Goal: Task Accomplishment & Management: Manage account settings

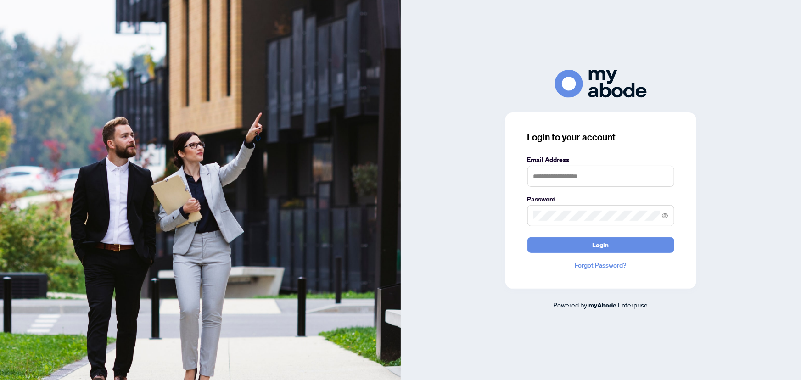
type input "**********"
click at [599, 242] on span "Login" at bounding box center [600, 245] width 17 height 15
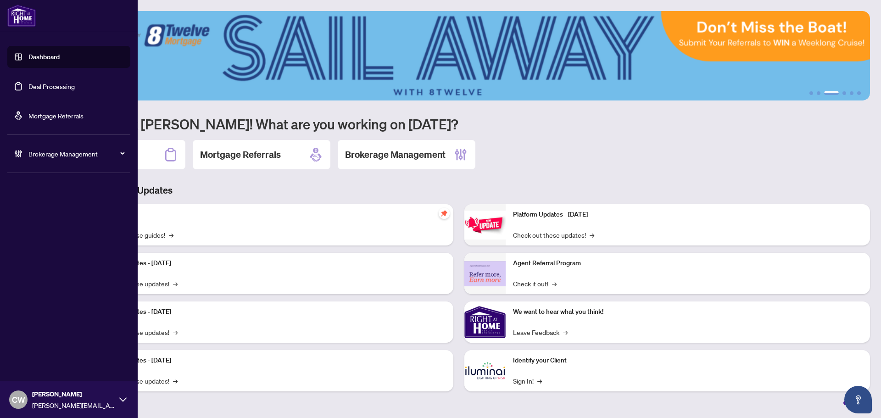
click at [40, 83] on link "Deal Processing" at bounding box center [51, 86] width 46 height 8
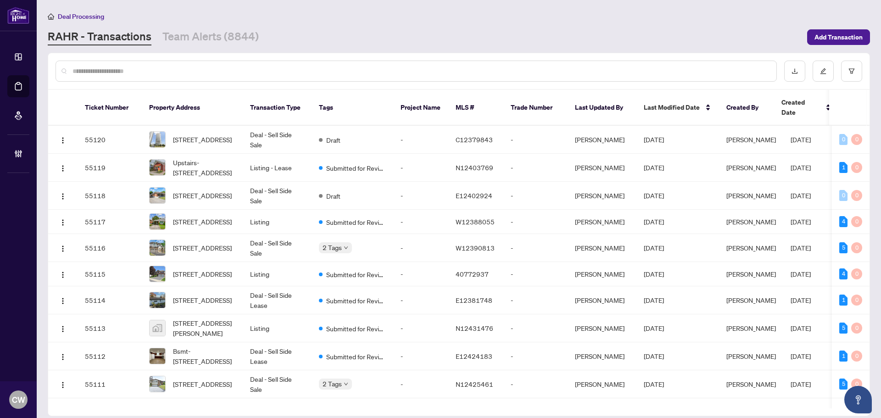
click at [155, 73] on input "text" at bounding box center [421, 71] width 697 height 10
paste input "*******"
type input "*******"
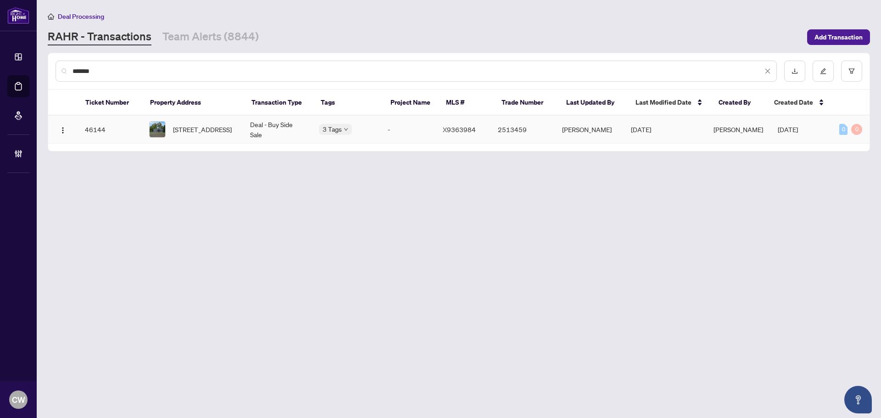
click at [174, 126] on span "[STREET_ADDRESS]" at bounding box center [202, 129] width 59 height 10
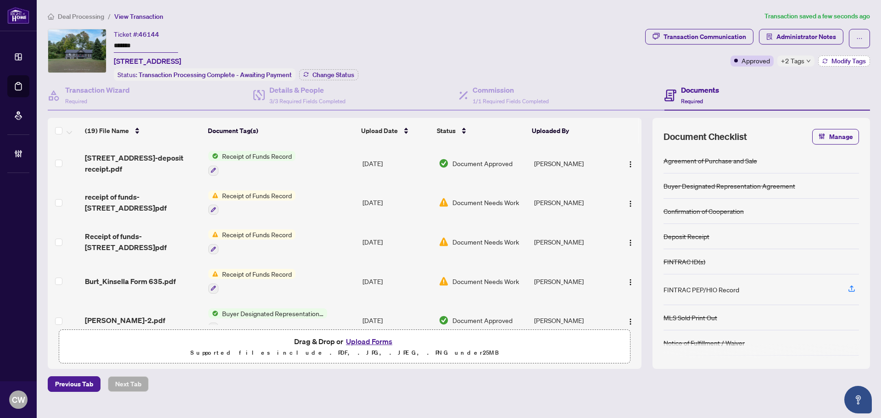
click at [838, 58] on span "Modify Tags" at bounding box center [849, 61] width 34 height 6
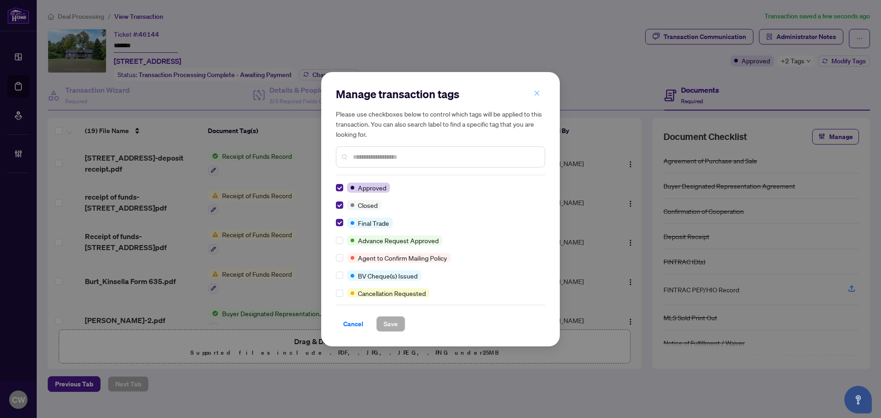
click at [534, 94] on icon "close" at bounding box center [537, 93] width 6 height 6
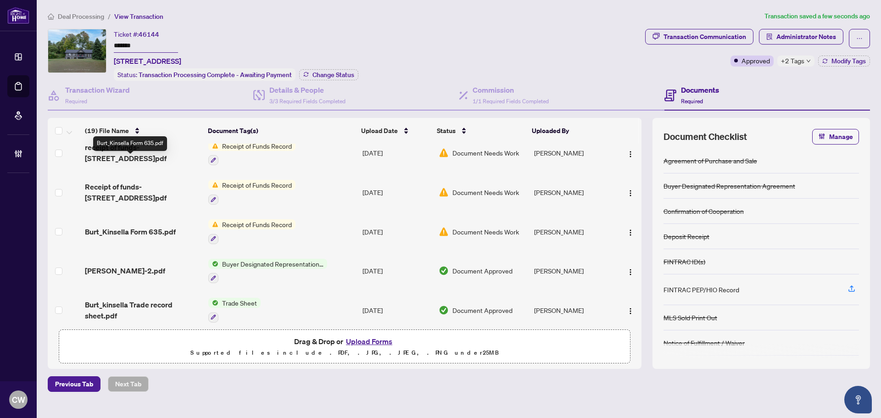
scroll to position [138, 0]
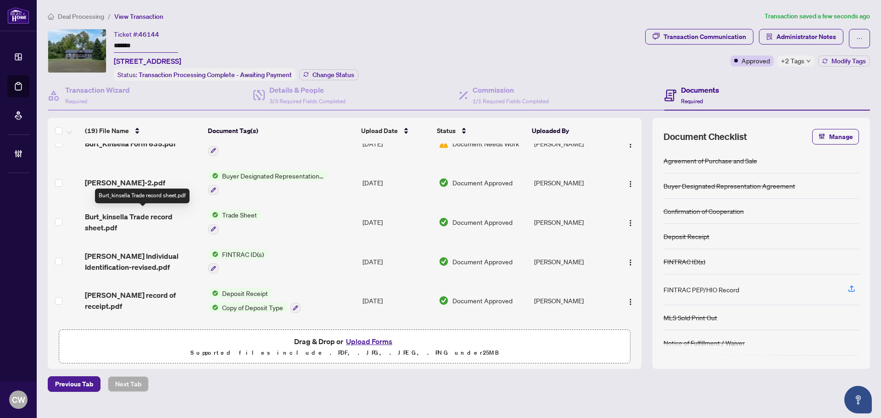
click at [136, 218] on span "Burt_kinsella Trade record sheet.pdf" at bounding box center [143, 222] width 116 height 22
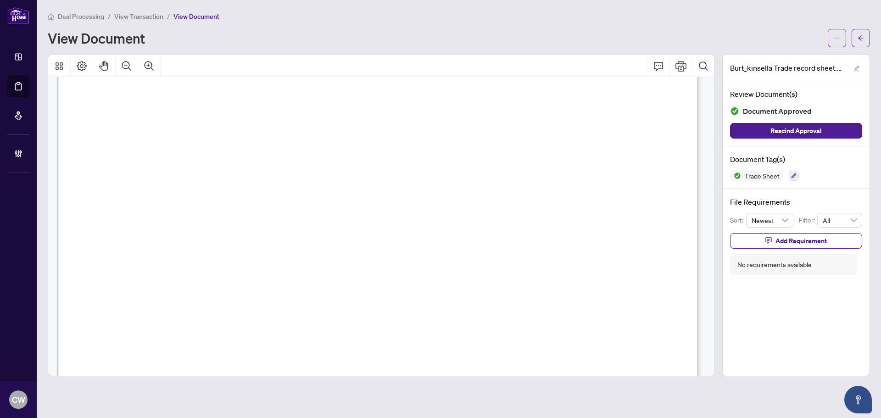
scroll to position [275, 0]
click at [869, 38] on button "button" at bounding box center [861, 38] width 18 height 18
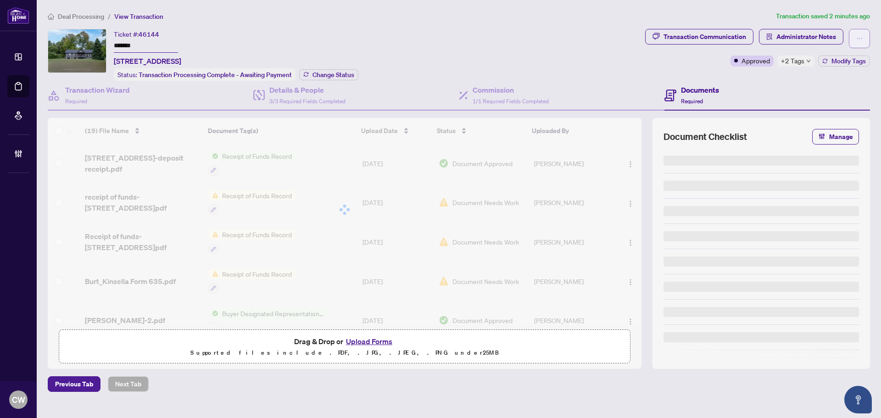
click at [860, 39] on icon "ellipsis" at bounding box center [859, 38] width 6 height 6
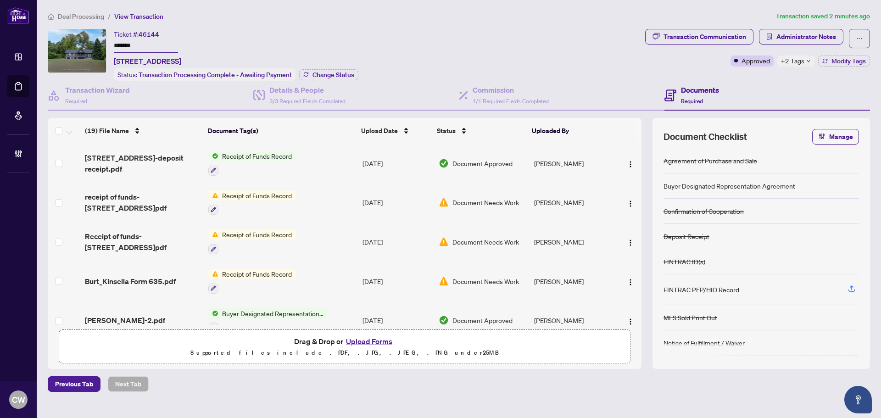
click at [366, 337] on button "Upload Forms" at bounding box center [369, 341] width 52 height 12
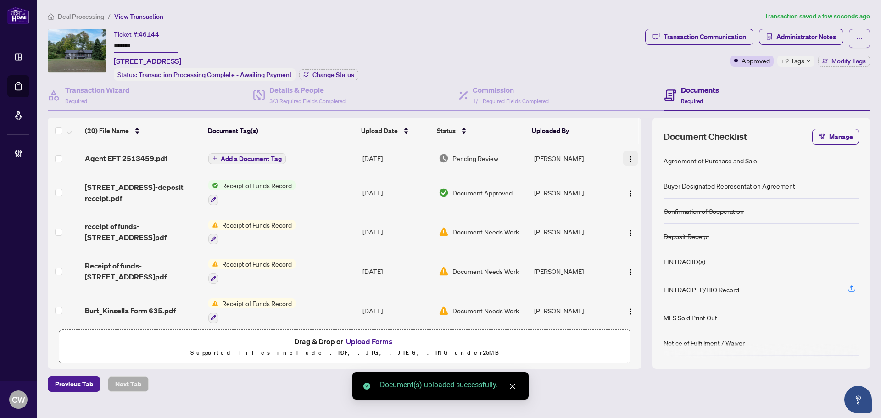
click at [627, 158] on img "button" at bounding box center [630, 159] width 7 height 7
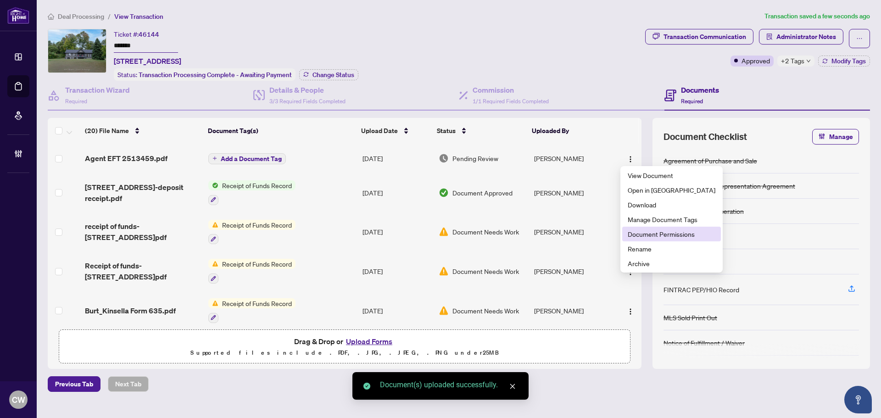
click at [645, 236] on span "Document Permissions" at bounding box center [672, 234] width 88 height 10
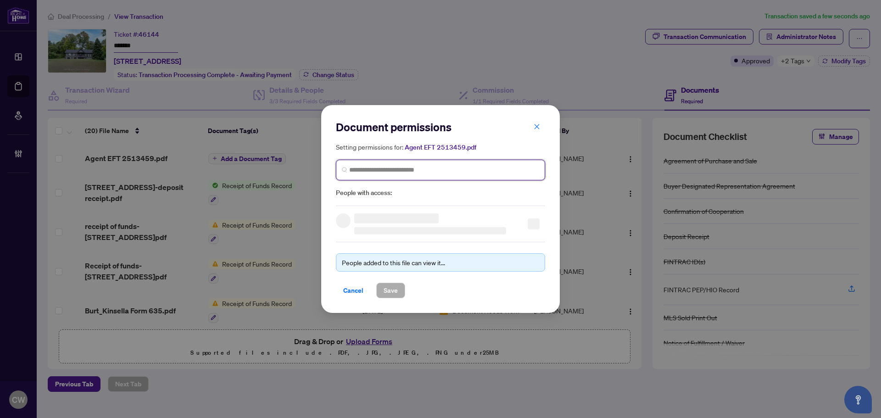
click at [382, 172] on input "search" at bounding box center [444, 170] width 190 height 10
paste input "**********"
type input "**********"
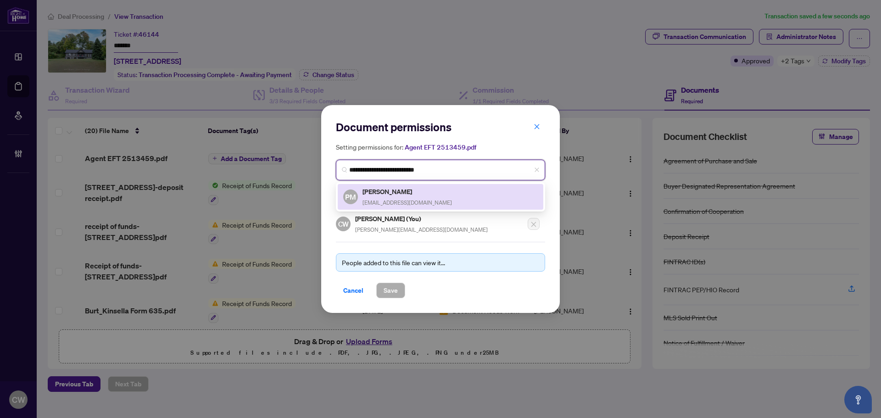
click at [392, 191] on h5 "[PERSON_NAME]" at bounding box center [407, 191] width 89 height 11
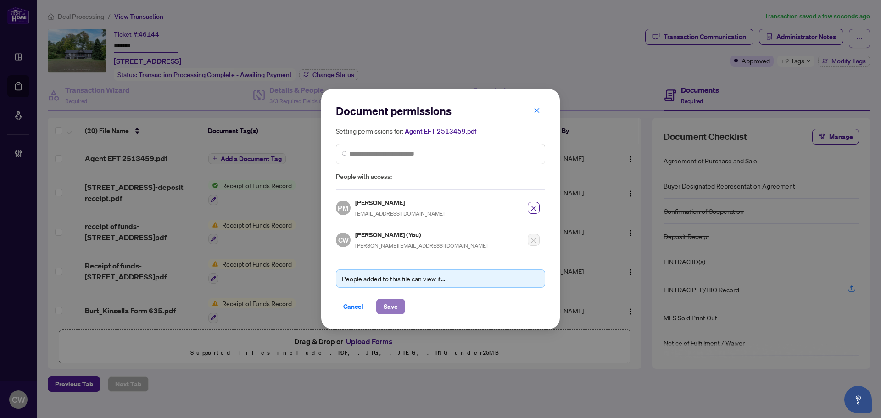
click at [390, 309] on span "Save" at bounding box center [391, 306] width 14 height 15
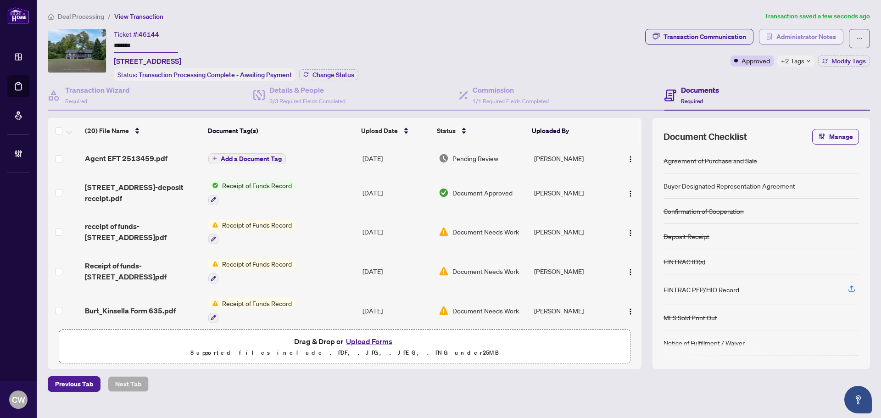
click at [803, 34] on span "Administrator Notes" at bounding box center [806, 36] width 60 height 15
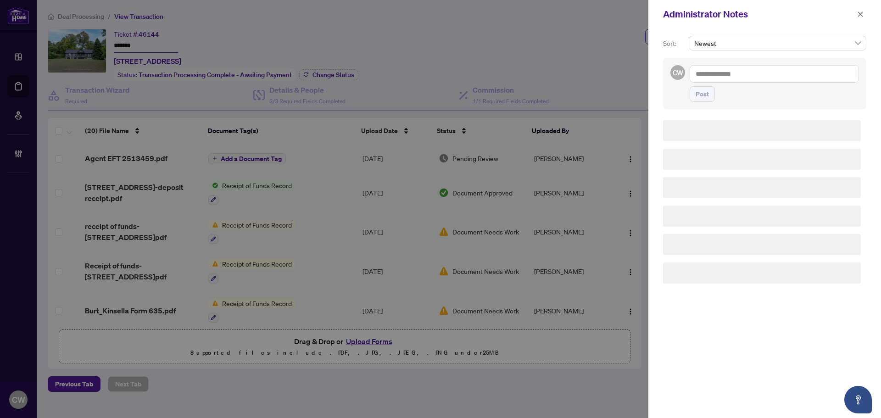
click at [762, 76] on textarea at bounding box center [774, 73] width 169 height 17
paste textarea "**********"
type textarea "**********"
click at [705, 98] on span "Post" at bounding box center [702, 94] width 13 height 15
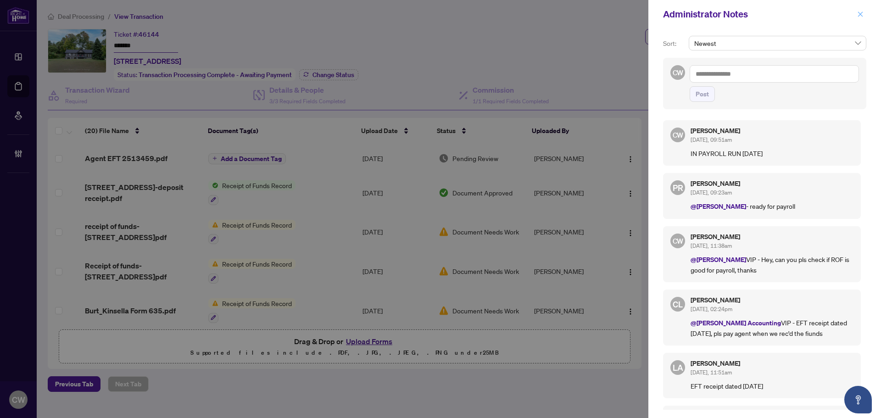
click at [862, 11] on icon "close" at bounding box center [860, 14] width 6 height 6
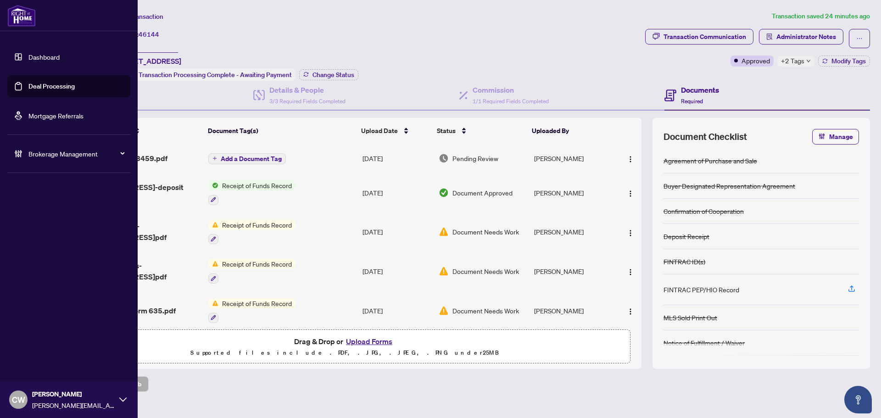
click at [29, 90] on link "Deal Processing" at bounding box center [51, 86] width 46 height 8
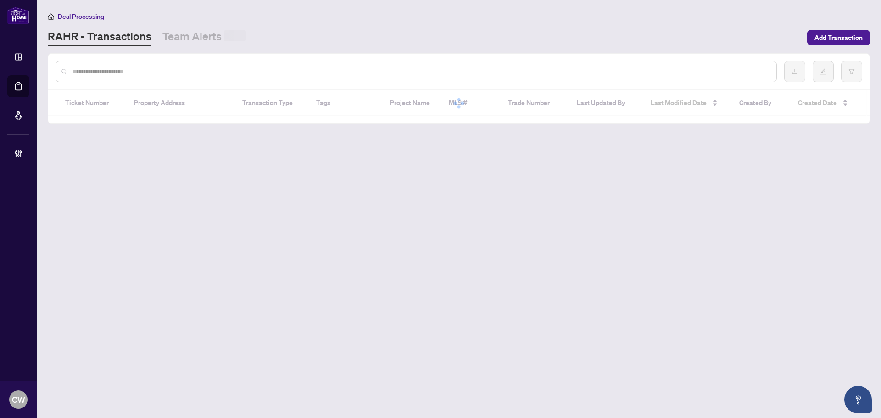
click at [151, 67] on input "text" at bounding box center [421, 72] width 697 height 10
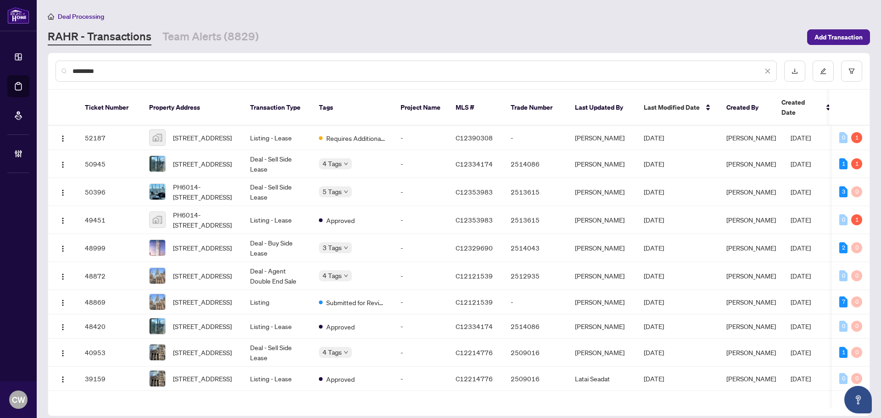
click at [116, 73] on input "*********" at bounding box center [418, 71] width 690 height 10
drag, startPoint x: 116, startPoint y: 73, endPoint x: 55, endPoint y: 67, distance: 61.3
click at [55, 67] on div "*********" at bounding box center [458, 71] width 821 height 36
paste input "***"
type input "**********"
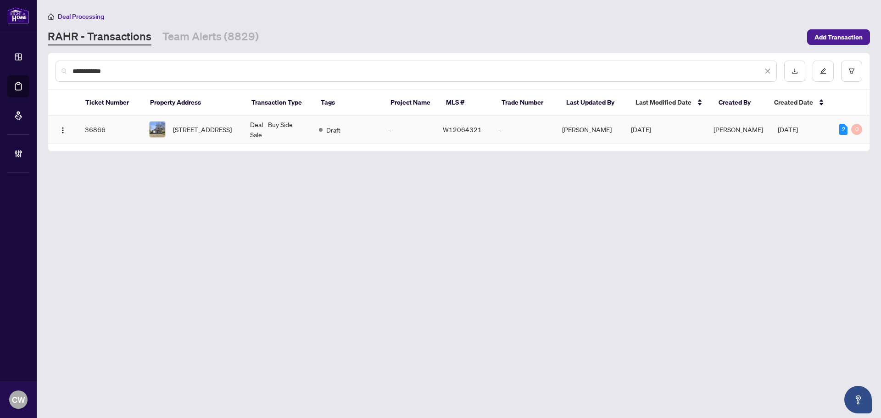
click at [174, 125] on span "[STREET_ADDRESS]" at bounding box center [202, 129] width 59 height 10
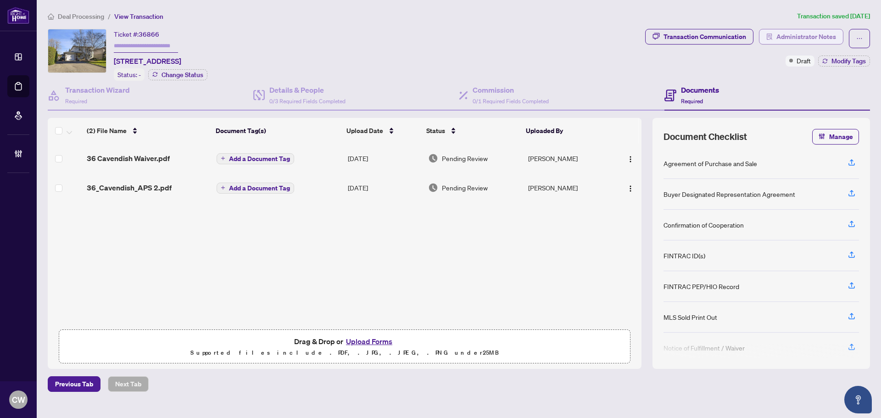
click at [797, 38] on span "Administrator Notes" at bounding box center [806, 36] width 60 height 15
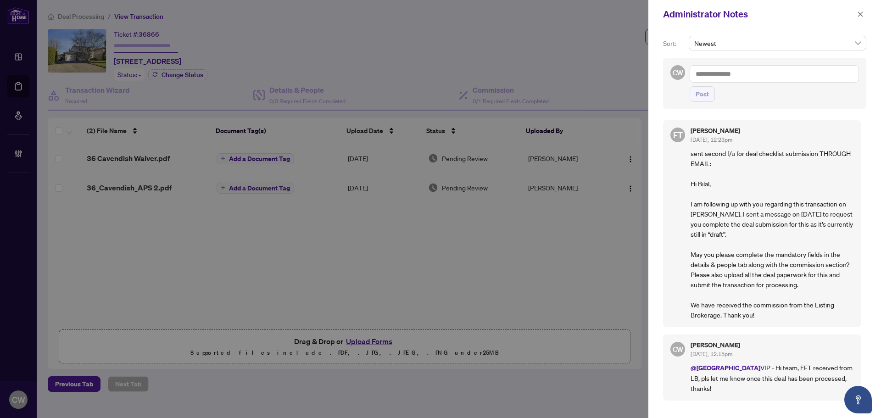
drag, startPoint x: 862, startPoint y: 12, endPoint x: 564, endPoint y: 9, distance: 297.9
click at [860, 12] on icon "close" at bounding box center [860, 14] width 6 height 6
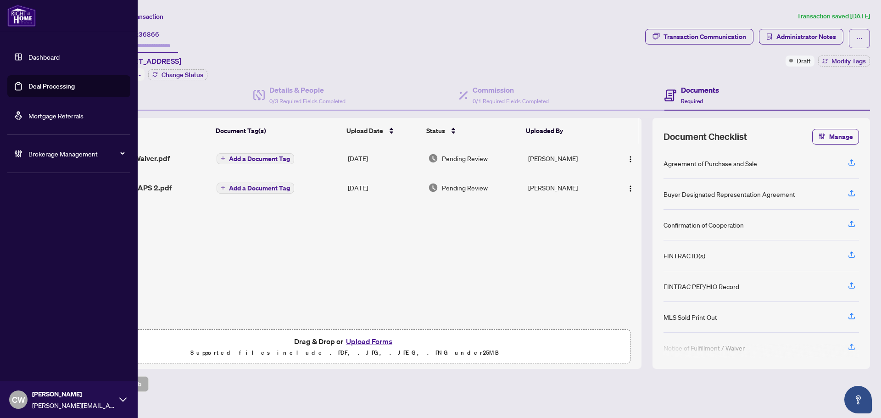
click at [33, 85] on link "Deal Processing" at bounding box center [51, 86] width 46 height 8
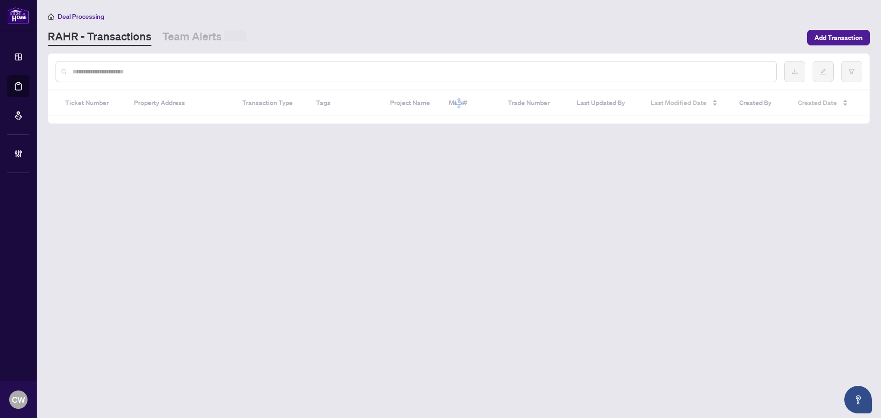
click at [170, 69] on input "text" at bounding box center [421, 72] width 697 height 10
paste input "*******"
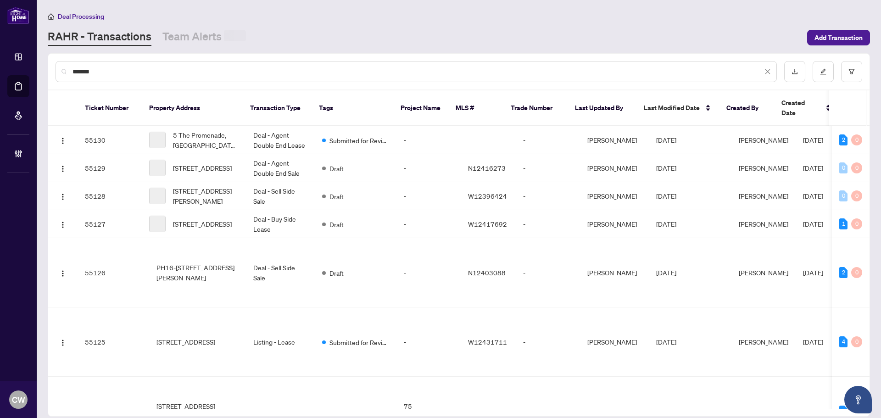
type input "*******"
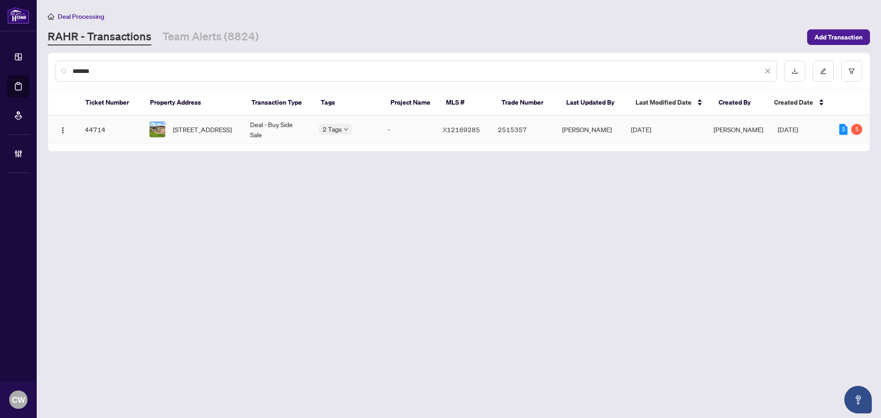
click at [195, 124] on span "[STREET_ADDRESS]" at bounding box center [202, 129] width 59 height 10
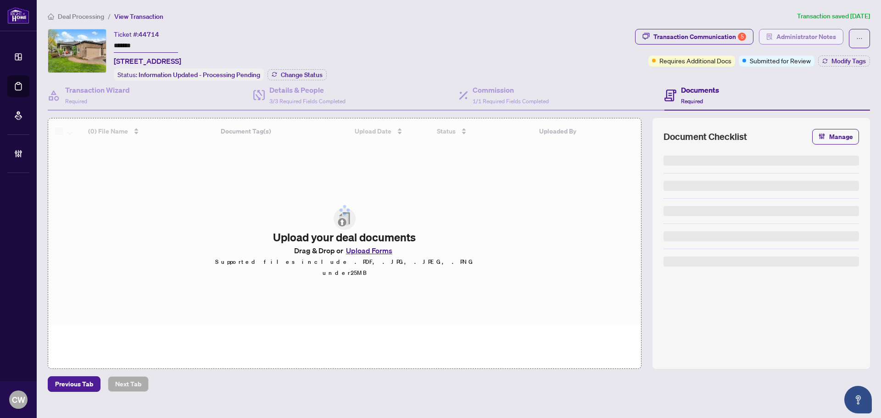
click at [787, 37] on span "Administrator Notes" at bounding box center [806, 36] width 60 height 15
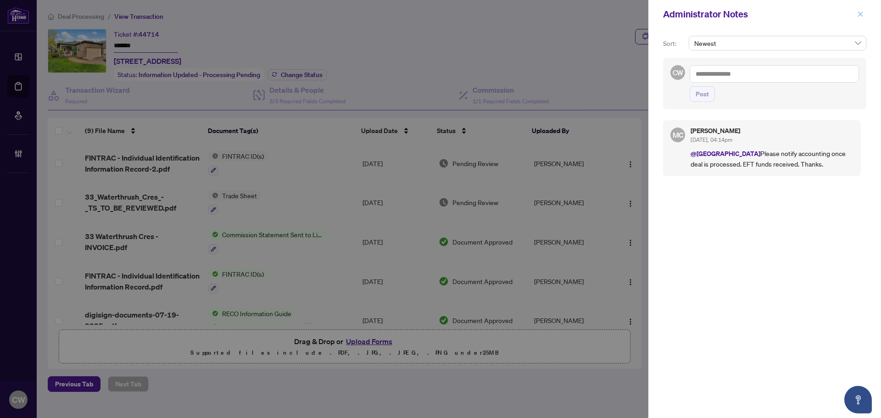
click at [858, 14] on icon "close" at bounding box center [860, 14] width 6 height 6
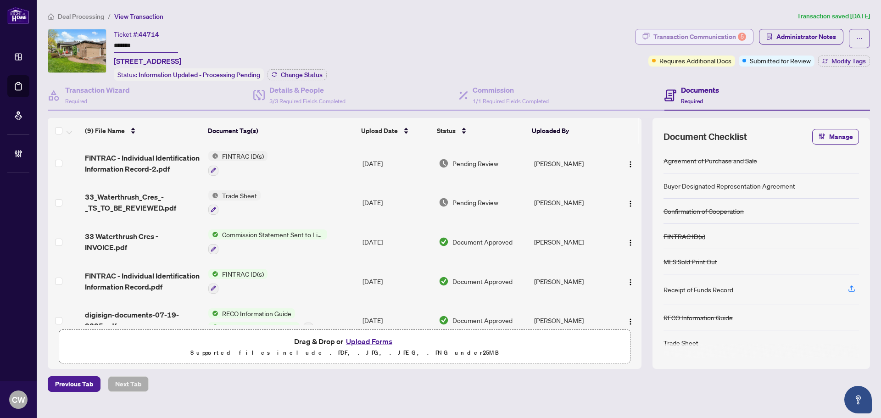
click at [718, 37] on div "Transaction Communication 5" at bounding box center [699, 36] width 93 height 15
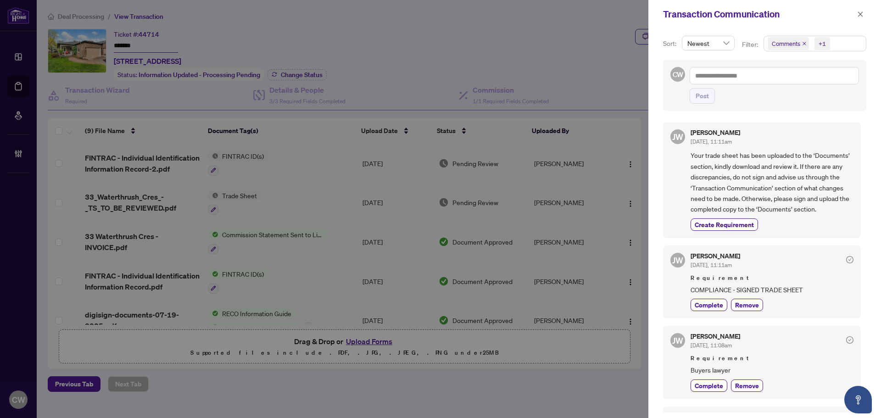
click at [804, 40] on span "Comments" at bounding box center [788, 43] width 41 height 13
click at [802, 42] on icon "close" at bounding box center [804, 43] width 5 height 5
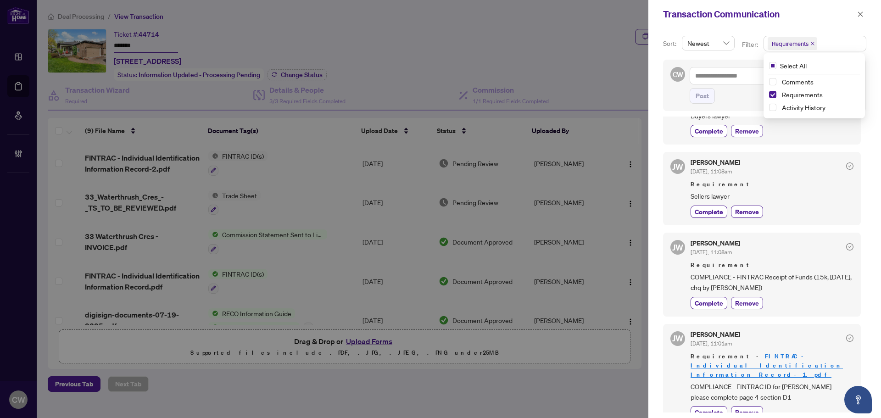
scroll to position [135, 0]
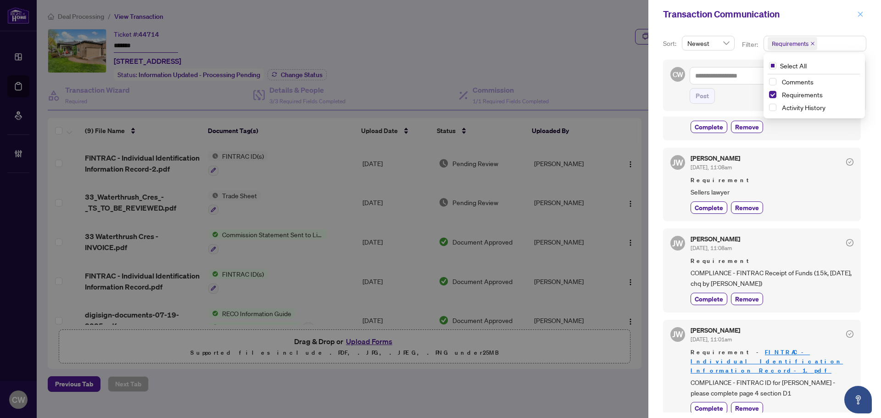
click at [861, 16] on icon "close" at bounding box center [860, 13] width 5 height 5
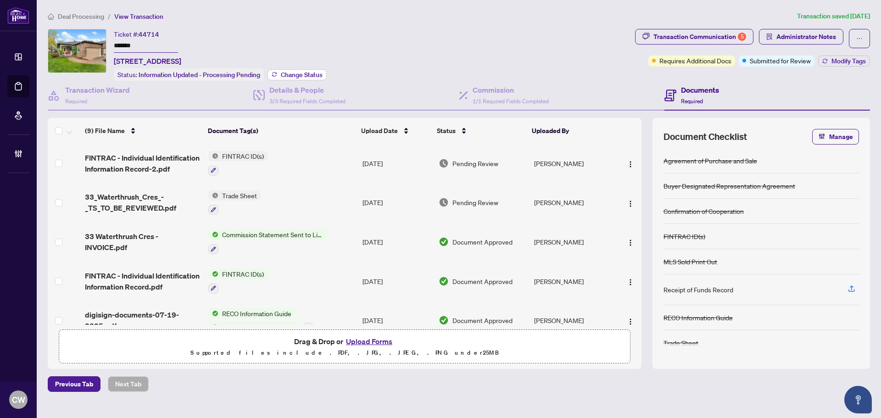
click at [287, 78] on button "Change Status" at bounding box center [297, 74] width 59 height 11
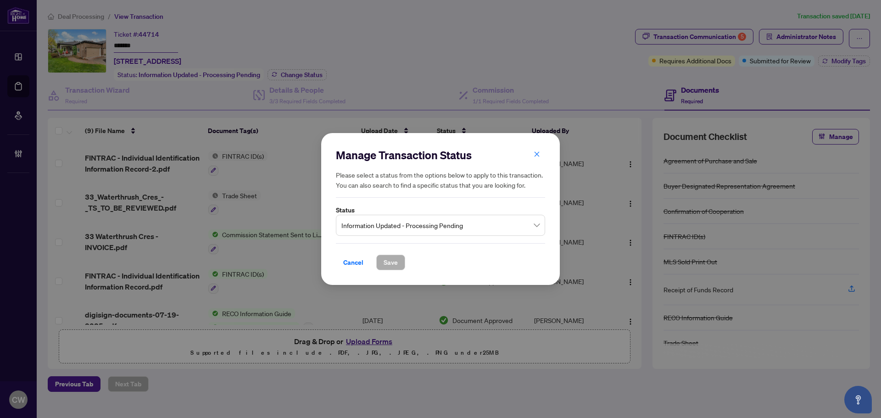
click at [426, 225] on span "Information Updated - Processing Pending" at bounding box center [440, 225] width 198 height 17
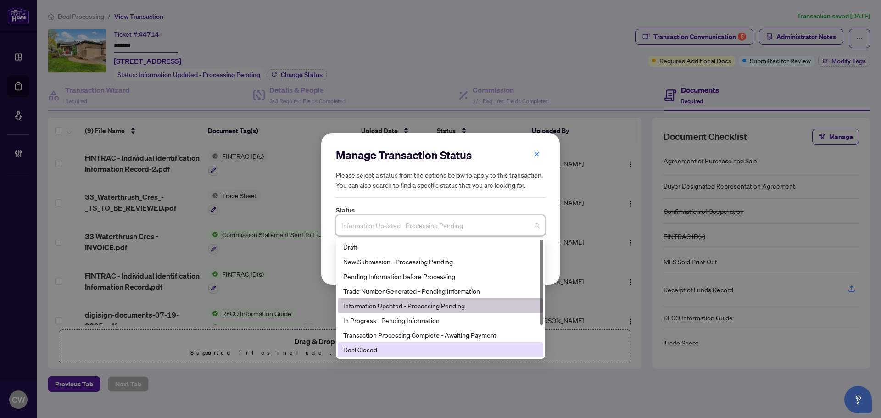
click at [392, 348] on div "Deal Closed" at bounding box center [440, 350] width 195 height 10
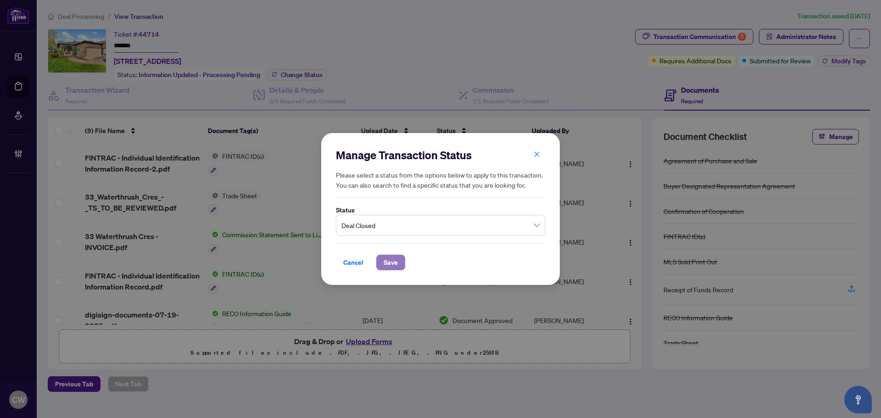
click at [386, 257] on span "Save" at bounding box center [391, 262] width 14 height 15
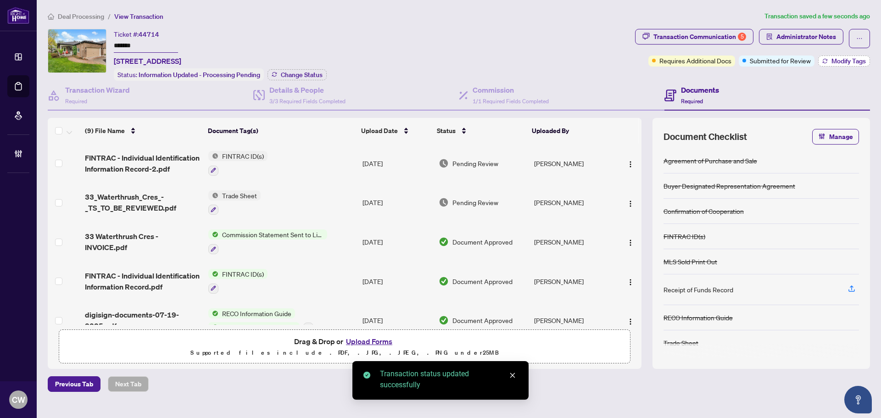
click at [846, 60] on span "Modify Tags" at bounding box center [849, 61] width 34 height 6
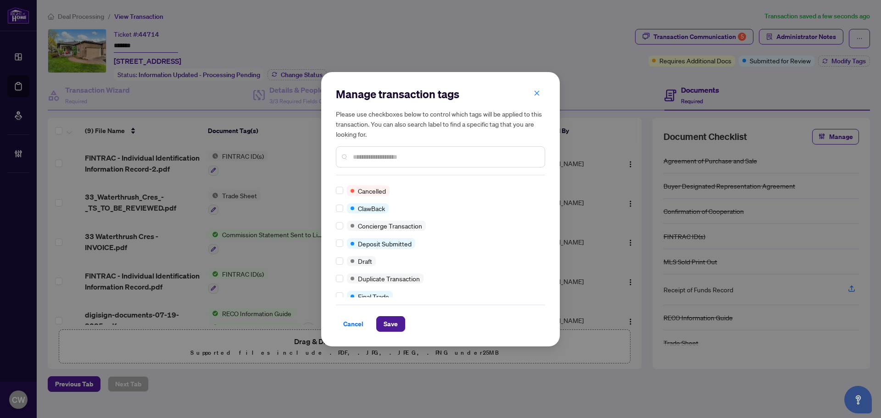
scroll to position [0, 0]
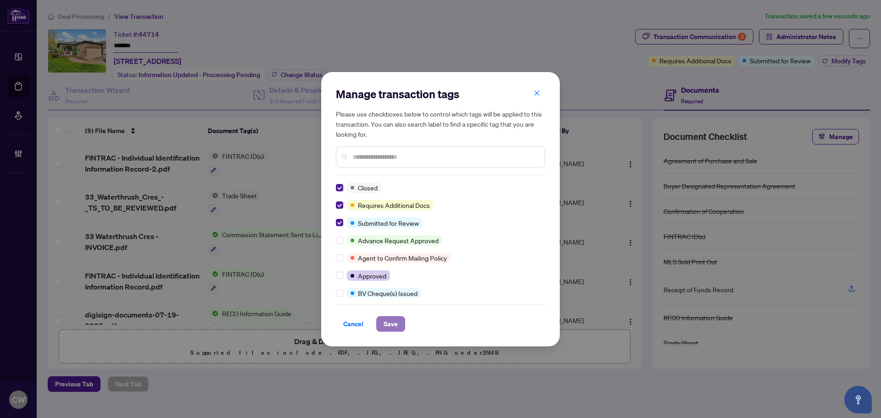
click at [392, 322] on span "Save" at bounding box center [391, 324] width 14 height 15
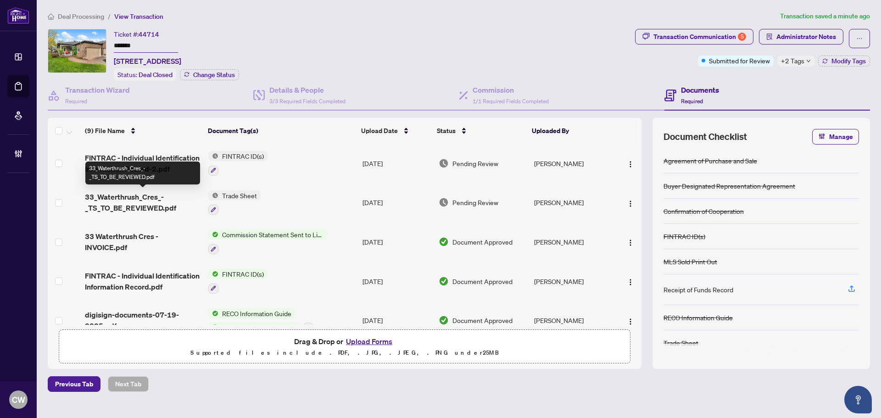
click at [130, 201] on span "33_Waterthrush_Cres_-_TS_TO_BE_REVIEWED.pdf" at bounding box center [143, 202] width 116 height 22
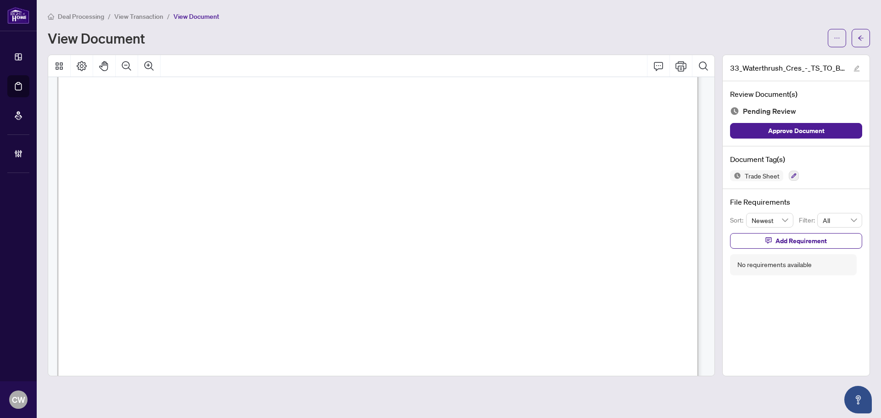
scroll to position [275, 0]
click at [856, 40] on button "button" at bounding box center [861, 38] width 18 height 18
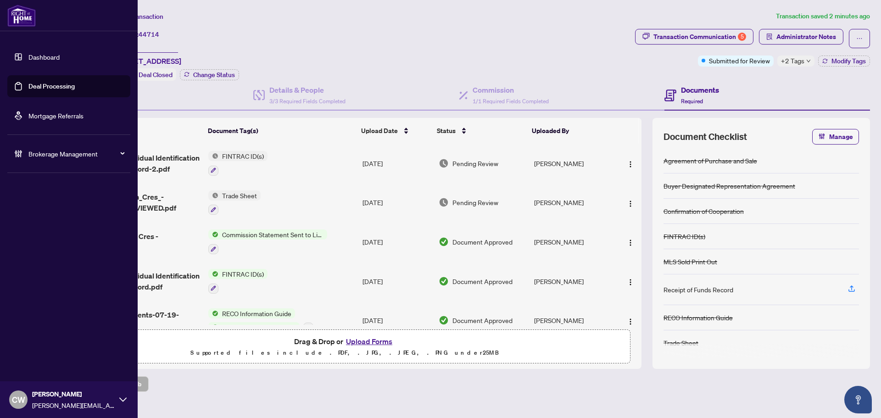
click at [31, 87] on link "Deal Processing" at bounding box center [51, 86] width 46 height 8
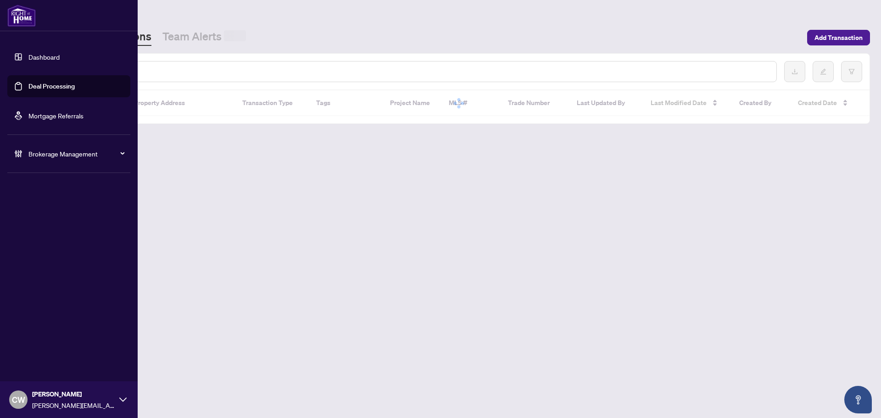
click at [145, 72] on input "text" at bounding box center [421, 72] width 697 height 10
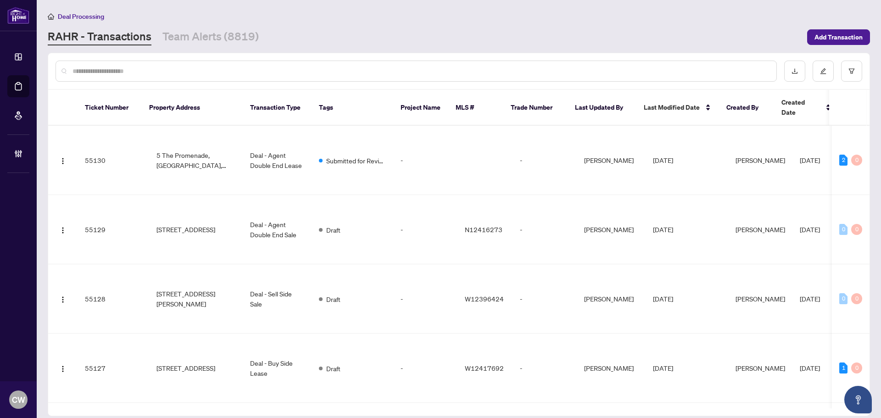
paste input "*******"
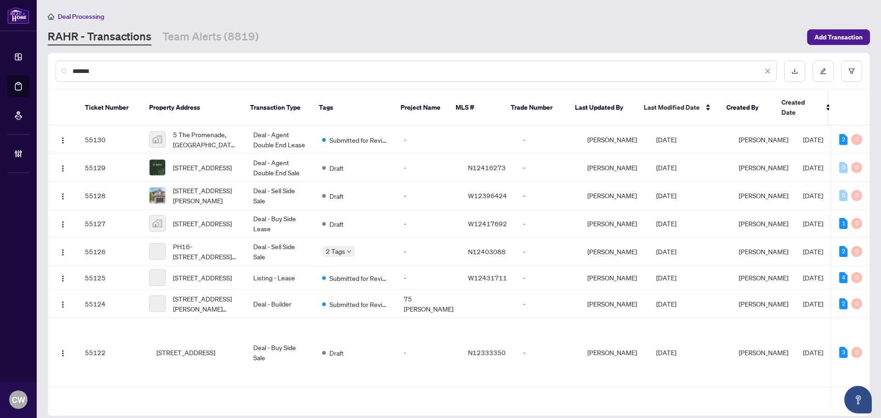
type input "*******"
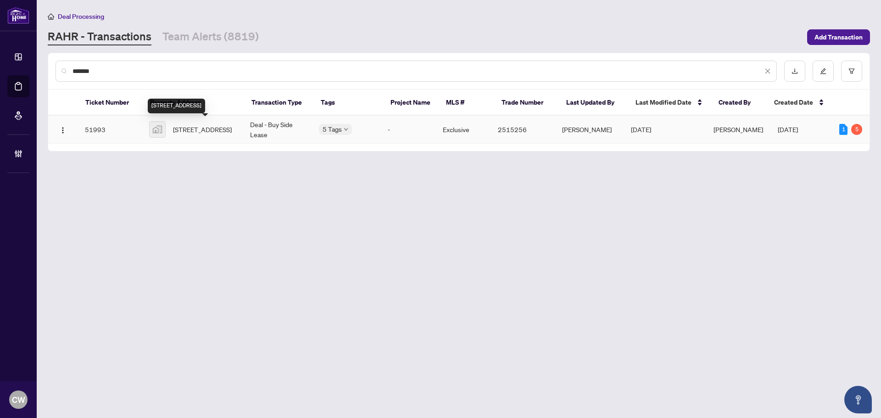
click at [212, 130] on span "[STREET_ADDRESS]" at bounding box center [202, 129] width 59 height 10
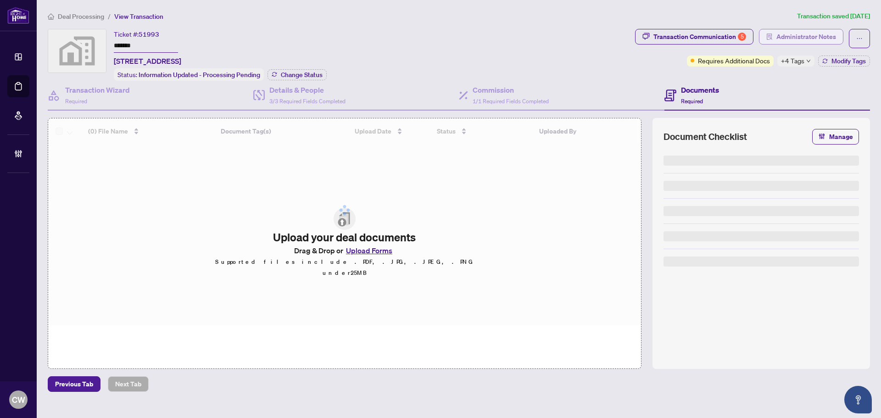
click at [820, 34] on span "Administrator Notes" at bounding box center [806, 36] width 60 height 15
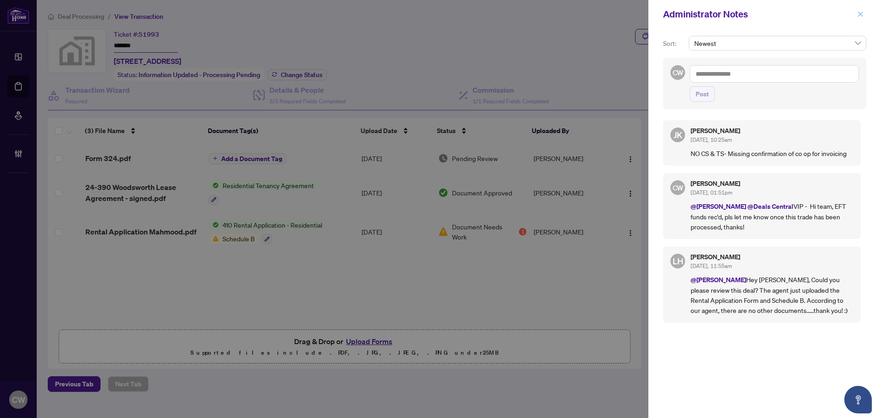
click at [858, 15] on icon "close" at bounding box center [860, 14] width 6 height 6
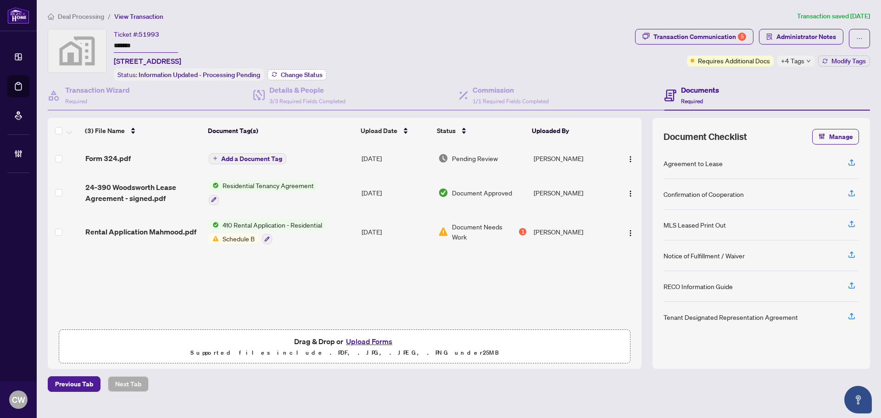
click at [301, 75] on span "Change Status" at bounding box center [302, 75] width 42 height 6
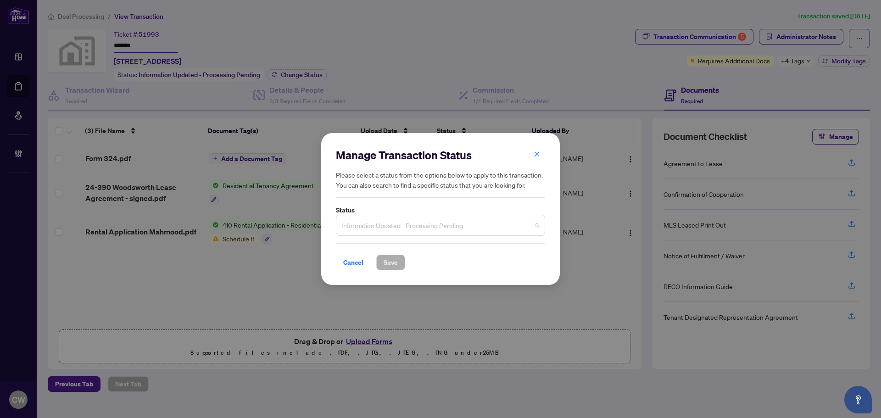
click at [443, 227] on span "Information Updated - Processing Pending" at bounding box center [440, 225] width 198 height 17
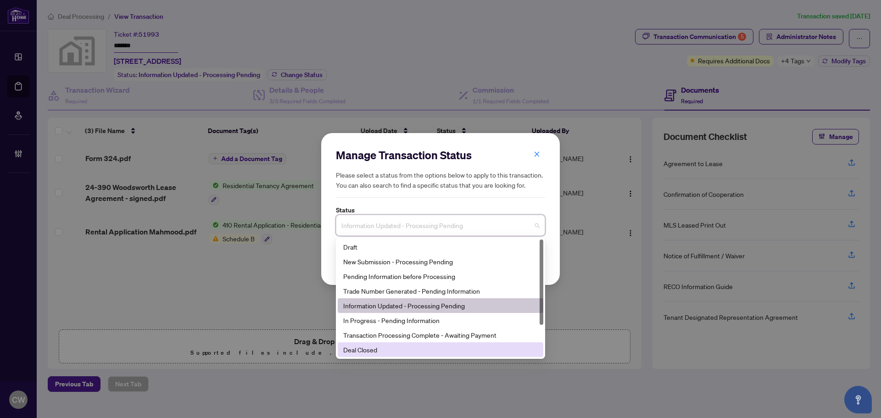
click at [403, 347] on div "Deal Closed" at bounding box center [440, 350] width 195 height 10
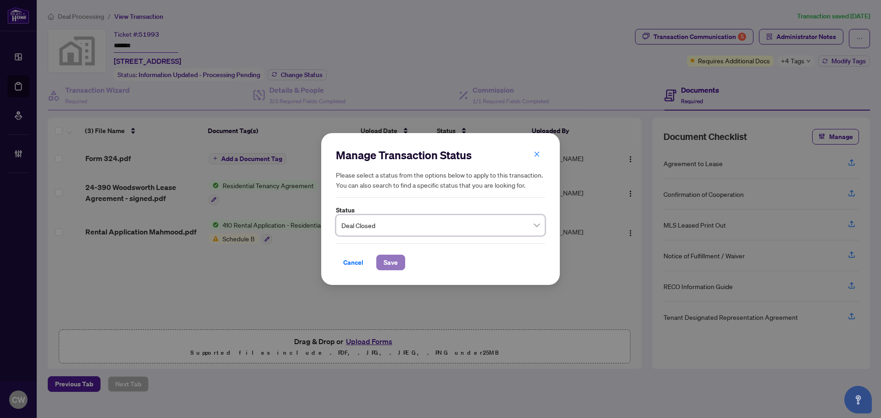
click at [393, 260] on span "Save" at bounding box center [391, 262] width 14 height 15
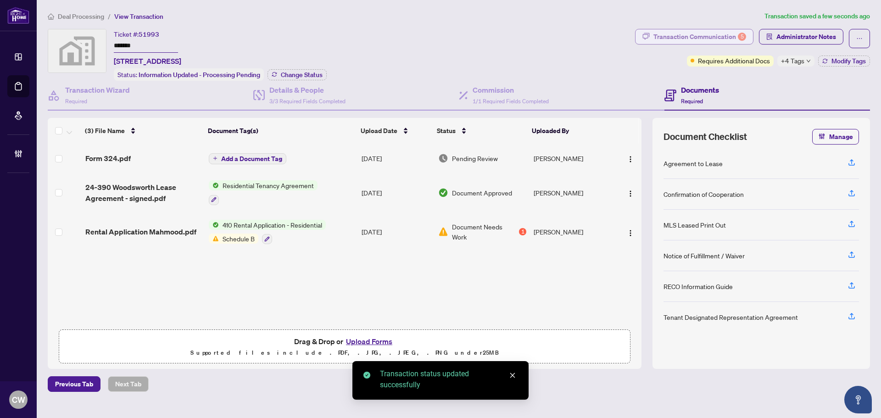
click at [715, 36] on div "Transaction Communication 5" at bounding box center [699, 36] width 93 height 15
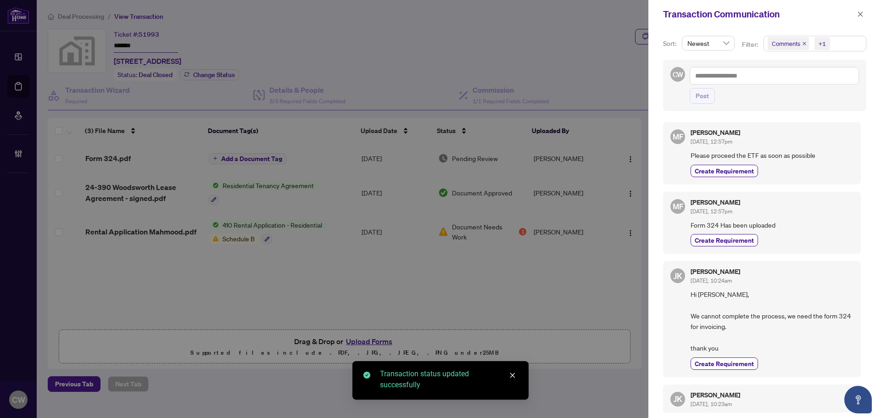
click at [805, 40] on span "Comments" at bounding box center [788, 43] width 41 height 13
click at [804, 44] on icon "close" at bounding box center [805, 44] width 4 height 4
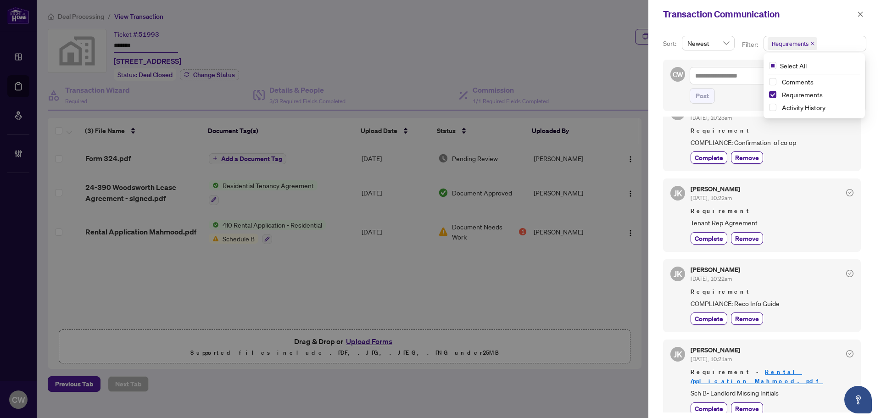
scroll to position [2, 0]
click at [858, 16] on icon "close" at bounding box center [860, 14] width 6 height 6
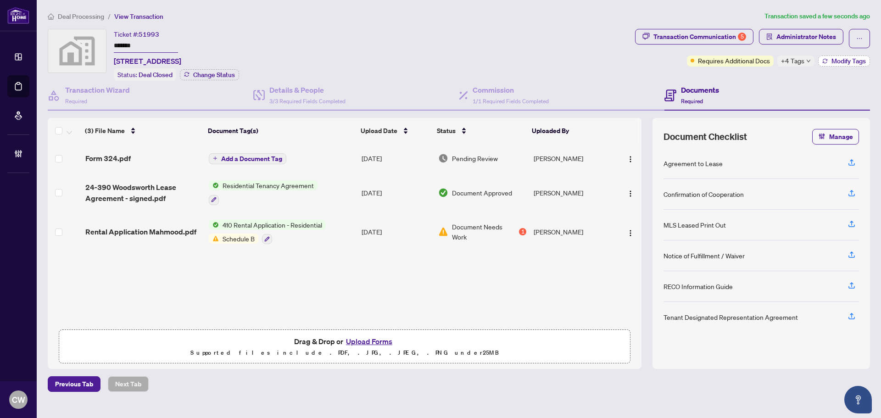
click at [826, 61] on icon "button" at bounding box center [825, 61] width 6 height 6
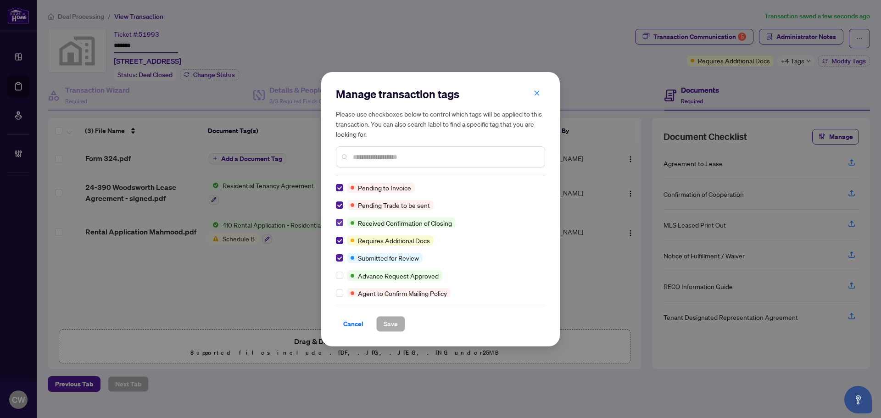
scroll to position [0, 0]
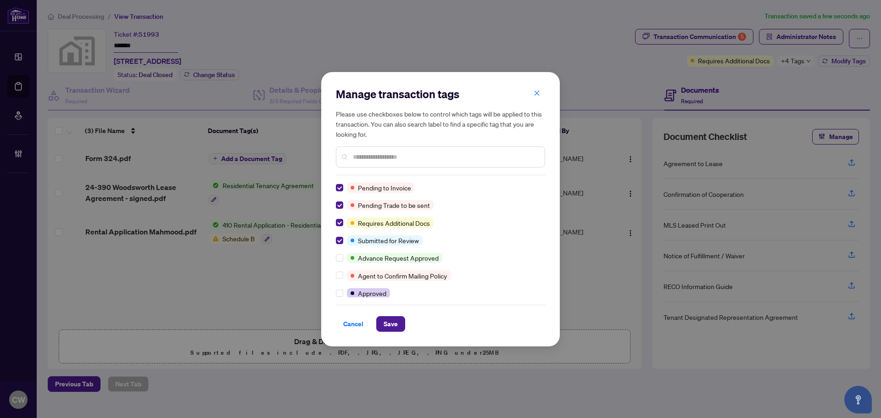
drag, startPoint x: 539, startPoint y: 95, endPoint x: 539, endPoint y: 100, distance: 5.0
click at [539, 95] on icon "close" at bounding box center [537, 93] width 6 height 6
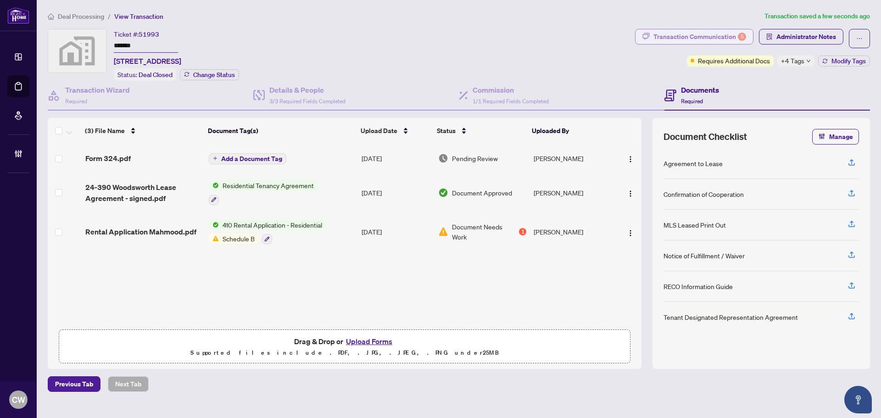
click at [716, 38] on div "Transaction Communication 5" at bounding box center [699, 36] width 93 height 15
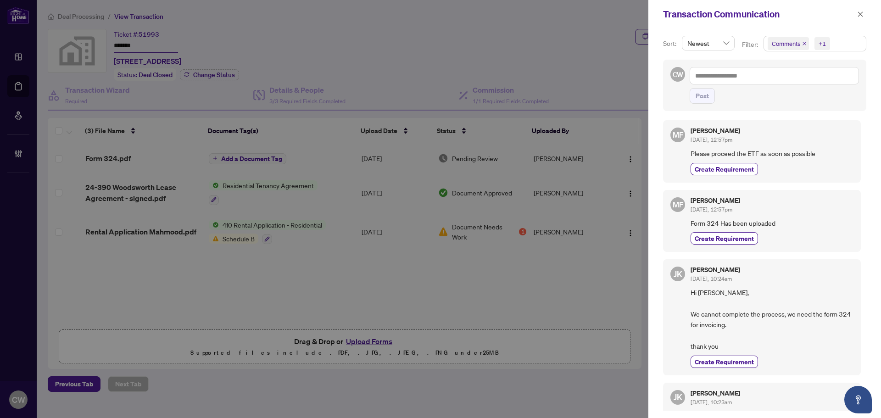
click at [803, 42] on icon "close" at bounding box center [804, 43] width 5 height 5
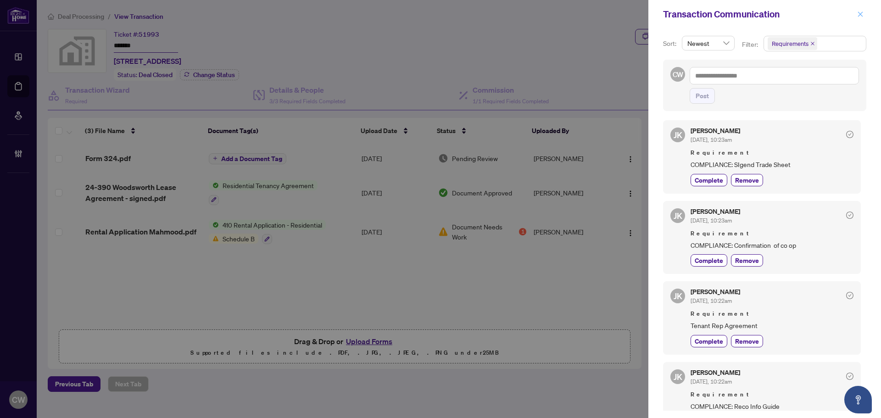
click at [857, 16] on button "button" at bounding box center [860, 14] width 12 height 11
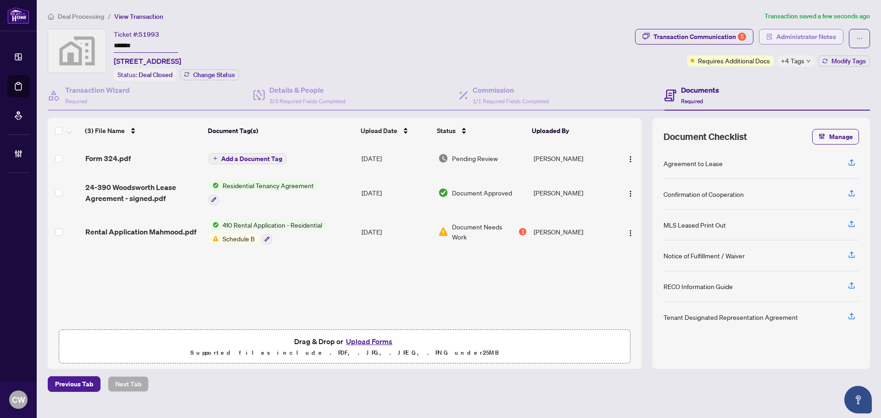
click at [808, 33] on span "Administrator Notes" at bounding box center [806, 36] width 60 height 15
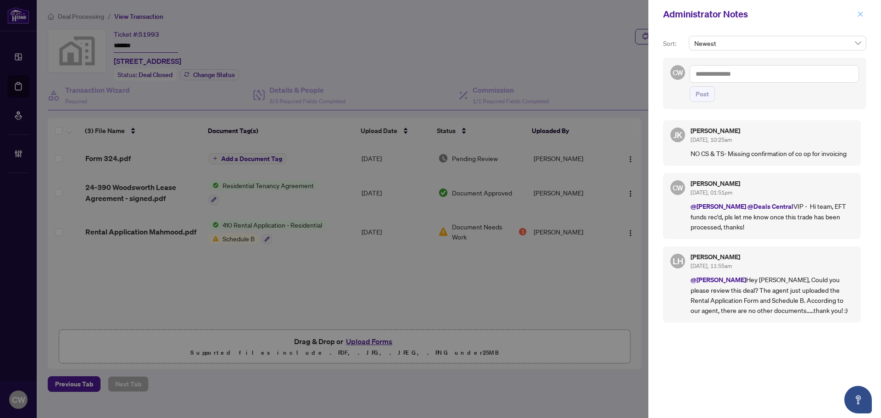
click at [861, 14] on icon "close" at bounding box center [860, 13] width 5 height 5
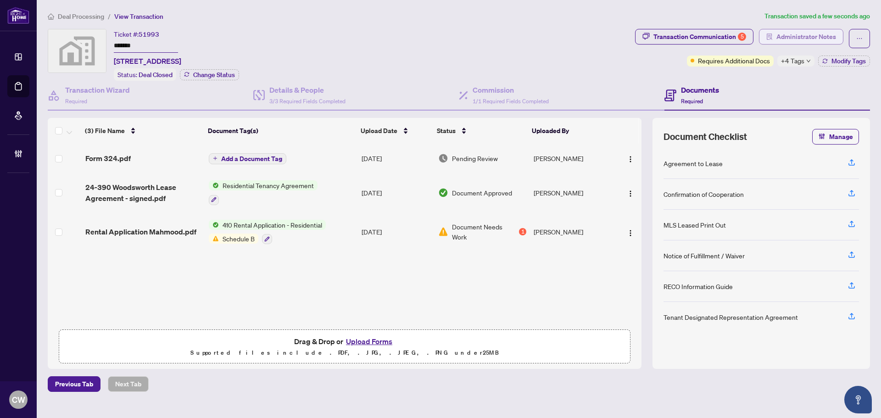
click at [793, 37] on span "Administrator Notes" at bounding box center [806, 36] width 60 height 15
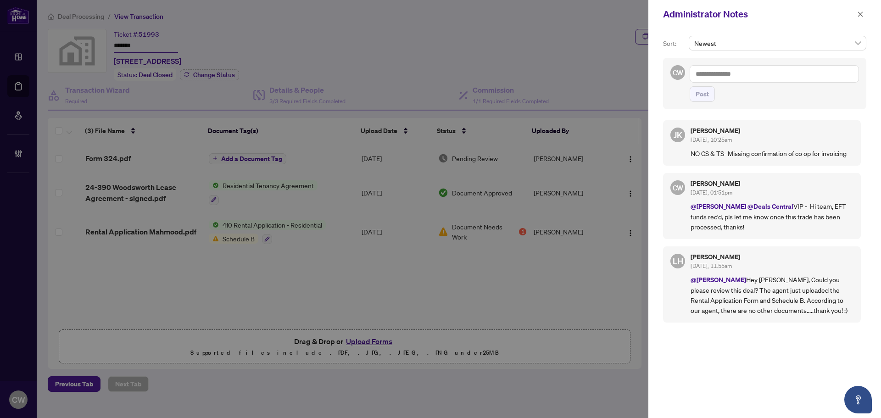
click at [713, 73] on textarea at bounding box center [774, 73] width 169 height 17
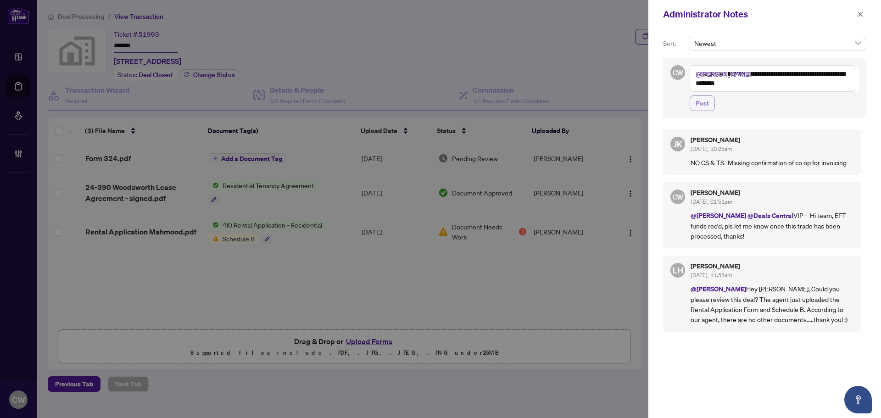
type textarea "**********"
click at [703, 104] on span "Post" at bounding box center [702, 103] width 13 height 15
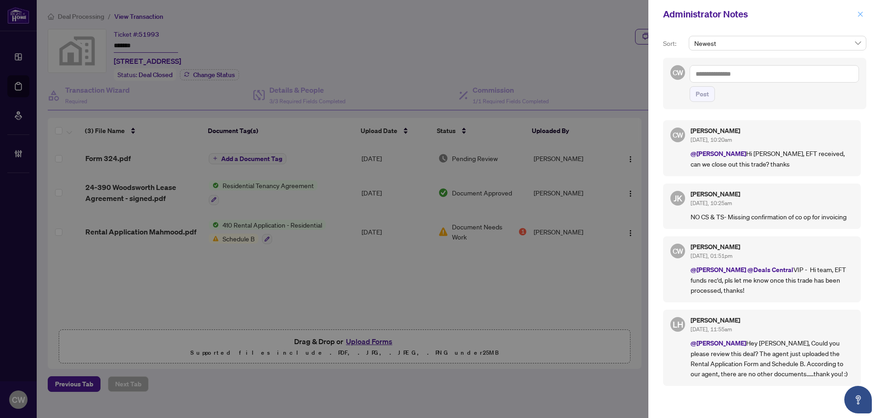
click at [859, 13] on icon "close" at bounding box center [860, 13] width 5 height 5
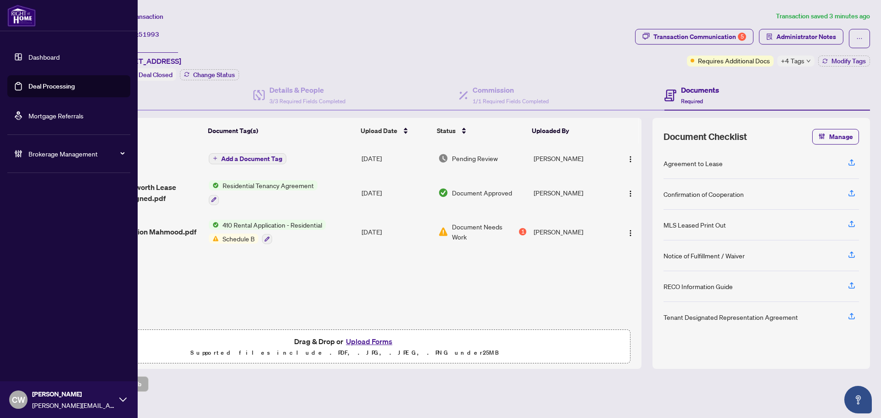
click at [28, 88] on link "Deal Processing" at bounding box center [51, 86] width 46 height 8
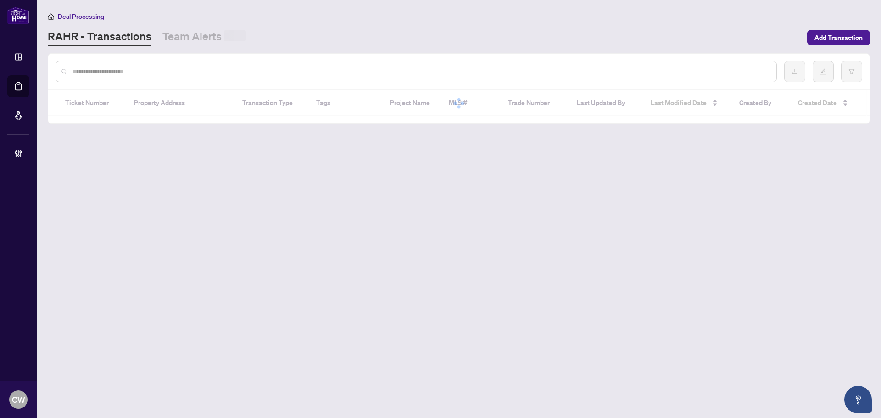
click at [166, 69] on input "text" at bounding box center [421, 72] width 697 height 10
paste input "**********"
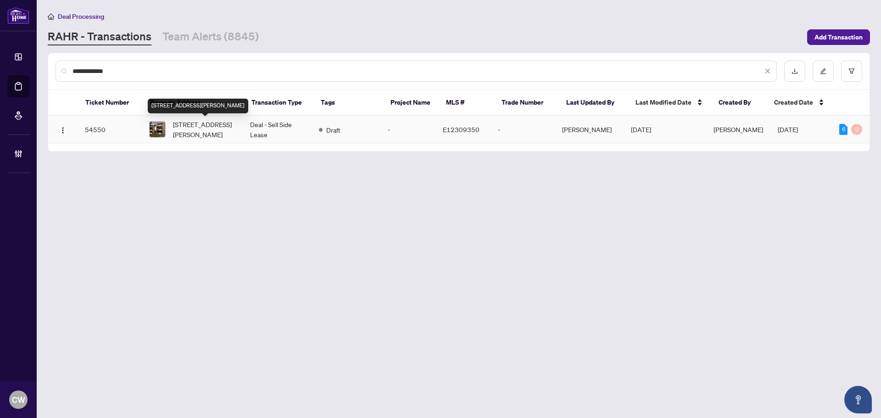
type input "**********"
click at [201, 133] on span "[STREET_ADDRESS][PERSON_NAME]" at bounding box center [204, 129] width 62 height 20
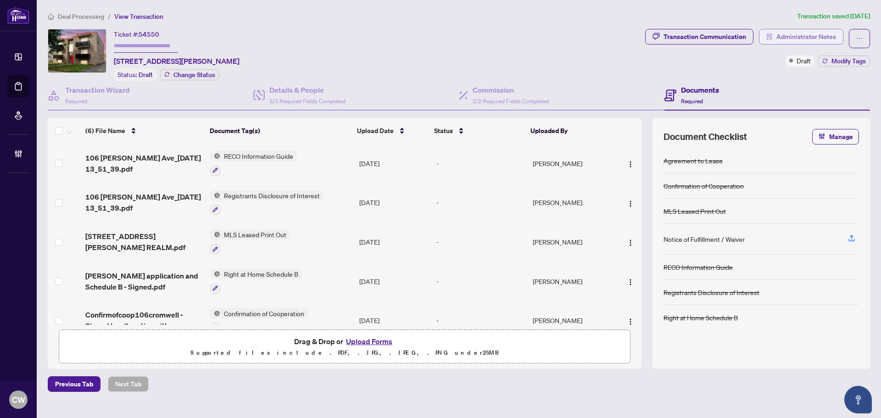
click at [798, 34] on span "Administrator Notes" at bounding box center [806, 36] width 60 height 15
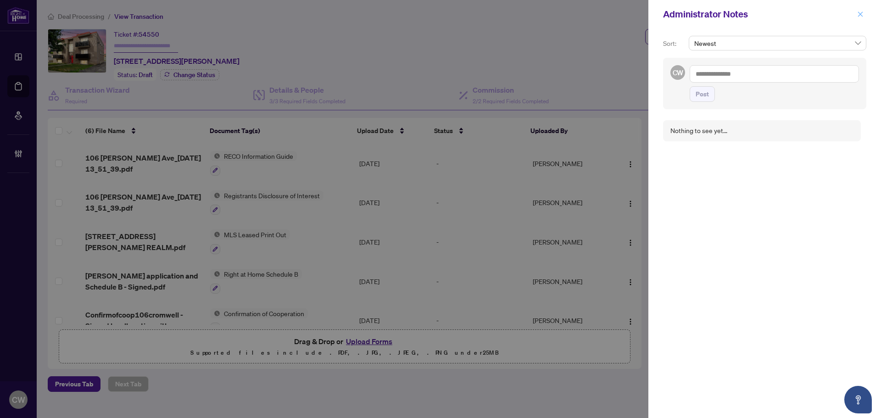
click at [860, 13] on icon "close" at bounding box center [860, 14] width 6 height 6
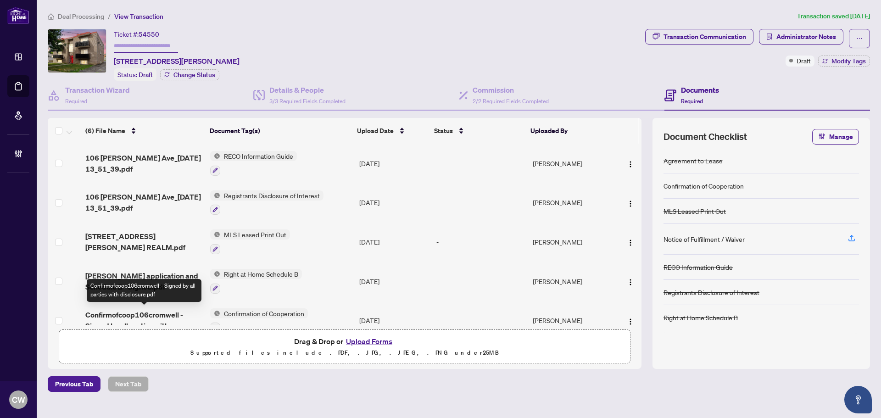
click at [144, 312] on span "Confirmofcoop106cromwell - Signed by all parties with disclosure.pdf" at bounding box center [143, 320] width 117 height 22
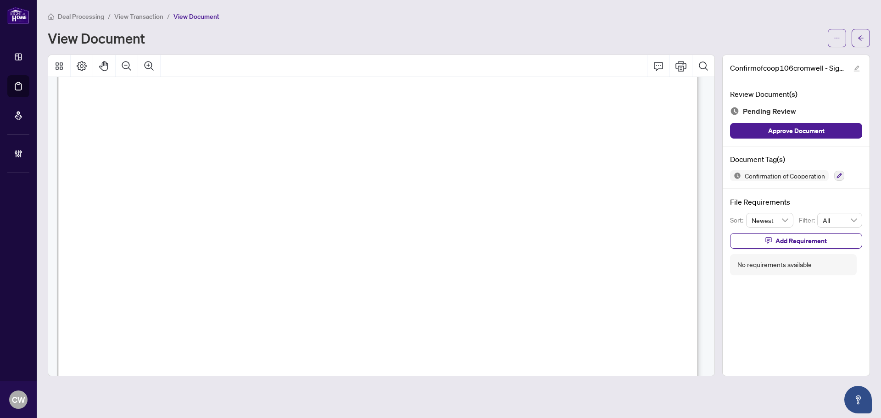
scroll to position [1101, 0]
click at [860, 39] on icon "arrow-left" at bounding box center [861, 38] width 6 height 6
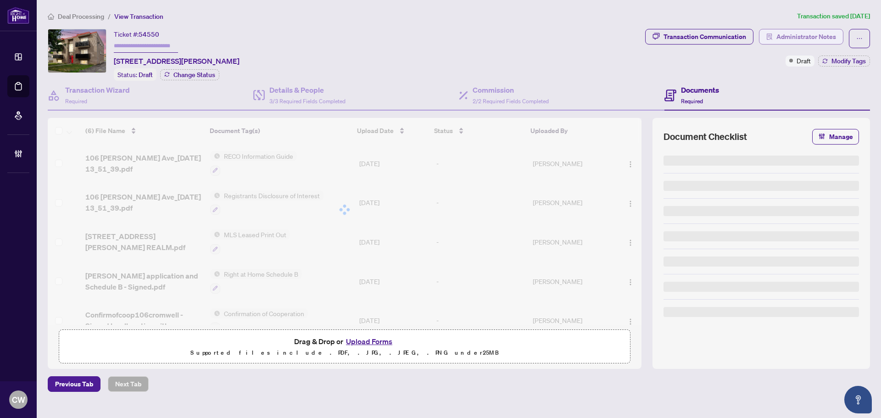
click at [798, 37] on span "Administrator Notes" at bounding box center [806, 36] width 60 height 15
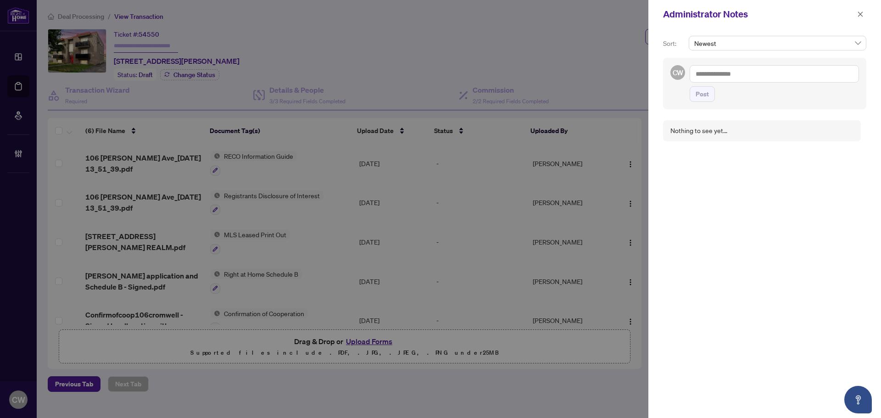
click at [739, 70] on textarea at bounding box center [774, 73] width 169 height 17
click at [842, 76] on textarea "**********" at bounding box center [774, 73] width 169 height 17
paste textarea "***"
type textarea "**********"
click at [705, 102] on span "Post" at bounding box center [702, 103] width 13 height 15
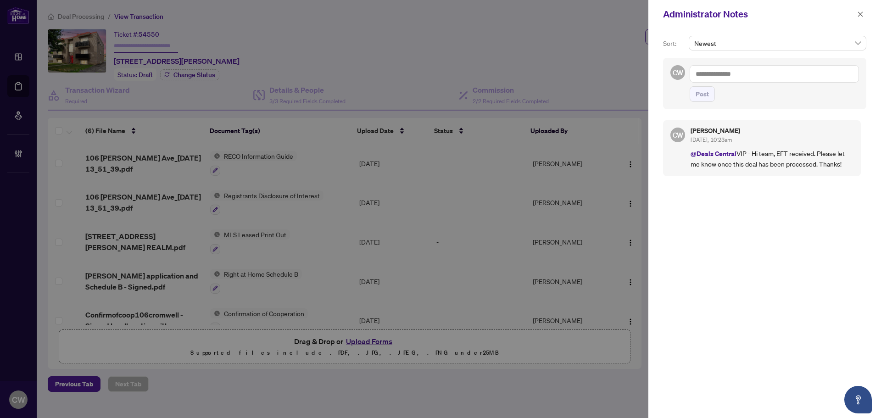
drag, startPoint x: 860, startPoint y: 14, endPoint x: 849, endPoint y: 16, distance: 11.1
click at [859, 16] on icon "close" at bounding box center [860, 14] width 6 height 6
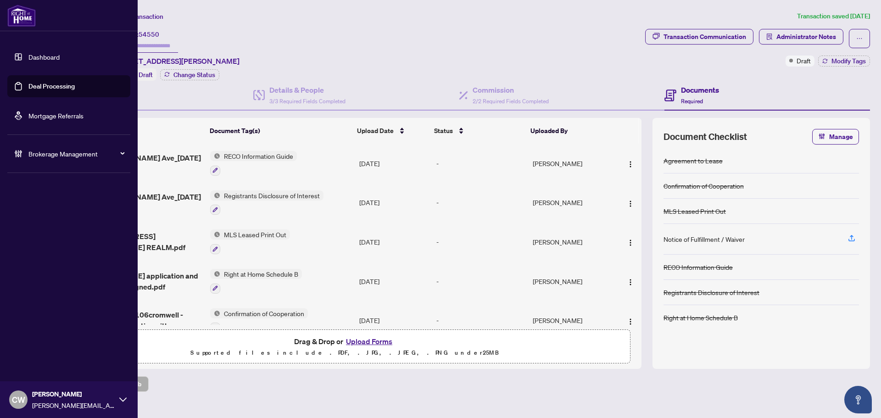
click at [28, 90] on link "Deal Processing" at bounding box center [51, 86] width 46 height 8
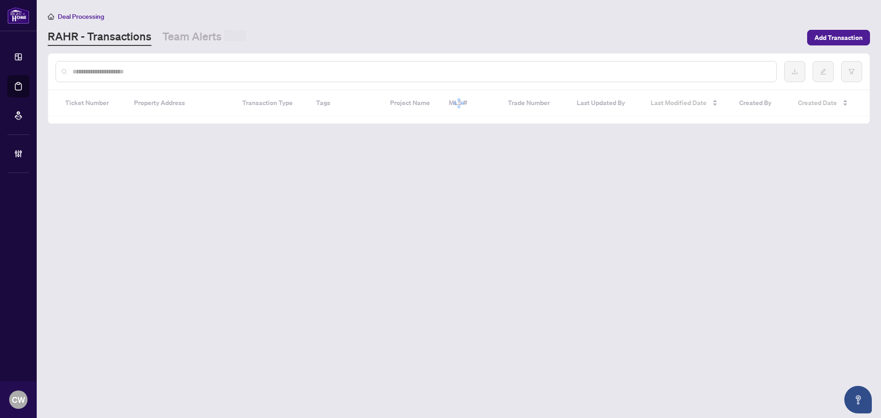
click at [185, 75] on input "text" at bounding box center [421, 72] width 697 height 10
paste input "*******"
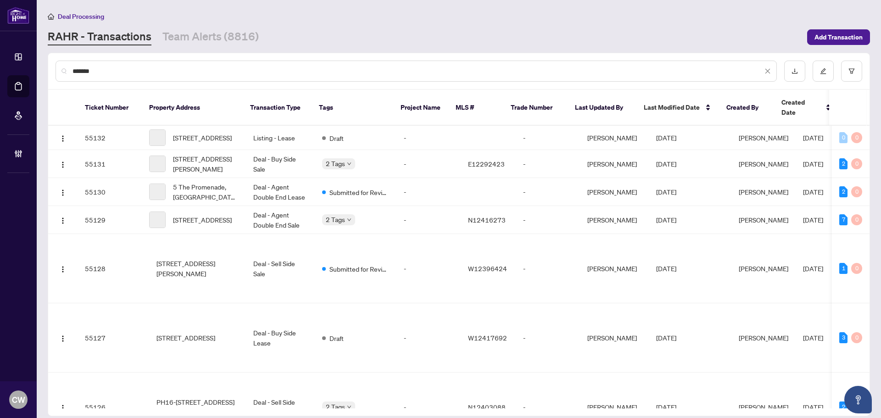
type input "*******"
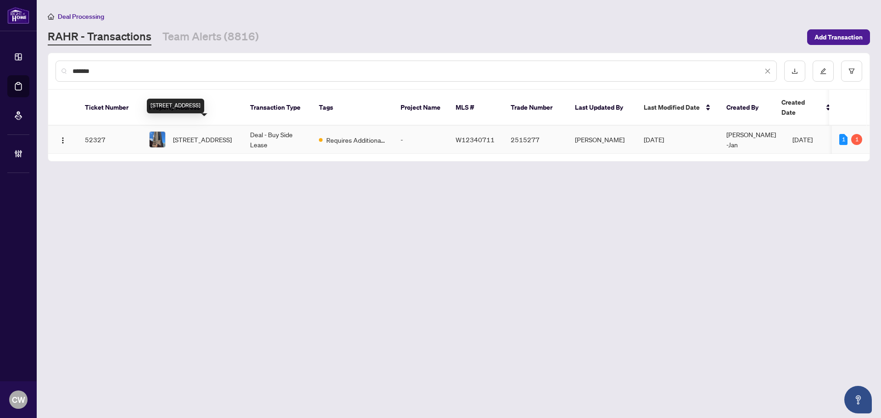
click at [194, 134] on span "[STREET_ADDRESS]" at bounding box center [202, 139] width 59 height 10
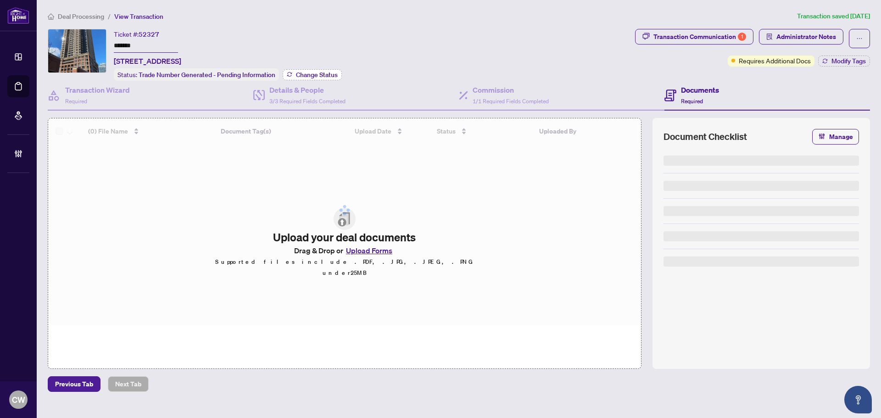
click at [327, 72] on span "Change Status" at bounding box center [317, 75] width 42 height 6
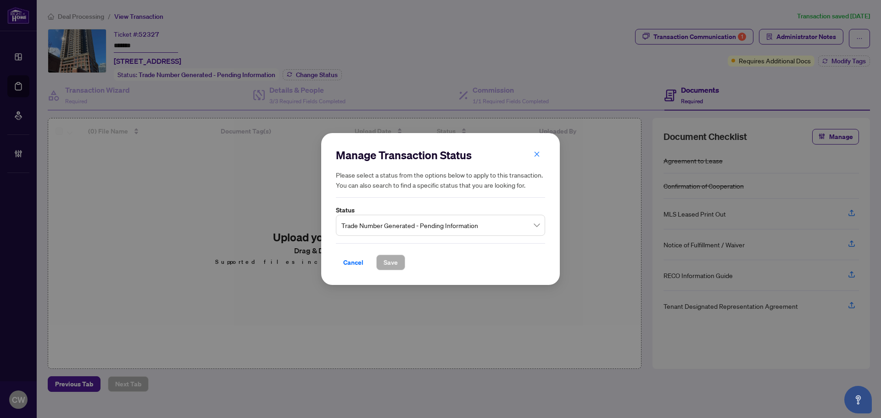
drag, startPoint x: 409, startPoint y: 222, endPoint x: 414, endPoint y: 229, distance: 8.7
click at [409, 223] on span "Trade Number Generated - Pending Information" at bounding box center [440, 225] width 198 height 17
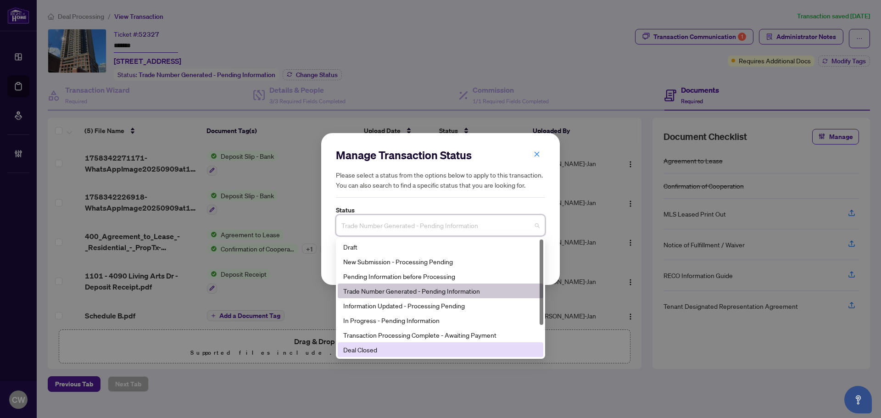
click at [401, 346] on div "Deal Closed" at bounding box center [440, 350] width 195 height 10
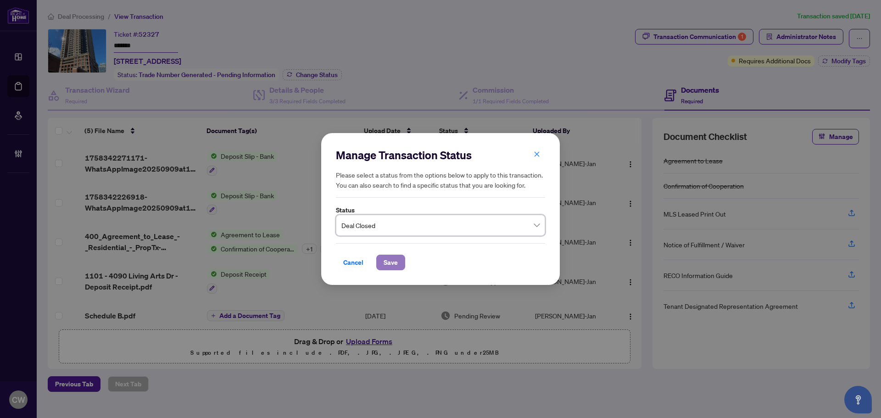
click at [391, 262] on span "Save" at bounding box center [391, 262] width 14 height 15
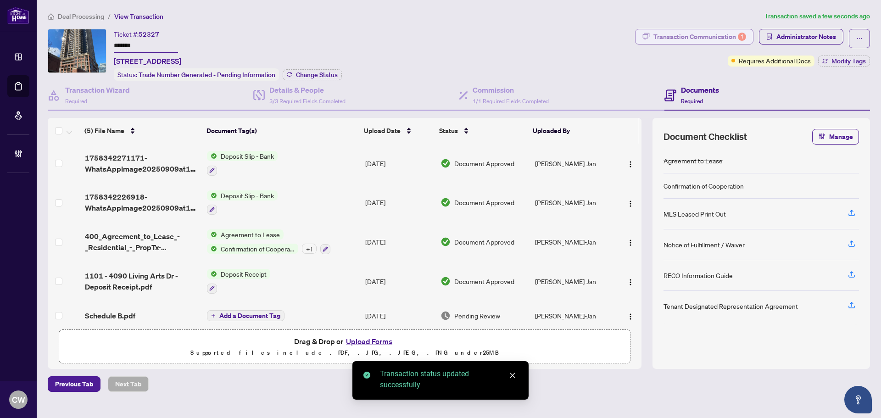
click at [702, 37] on div "Transaction Communication 1" at bounding box center [699, 36] width 93 height 15
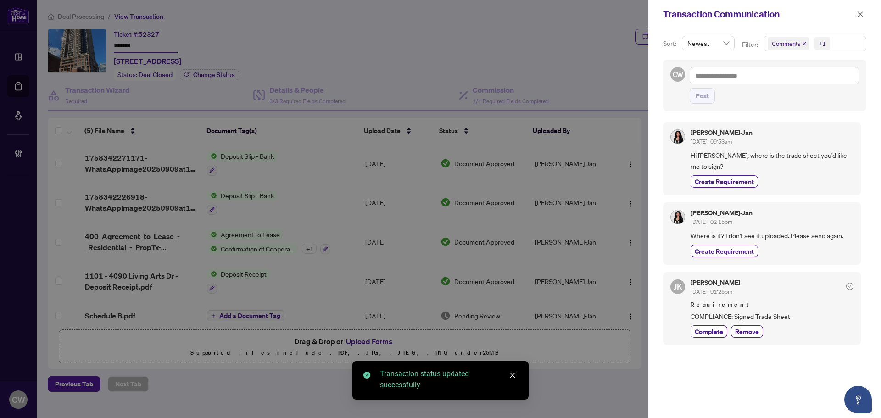
click at [803, 42] on icon "close" at bounding box center [804, 43] width 5 height 5
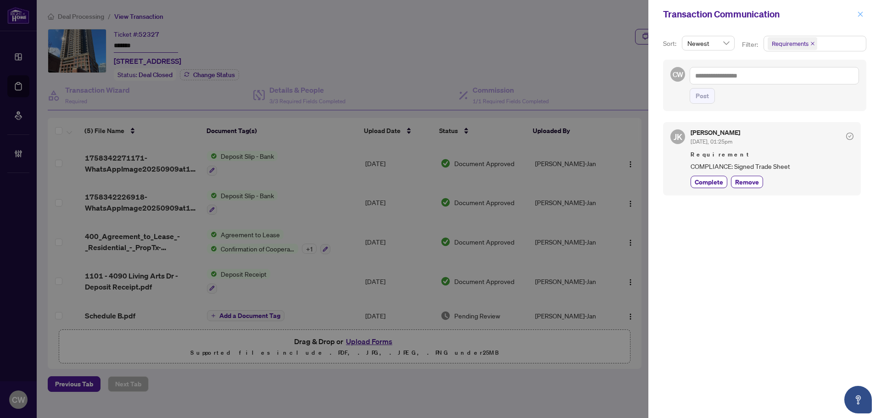
click at [858, 12] on icon "close" at bounding box center [860, 14] width 6 height 6
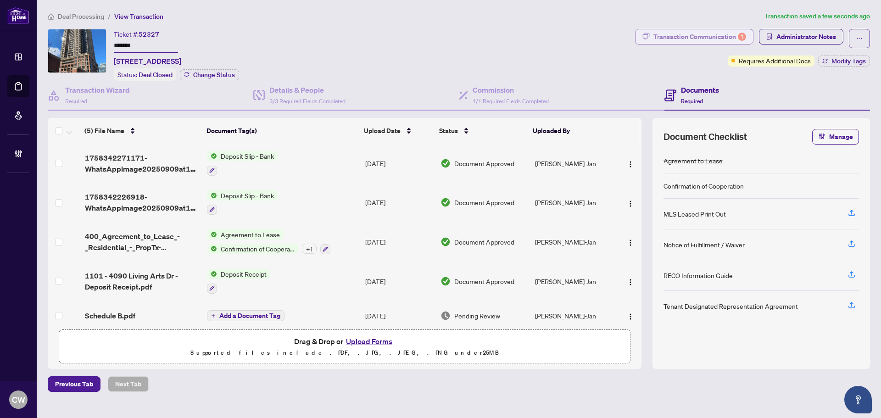
click at [713, 37] on div "Transaction Communication 1" at bounding box center [699, 36] width 93 height 15
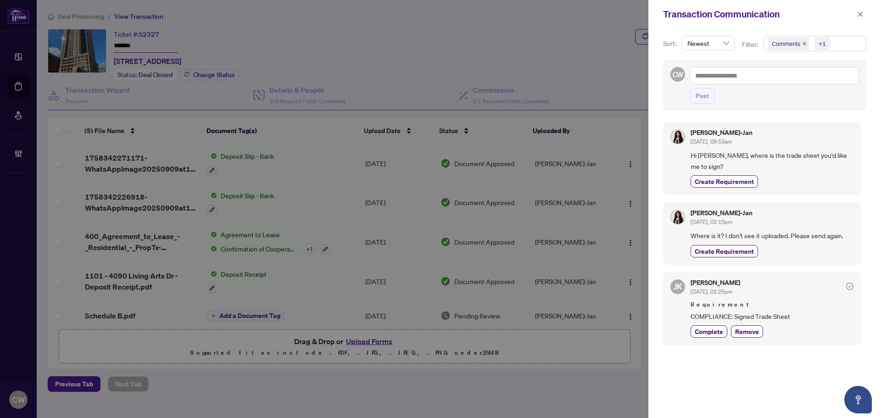
click at [801, 43] on span "Comments" at bounding box center [788, 43] width 41 height 13
click at [858, 17] on icon "close" at bounding box center [860, 14] width 6 height 6
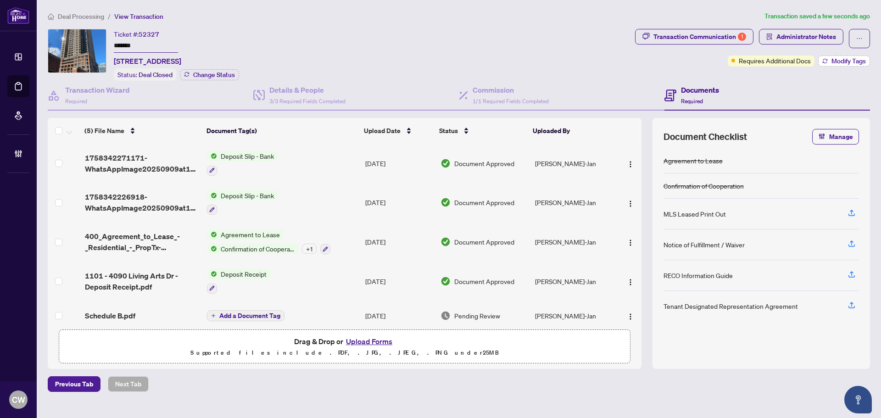
click at [840, 58] on span "Modify Tags" at bounding box center [849, 61] width 34 height 6
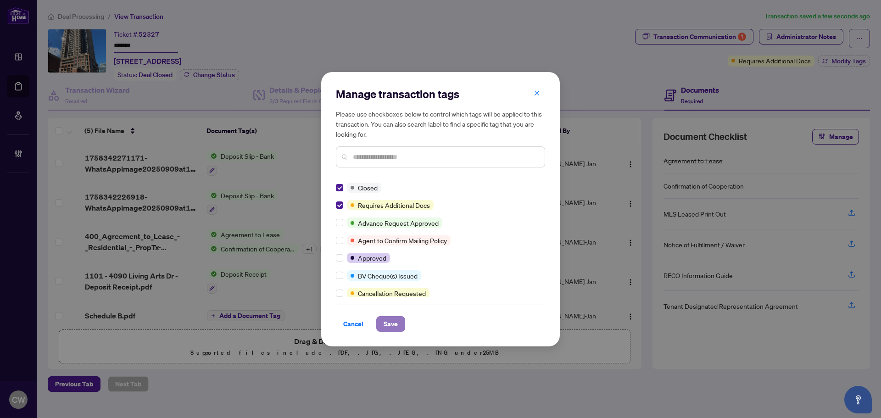
click at [391, 325] on span "Save" at bounding box center [391, 324] width 14 height 15
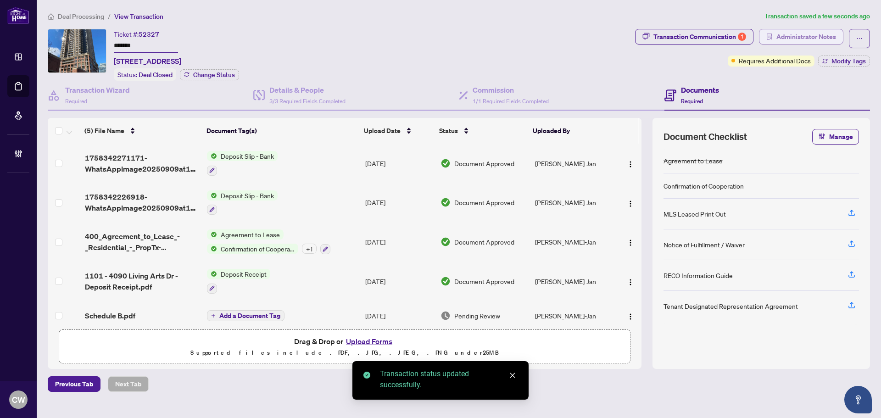
click at [825, 38] on span "Administrator Notes" at bounding box center [806, 36] width 60 height 15
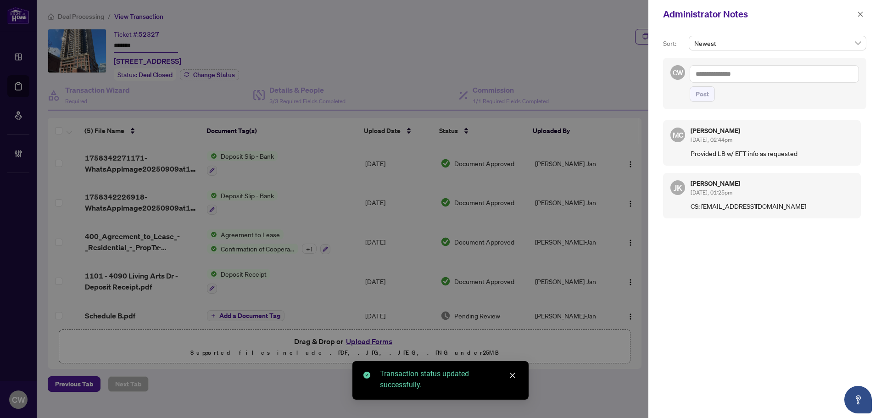
click at [710, 74] on textarea at bounding box center [774, 73] width 169 height 17
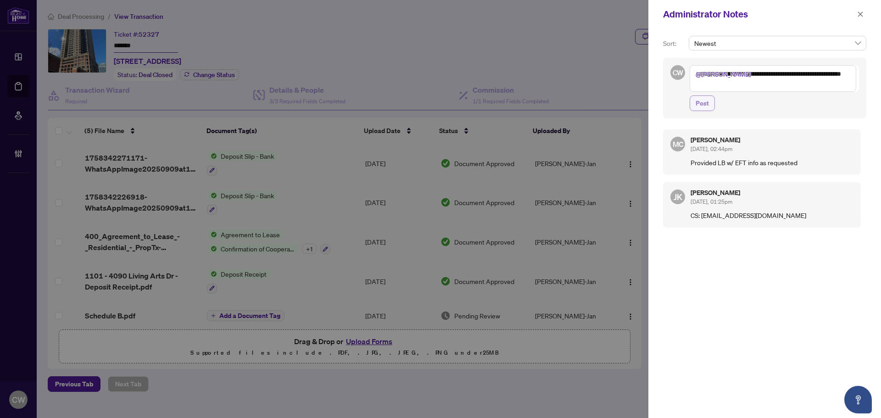
type textarea "**********"
click at [701, 109] on span "Post" at bounding box center [702, 103] width 13 height 15
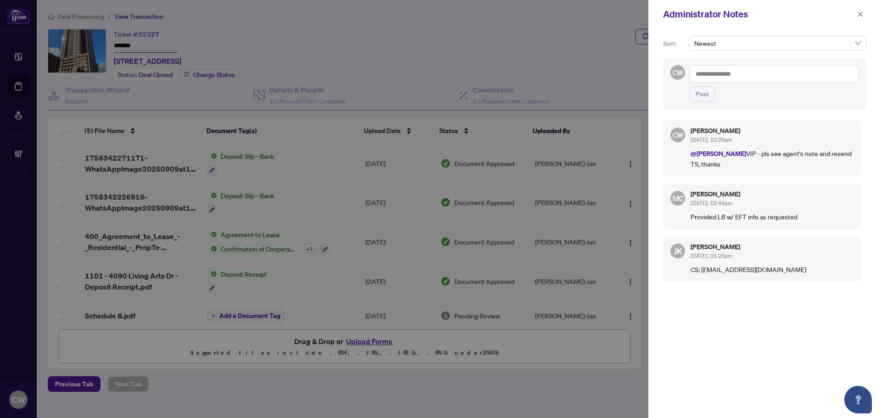
drag, startPoint x: 863, startPoint y: 16, endPoint x: 191, endPoint y: 89, distance: 675.8
click at [860, 15] on icon "close" at bounding box center [860, 14] width 6 height 6
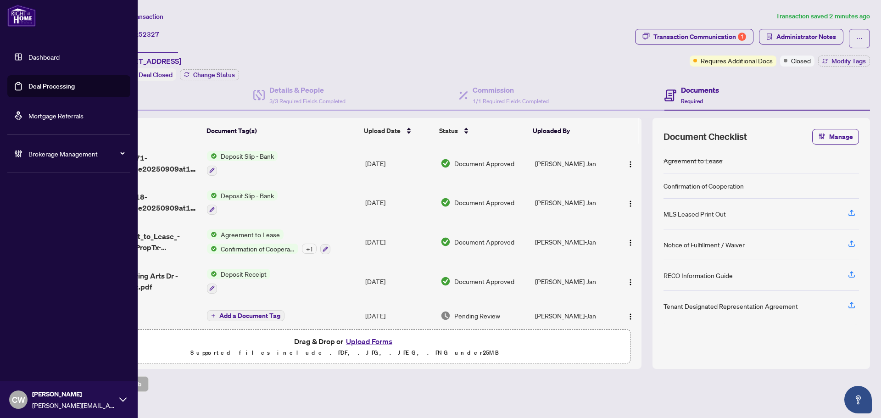
drag, startPoint x: 32, startPoint y: 87, endPoint x: 125, endPoint y: 83, distance: 92.8
click at [32, 87] on link "Deal Processing" at bounding box center [51, 86] width 46 height 8
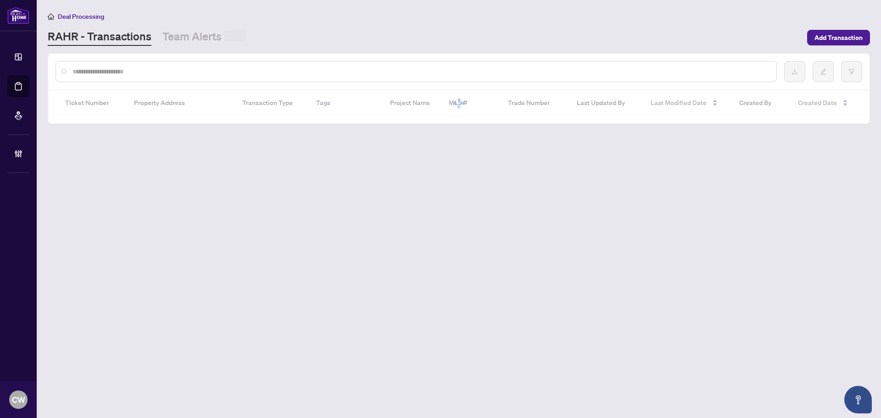
click at [195, 68] on input "text" at bounding box center [421, 72] width 697 height 10
paste input "*******"
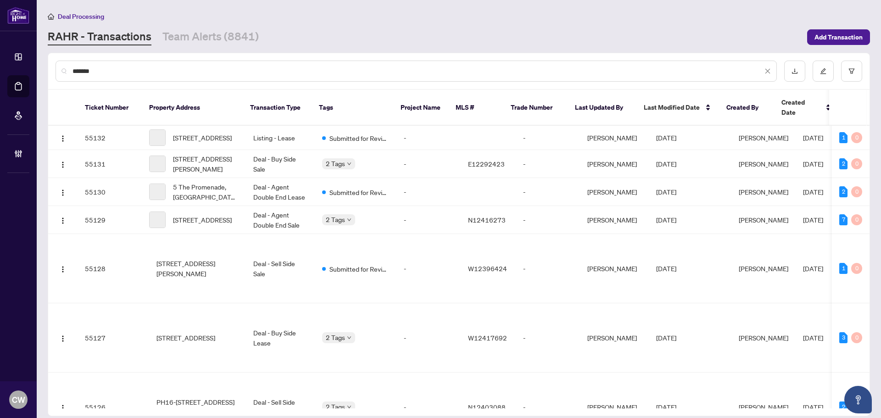
type input "*******"
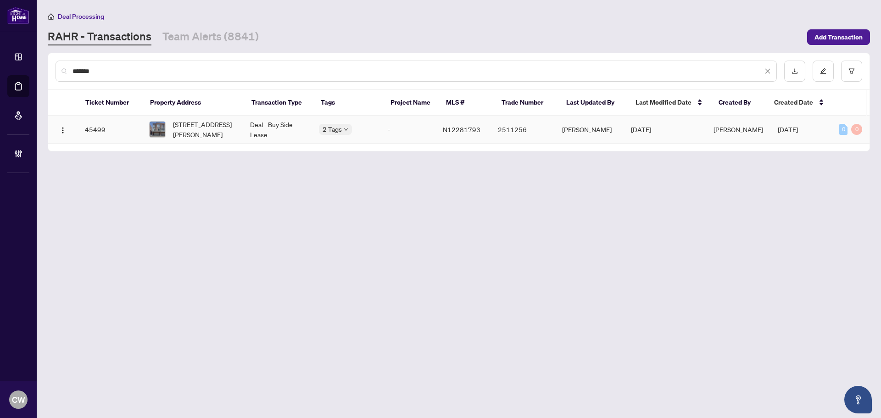
click at [203, 126] on span "[STREET_ADDRESS][PERSON_NAME]" at bounding box center [204, 129] width 62 height 20
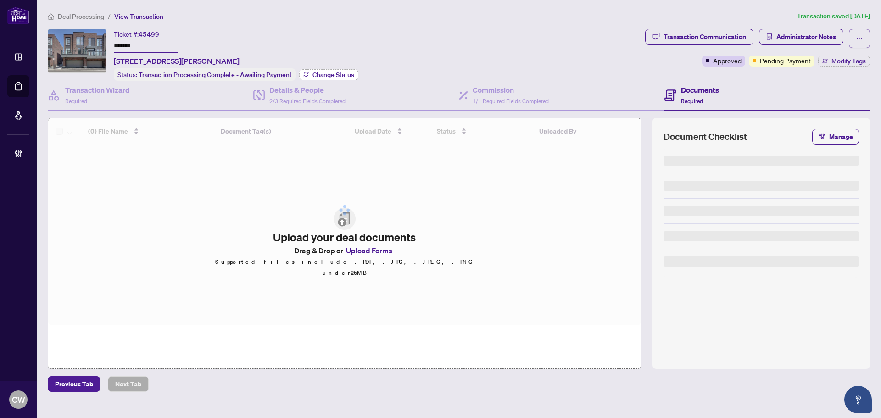
click at [333, 72] on span "Change Status" at bounding box center [334, 75] width 42 height 6
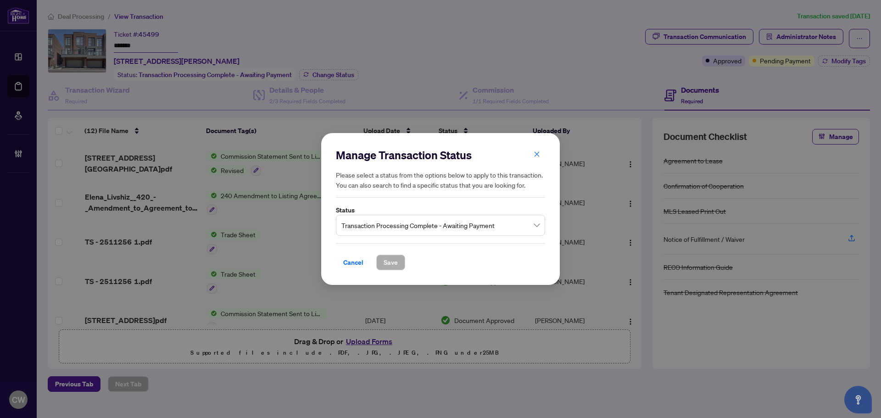
click at [396, 222] on span "Transaction Processing Complete - Awaiting Payment" at bounding box center [440, 225] width 198 height 17
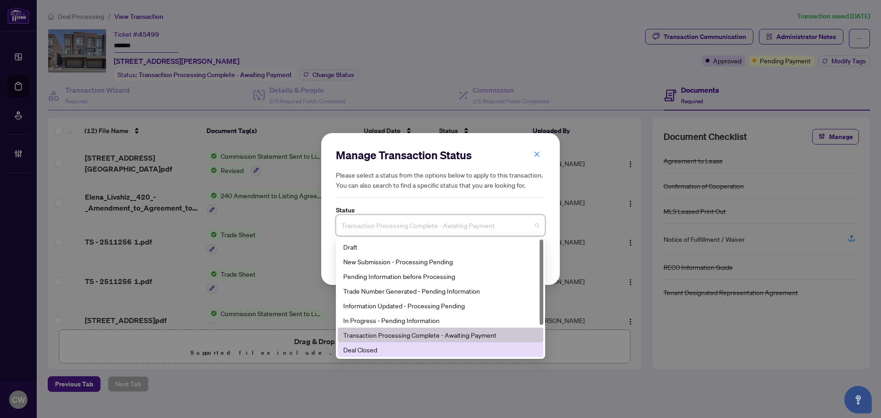
click at [393, 351] on div "Deal Closed" at bounding box center [440, 350] width 195 height 10
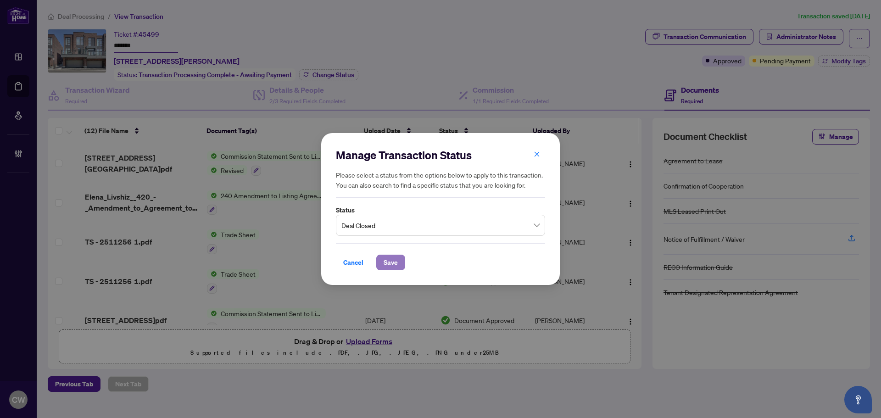
click at [395, 263] on span "Save" at bounding box center [391, 262] width 14 height 15
click at [849, 63] on div "Manage Transaction Status Please select a status from the options below to appl…" at bounding box center [440, 209] width 881 height 418
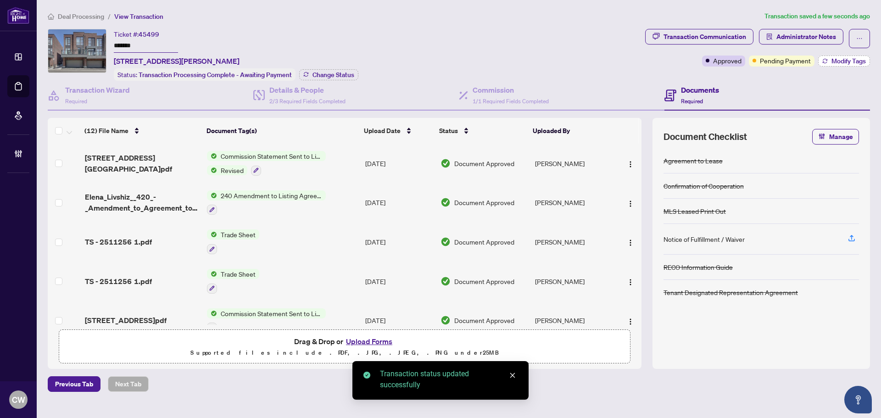
click at [849, 63] on span "Modify Tags" at bounding box center [849, 61] width 34 height 6
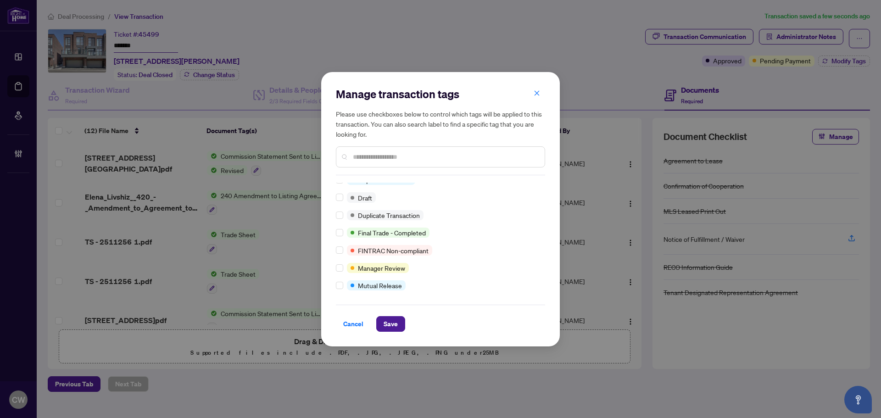
scroll to position [8, 0]
click at [386, 324] on span "Save" at bounding box center [391, 324] width 14 height 15
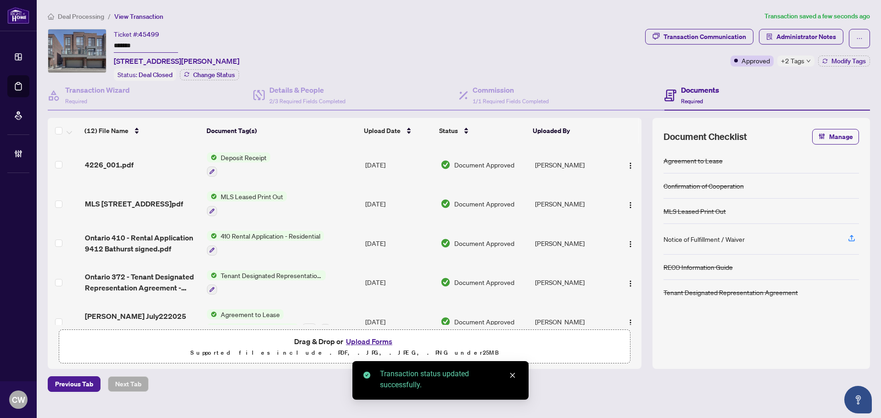
scroll to position [291, 0]
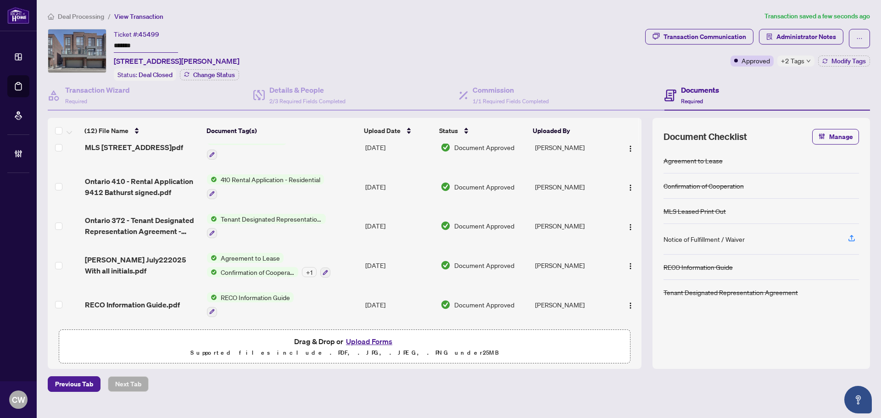
click at [118, 259] on span "[PERSON_NAME] July222025 With all initials.pdf" at bounding box center [142, 265] width 115 height 22
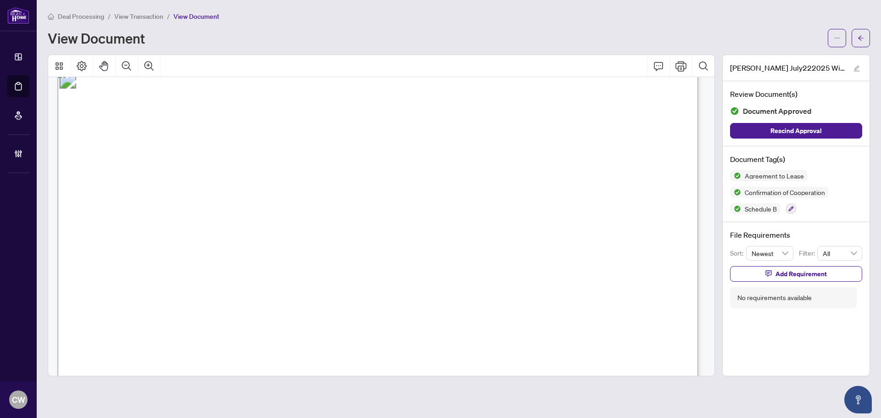
scroll to position [964, 0]
click at [860, 29] on button "button" at bounding box center [861, 38] width 18 height 18
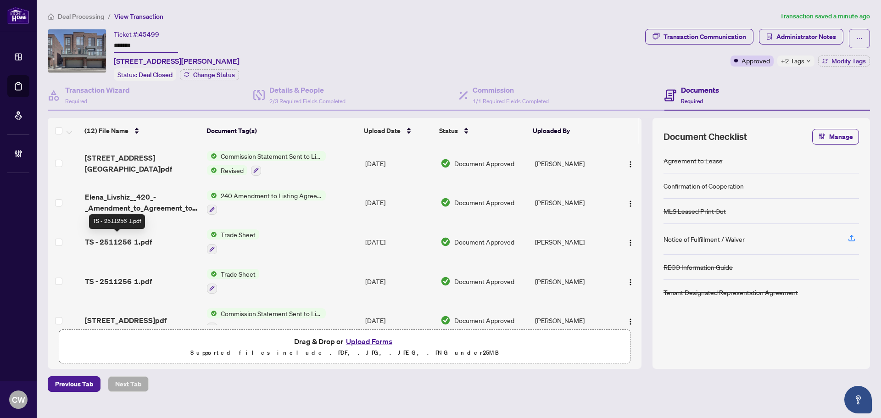
click at [126, 239] on span "TS - 2511256 1.pdf" at bounding box center [118, 241] width 67 height 11
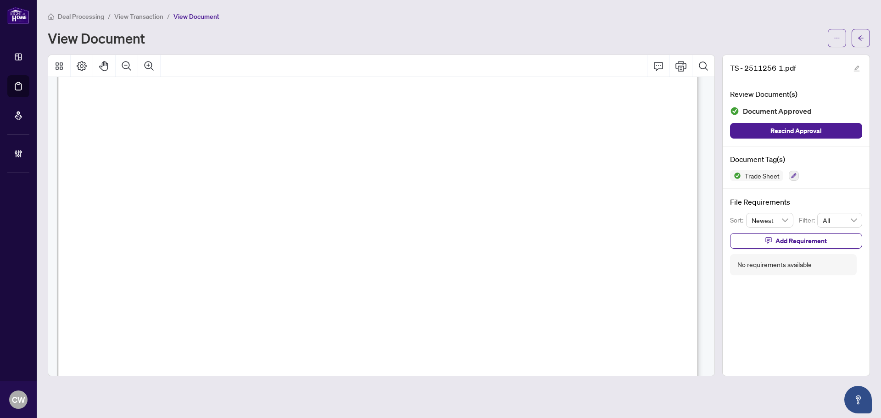
scroll to position [275, 0]
click at [860, 41] on span "button" at bounding box center [861, 38] width 6 height 15
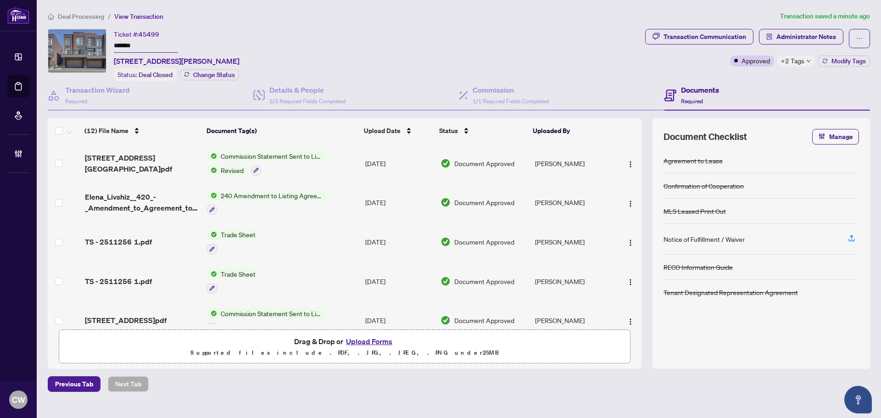
click at [381, 338] on button "Upload Forms" at bounding box center [369, 341] width 52 height 12
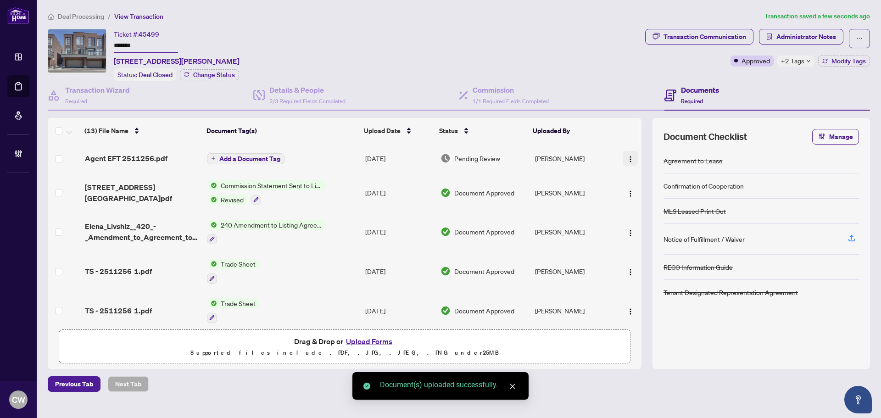
click at [628, 160] on img "button" at bounding box center [630, 159] width 7 height 7
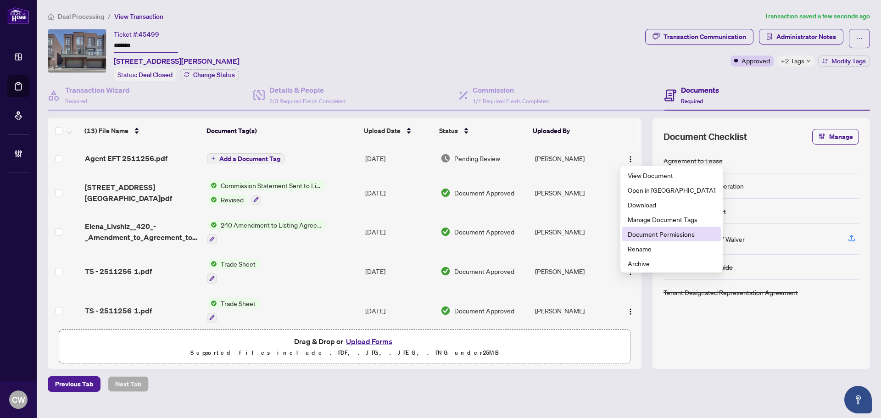
click at [646, 234] on span "Document Permissions" at bounding box center [672, 234] width 88 height 10
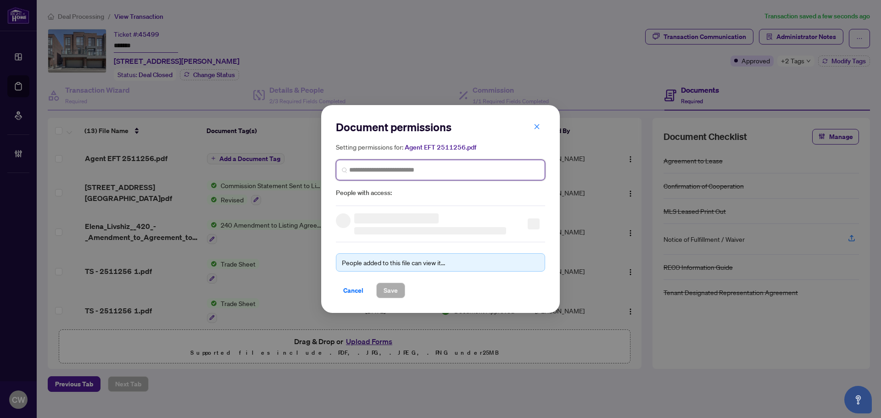
click at [432, 170] on input "search" at bounding box center [444, 170] width 190 height 10
paste input "**********"
type input "**********"
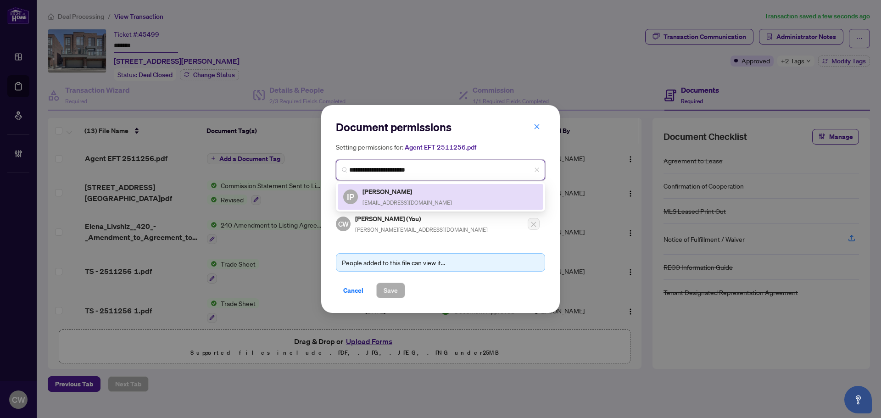
click at [404, 199] on span "[EMAIL_ADDRESS][DOMAIN_NAME]" at bounding box center [407, 202] width 89 height 7
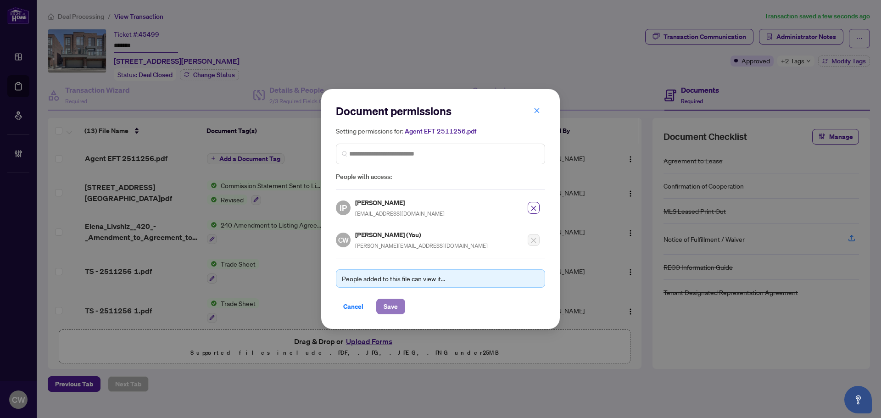
click at [393, 305] on span "Save" at bounding box center [391, 306] width 14 height 15
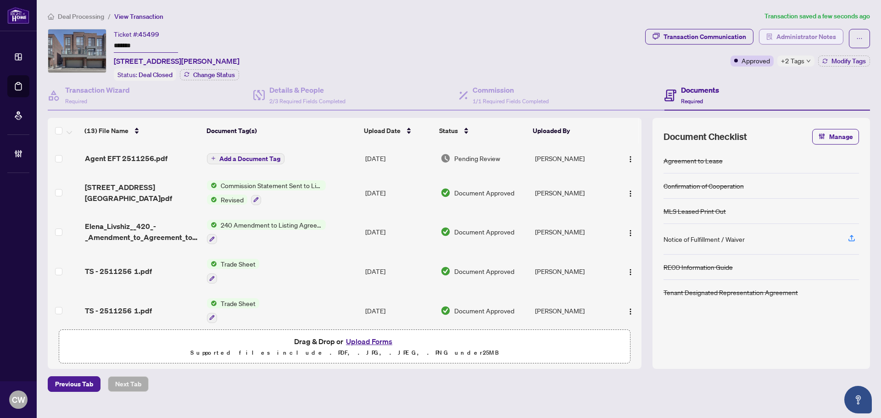
click at [803, 34] on span "Administrator Notes" at bounding box center [806, 36] width 60 height 15
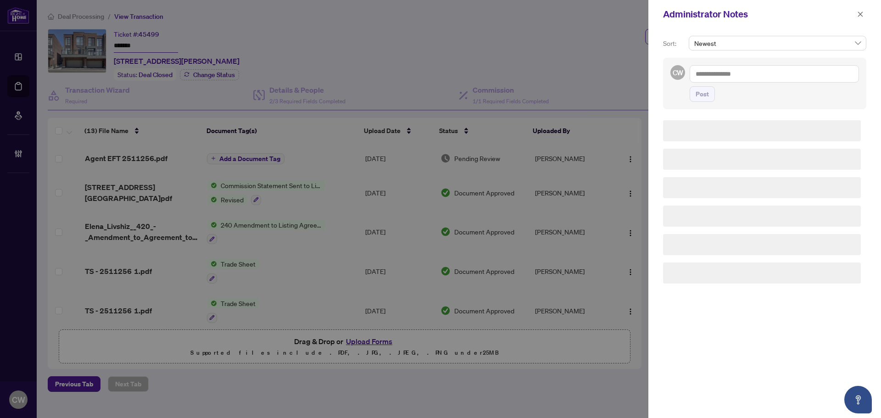
click at [741, 72] on textarea at bounding box center [774, 73] width 169 height 17
paste textarea "**********"
type textarea "**********"
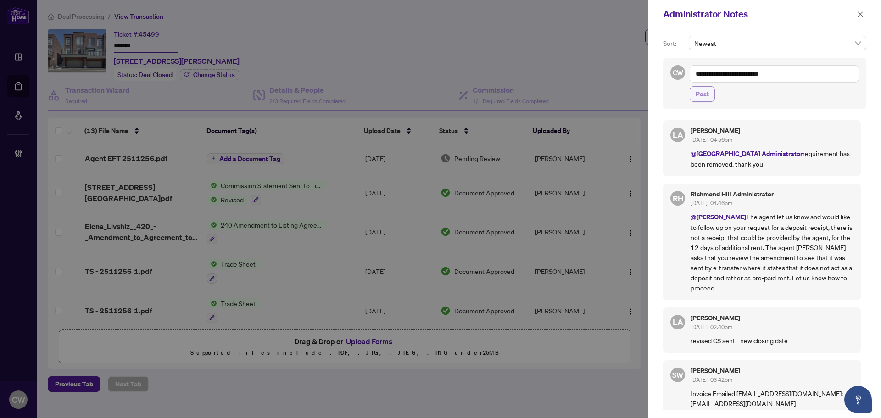
click at [700, 95] on span "Post" at bounding box center [702, 94] width 13 height 15
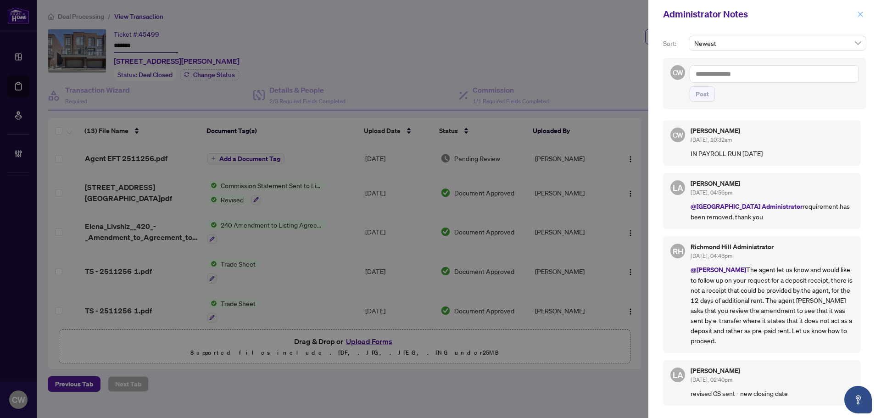
click at [860, 13] on icon "close" at bounding box center [860, 14] width 6 height 6
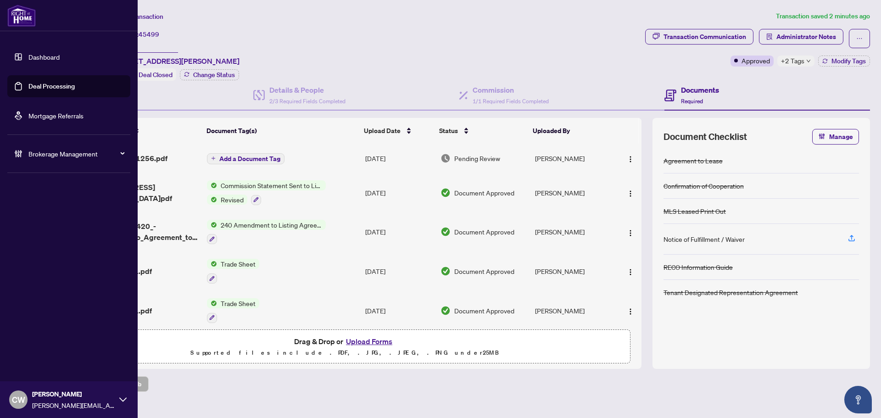
click at [40, 88] on link "Deal Processing" at bounding box center [51, 86] width 46 height 8
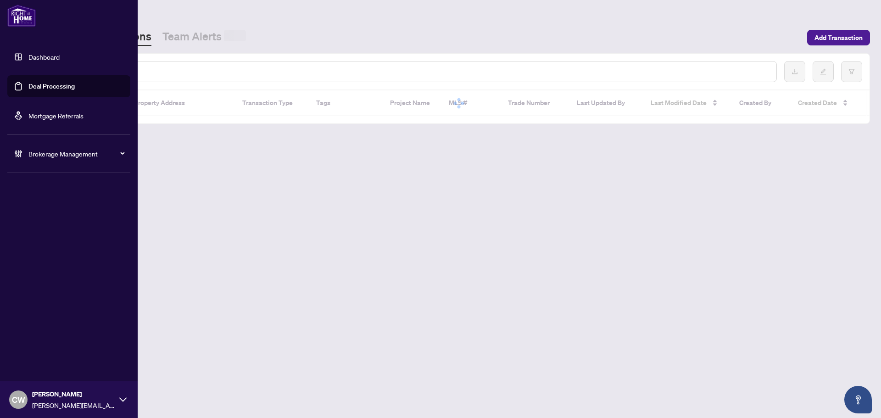
click at [150, 72] on input "text" at bounding box center [421, 72] width 697 height 10
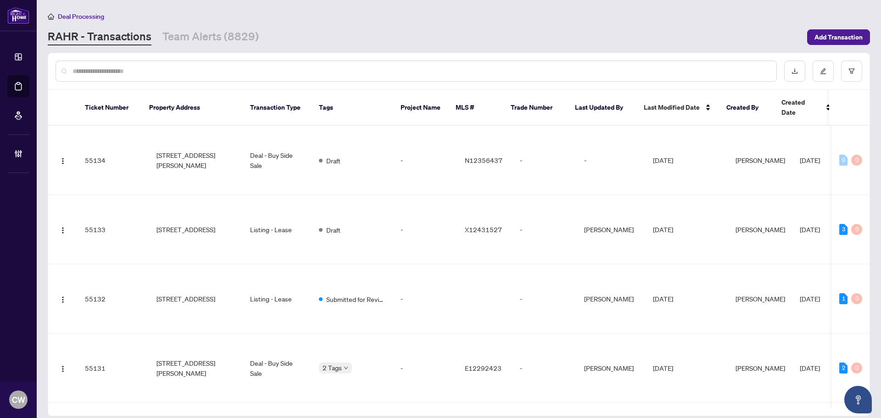
paste input "*******"
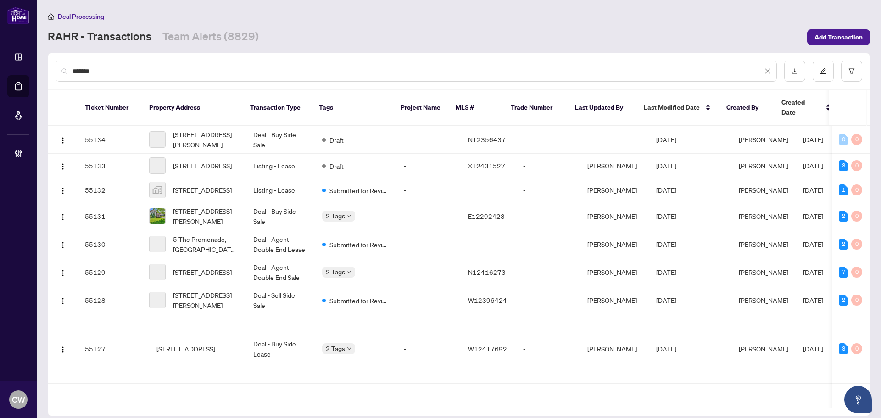
type input "*******"
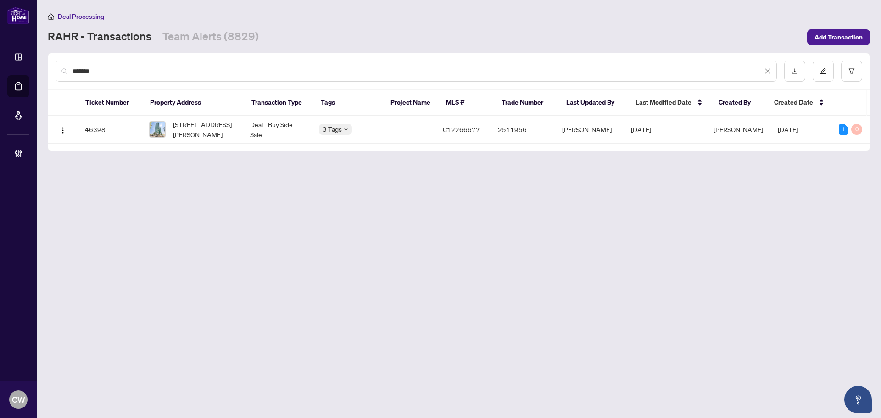
click at [214, 127] on span "[STREET_ADDRESS][PERSON_NAME]" at bounding box center [204, 129] width 62 height 20
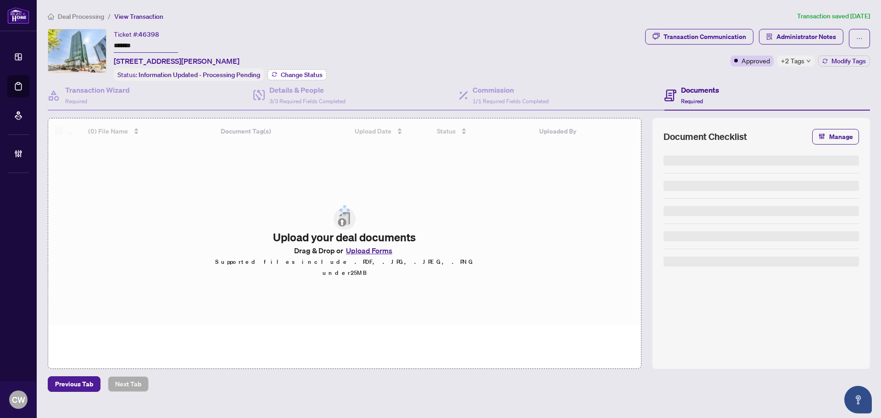
click at [309, 74] on span "Change Status" at bounding box center [302, 75] width 42 height 6
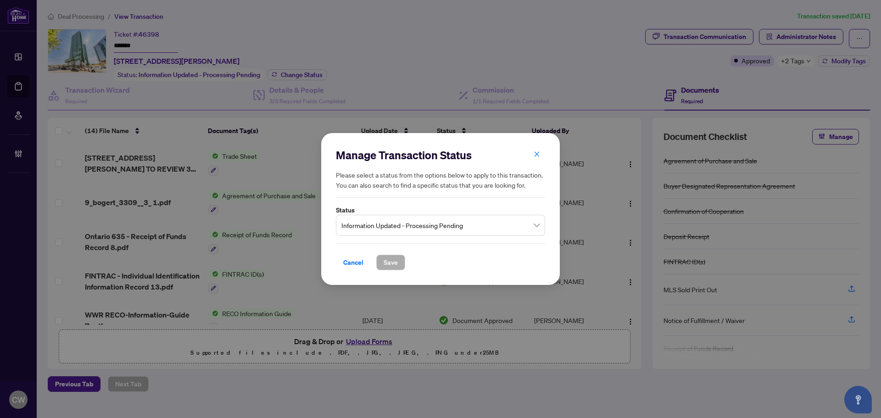
click at [379, 231] on span "Information Updated - Processing Pending" at bounding box center [440, 225] width 198 height 17
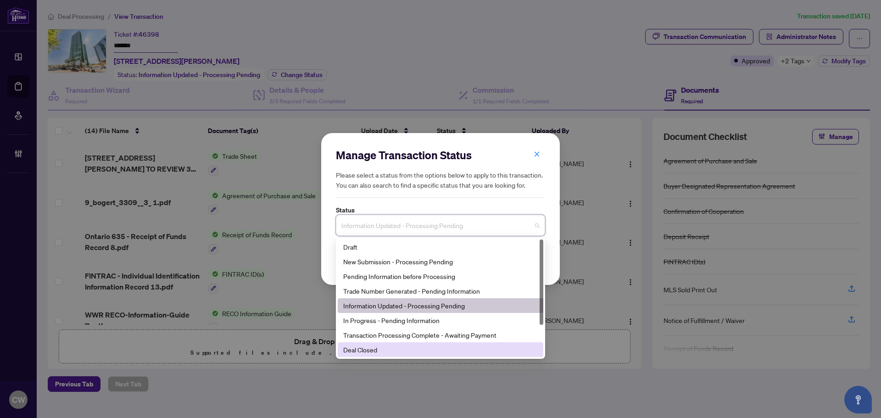
click at [398, 347] on div "Deal Closed" at bounding box center [440, 350] width 195 height 10
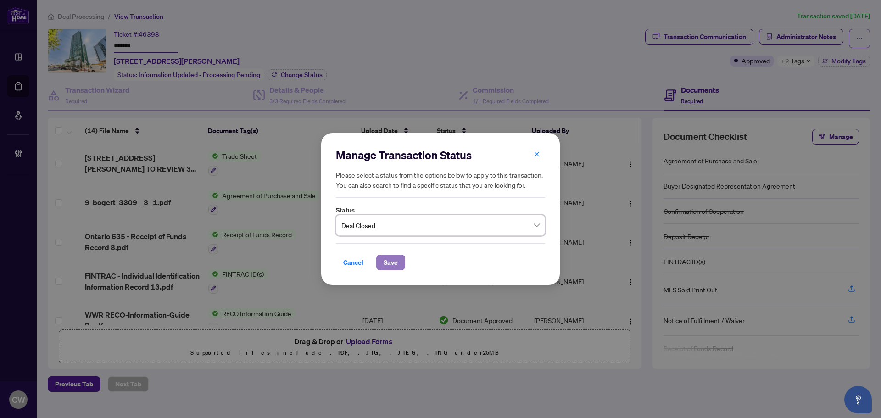
click at [387, 263] on span "Save" at bounding box center [391, 262] width 14 height 15
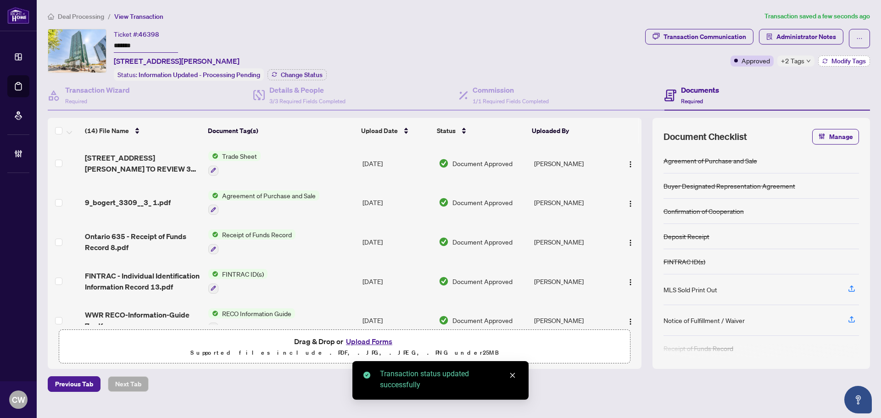
click at [849, 61] on span "Modify Tags" at bounding box center [849, 61] width 34 height 6
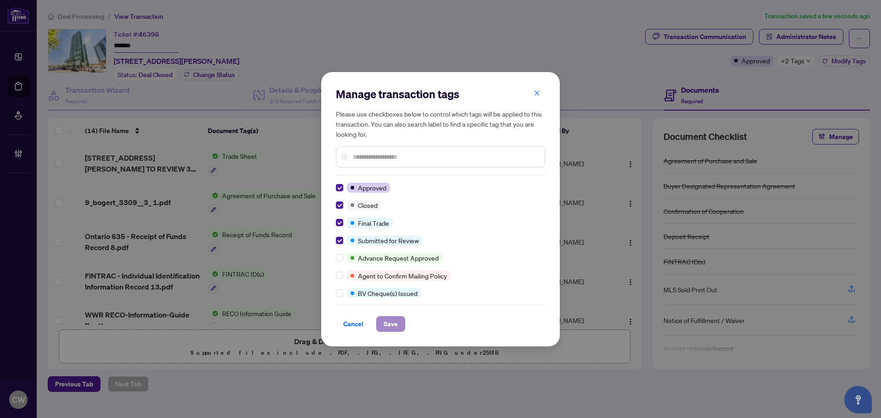
click at [386, 318] on div "Cancel Save" at bounding box center [440, 318] width 209 height 27
click at [392, 318] on span "Save" at bounding box center [391, 324] width 14 height 15
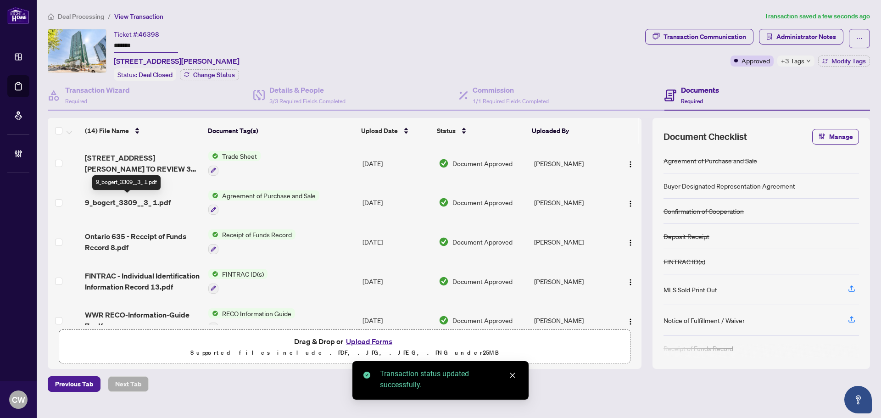
click at [141, 201] on span "9_bogert_3309__3_ 1.pdf" at bounding box center [128, 202] width 86 height 11
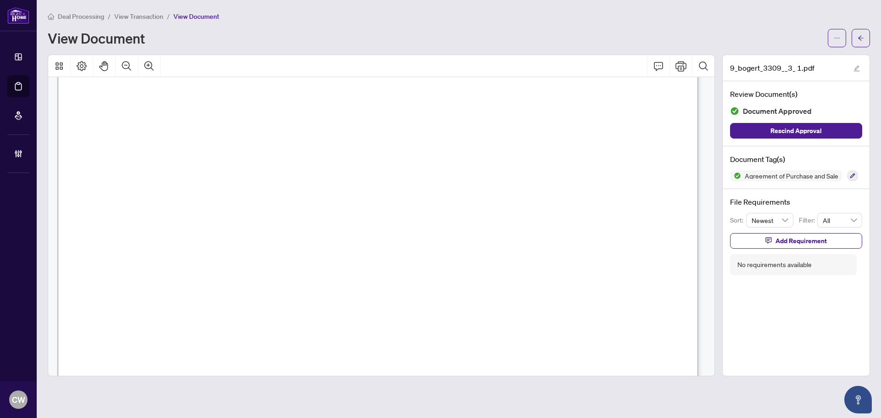
scroll to position [3610, 0]
click at [854, 39] on button "button" at bounding box center [861, 38] width 18 height 18
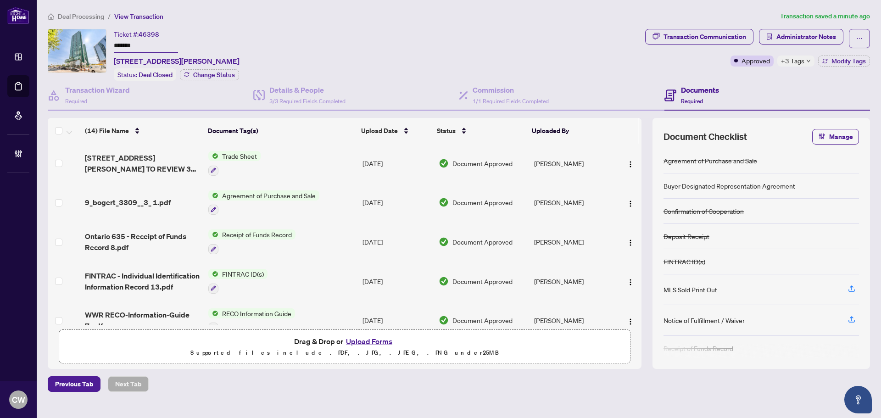
click at [143, 159] on span "[STREET_ADDRESS][PERSON_NAME] TO REVIEW 3 1.pdf" at bounding box center [143, 163] width 116 height 22
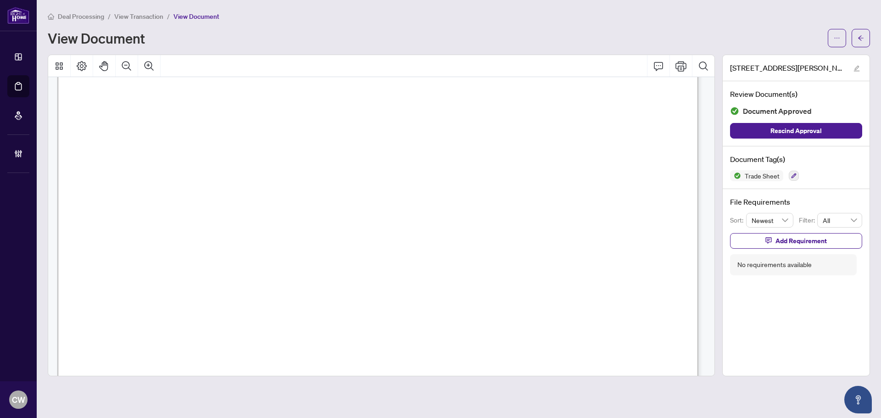
scroll to position [321, 0]
click at [859, 35] on icon "arrow-left" at bounding box center [861, 38] width 6 height 6
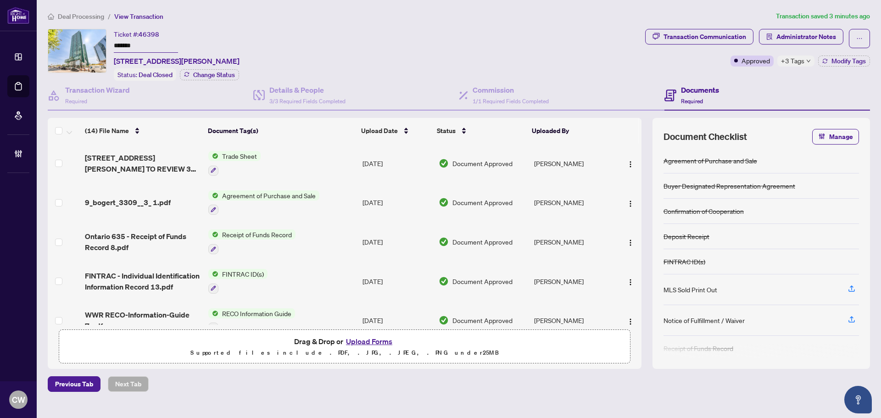
click at [380, 339] on button "Upload Forms" at bounding box center [369, 341] width 52 height 12
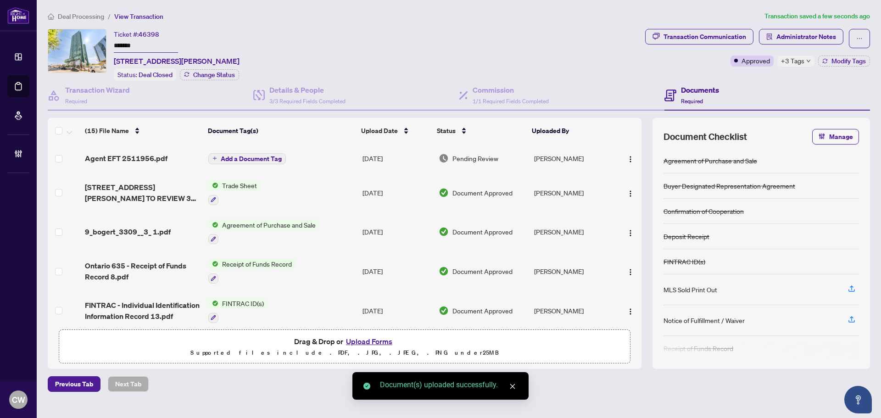
click at [627, 163] on button "button" at bounding box center [630, 158] width 15 height 15
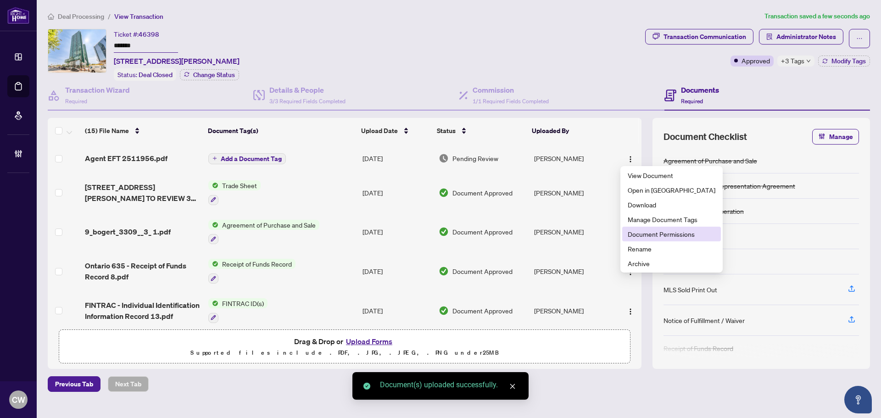
click at [649, 229] on span "Document Permissions" at bounding box center [672, 234] width 88 height 10
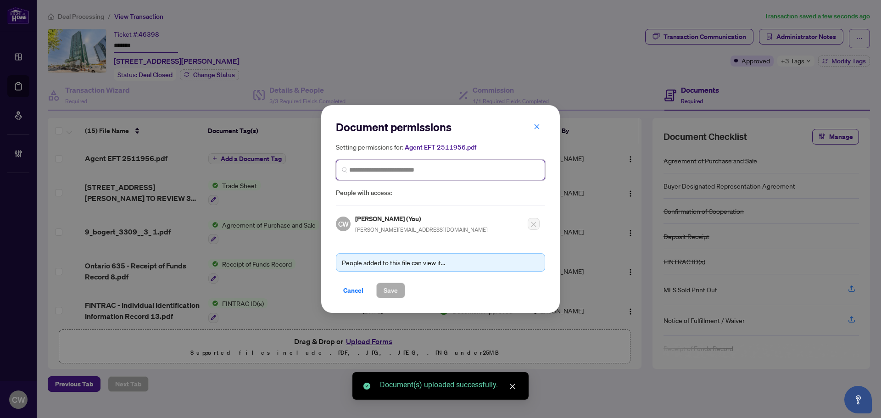
click at [377, 172] on input "search" at bounding box center [444, 170] width 190 height 10
paste input "**********"
type input "**********"
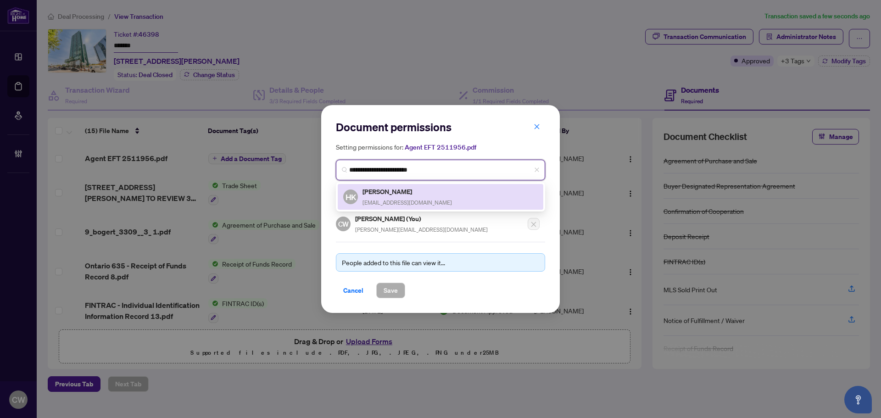
click at [388, 190] on h5 "[PERSON_NAME]" at bounding box center [407, 191] width 89 height 11
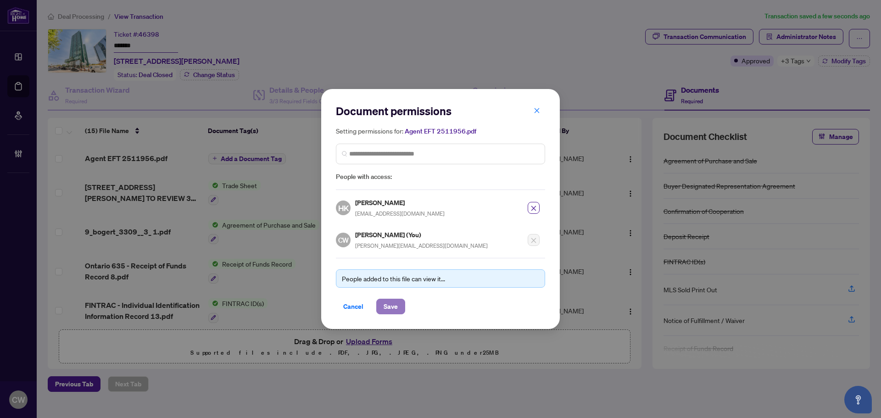
click at [394, 306] on span "Save" at bounding box center [391, 306] width 14 height 15
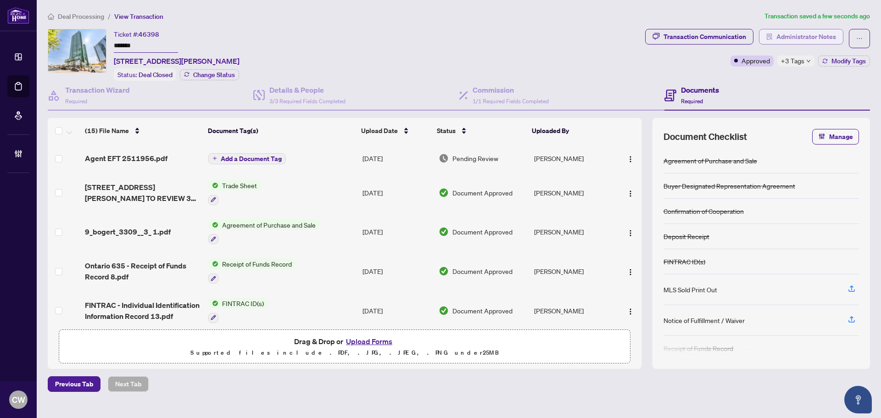
click at [800, 29] on button "Administrator Notes" at bounding box center [801, 37] width 84 height 16
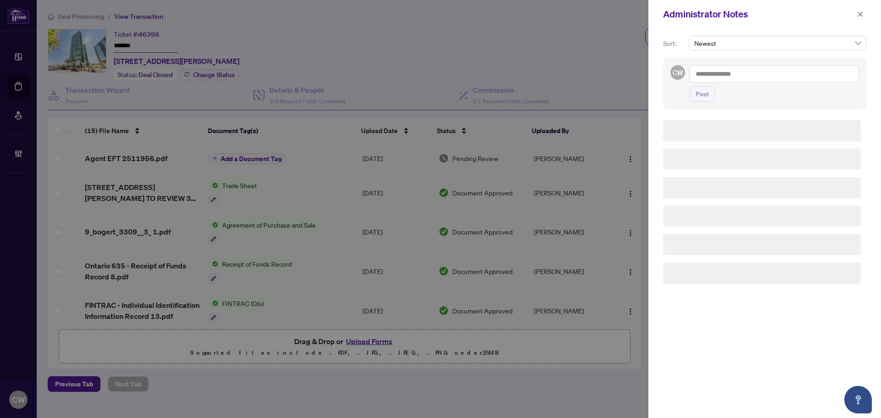
click at [806, 30] on div "Sort: Newest CW Post" at bounding box center [764, 223] width 233 height 390
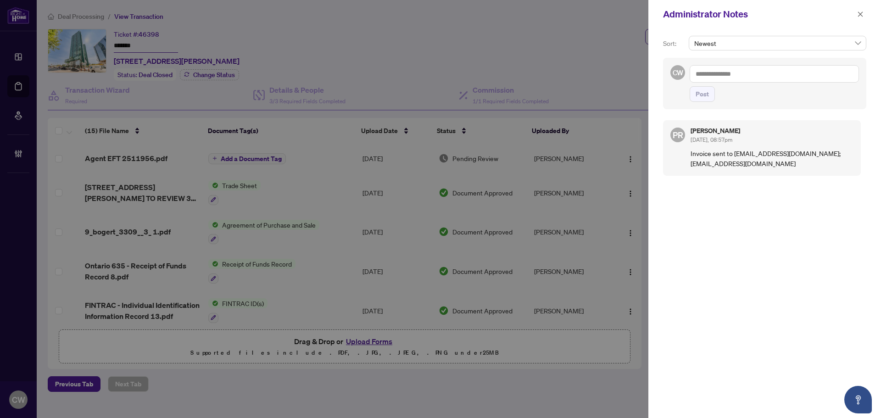
click at [737, 72] on textarea at bounding box center [774, 73] width 169 height 17
paste textarea "**********"
type textarea "**********"
drag, startPoint x: 701, startPoint y: 95, endPoint x: 735, endPoint y: 87, distance: 35.4
click at [701, 95] on span "Post" at bounding box center [702, 94] width 13 height 15
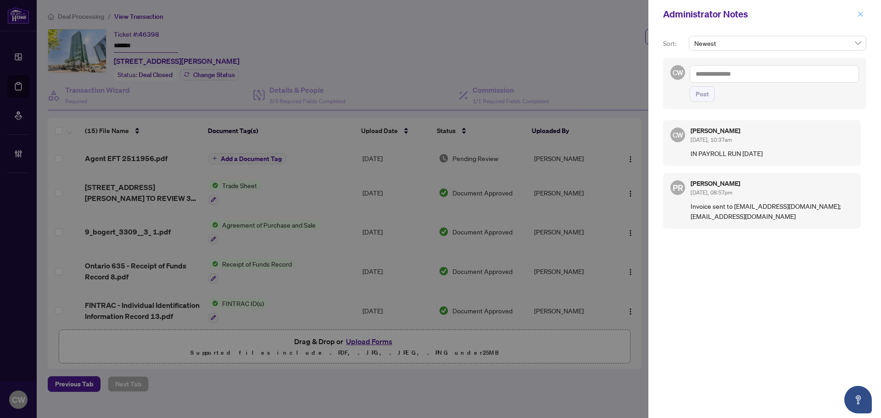
click at [862, 13] on icon "close" at bounding box center [860, 13] width 5 height 5
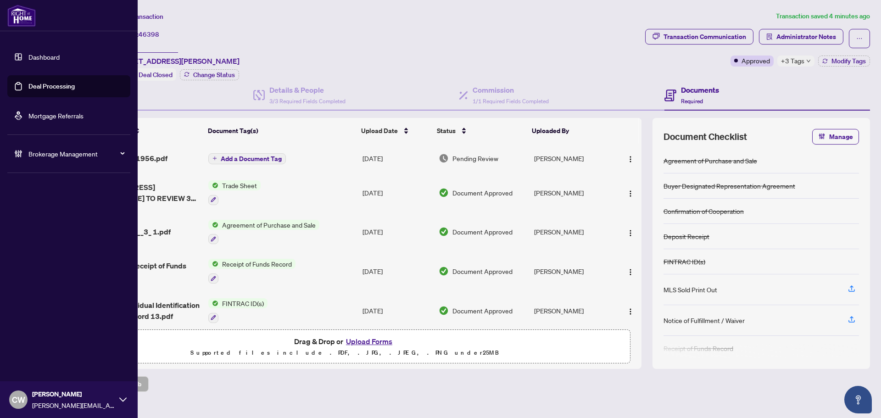
click at [29, 88] on link "Deal Processing" at bounding box center [51, 86] width 46 height 8
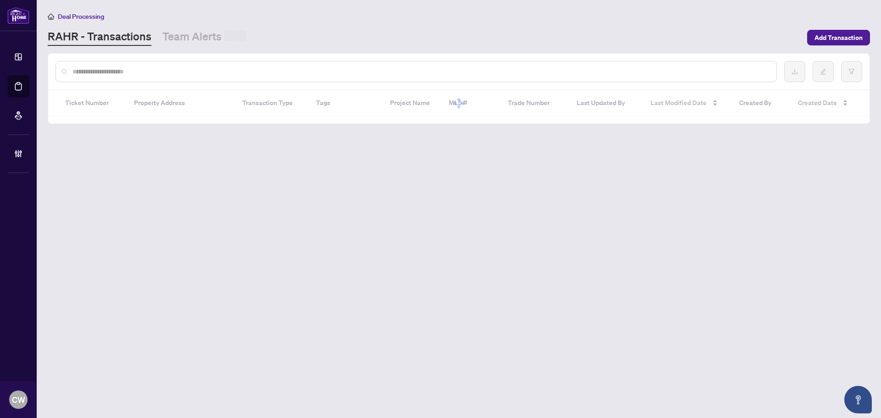
click at [166, 73] on input "text" at bounding box center [421, 72] width 697 height 10
paste input "*******"
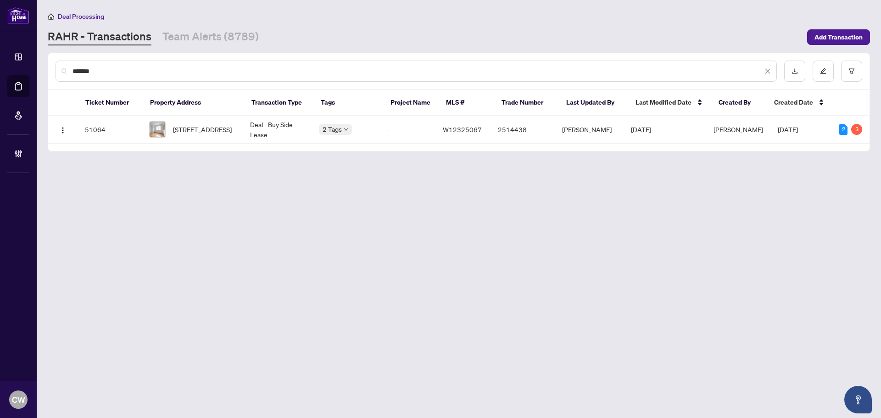
drag, startPoint x: 102, startPoint y: 73, endPoint x: 64, endPoint y: 70, distance: 38.2
click at [64, 70] on div "*******" at bounding box center [416, 71] width 721 height 21
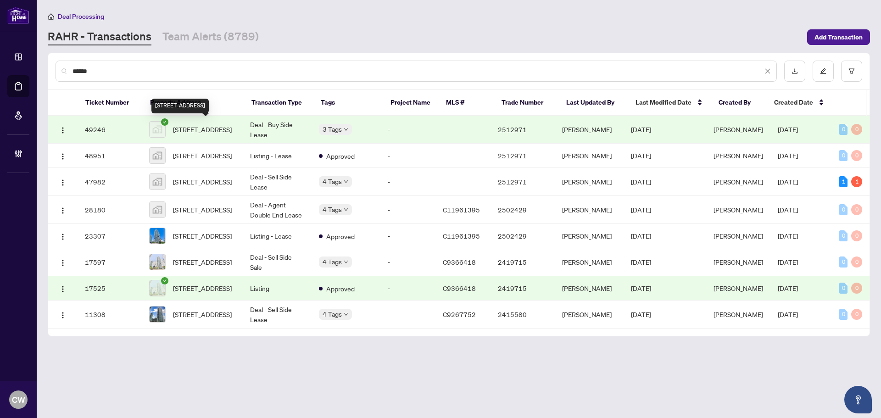
type input "******"
click at [204, 131] on span "[STREET_ADDRESS]" at bounding box center [202, 129] width 59 height 10
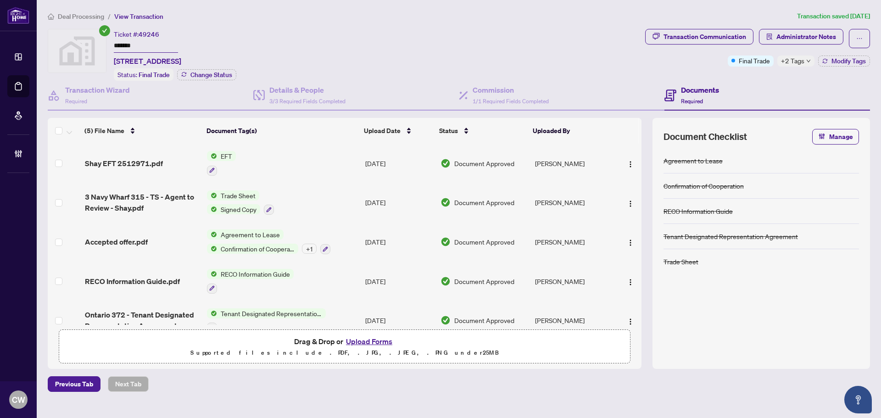
drag, startPoint x: 140, startPoint y: 45, endPoint x: 89, endPoint y: 42, distance: 50.1
click at [89, 42] on div "Ticket #: 49246 ******* [STREET_ADDRESS] Status: Final Trade Change Status" at bounding box center [345, 55] width 594 height 52
click at [614, 332] on span "Drag & Drop or Upload Forms Supported files include .PDF, .JPG, .JPEG, .PNG und…" at bounding box center [344, 347] width 571 height 34
click at [0, 0] on link "Deal Processing" at bounding box center [0, 0] width 0 height 0
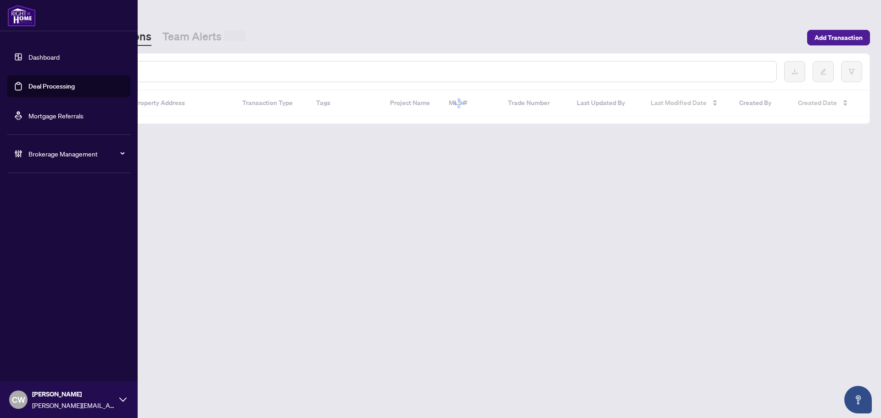
click at [156, 73] on input "text" at bounding box center [421, 72] width 697 height 10
paste input "*******"
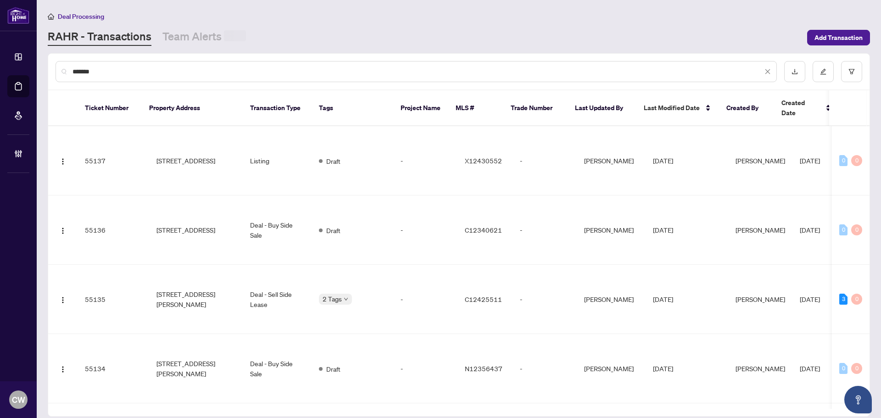
type input "*******"
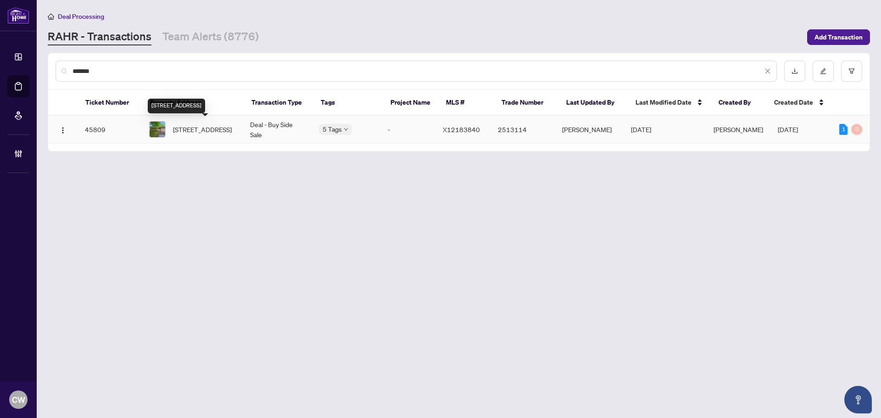
click at [218, 127] on span "[STREET_ADDRESS]" at bounding box center [202, 129] width 59 height 10
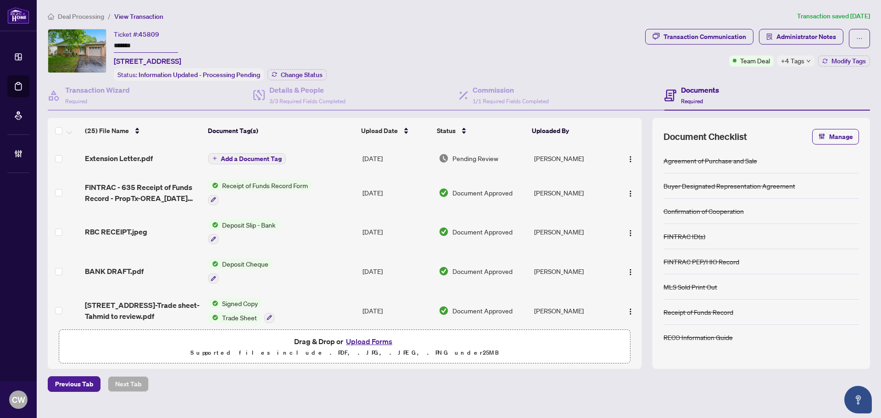
drag, startPoint x: 158, startPoint y: 45, endPoint x: 81, endPoint y: 37, distance: 77.1
click at [81, 37] on div "Ticket #: 45809 ******* [STREET_ADDRESS] Status: Information Updated - Processi…" at bounding box center [345, 55] width 594 height 52
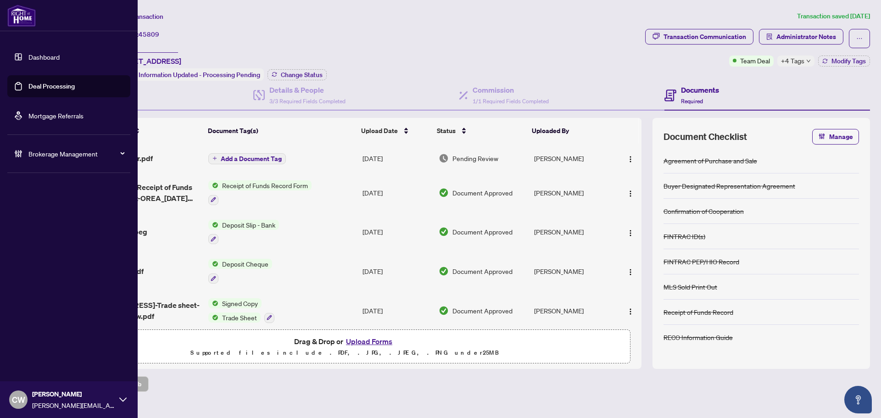
drag, startPoint x: 32, startPoint y: 82, endPoint x: 49, endPoint y: 79, distance: 17.1
click at [32, 82] on link "Deal Processing" at bounding box center [51, 86] width 46 height 8
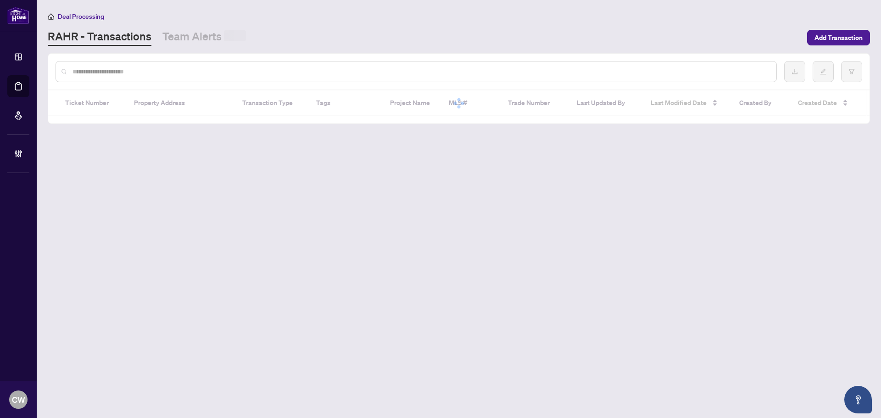
click at [180, 70] on input "text" at bounding box center [421, 72] width 697 height 10
paste input "*******"
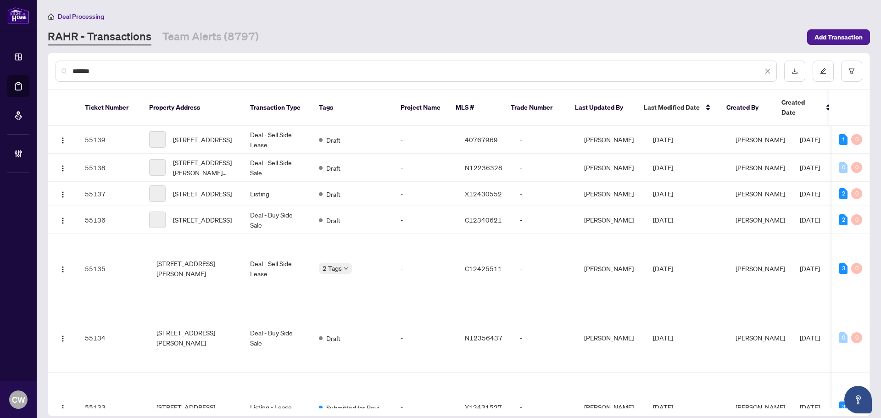
type input "*******"
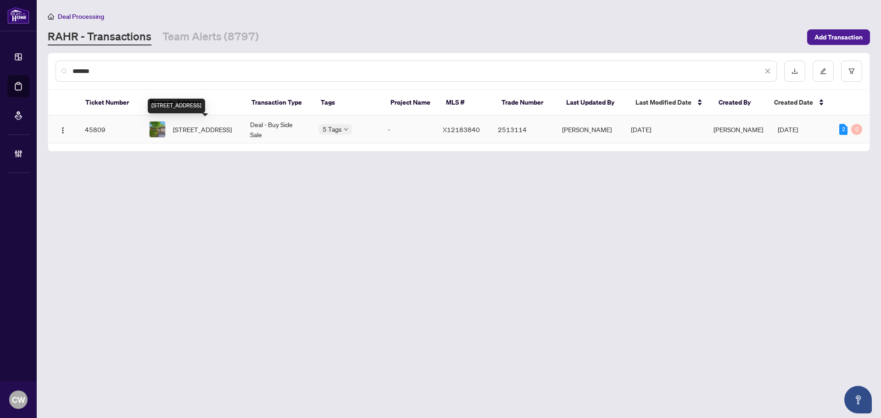
click at [198, 134] on span "[STREET_ADDRESS]" at bounding box center [202, 129] width 59 height 10
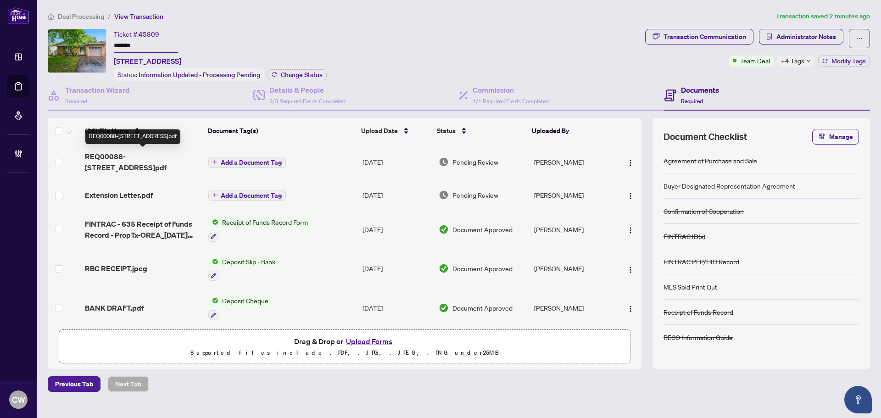
click at [148, 158] on span "REQ00088-[STREET_ADDRESS]pdf" at bounding box center [143, 162] width 116 height 22
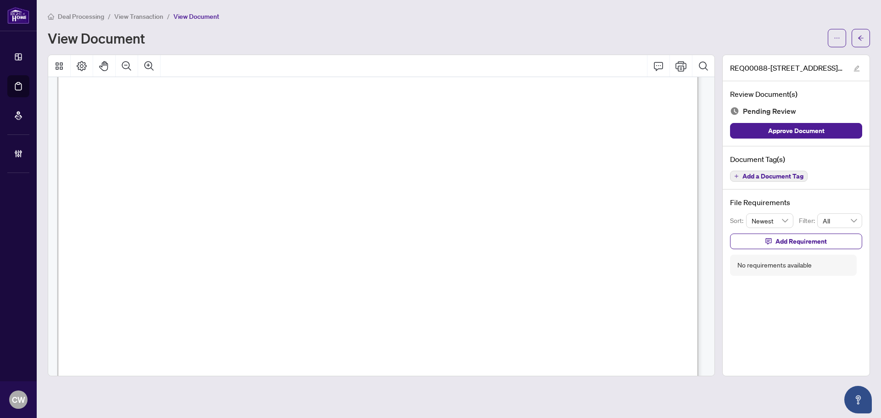
scroll to position [42, 0]
click at [858, 38] on icon "arrow-left" at bounding box center [861, 38] width 6 height 6
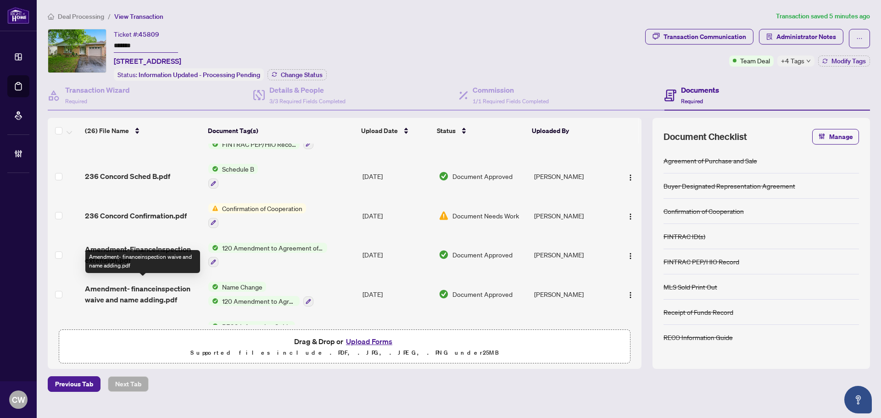
scroll to position [688, 0]
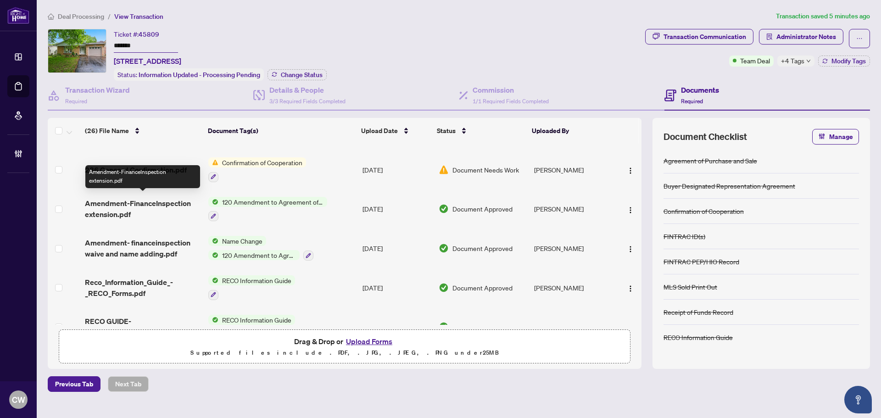
click at [155, 202] on span "Amendment-FinanceInspection extension.pdf" at bounding box center [143, 209] width 116 height 22
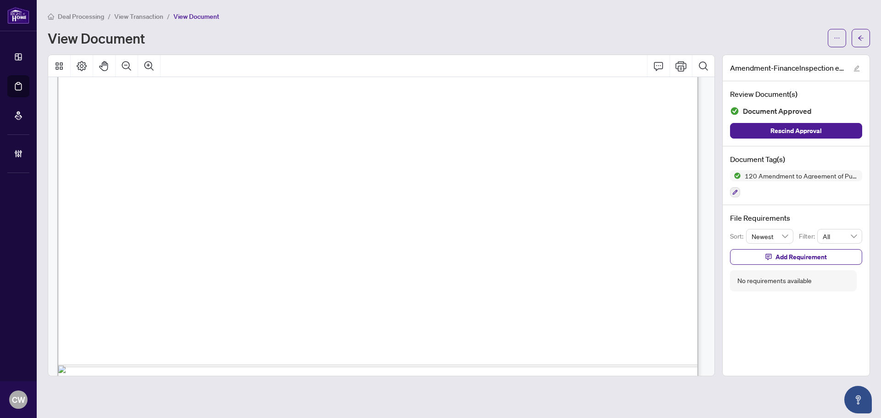
scroll to position [505, 0]
click at [861, 35] on icon "arrow-left" at bounding box center [861, 38] width 6 height 6
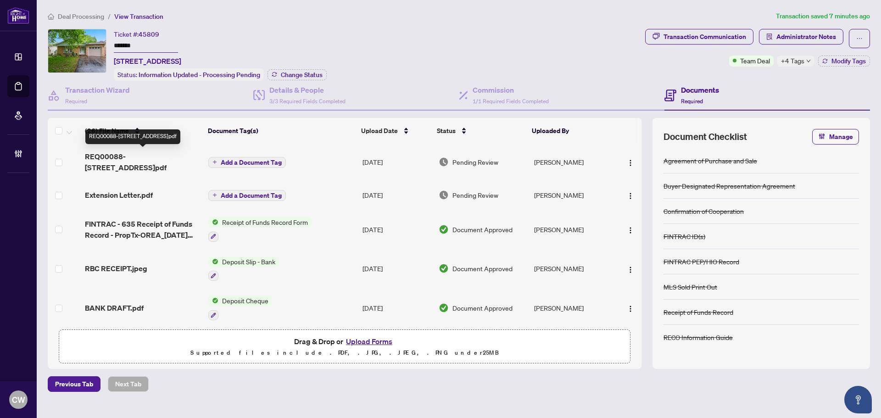
click at [129, 157] on span "REQ00088-[STREET_ADDRESS]pdf" at bounding box center [143, 162] width 116 height 22
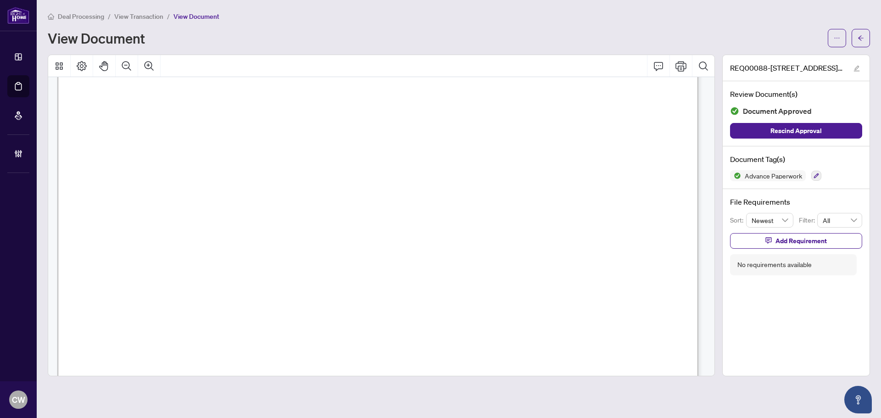
scroll to position [1891, 0]
click at [861, 39] on icon "arrow-left" at bounding box center [861, 38] width 6 height 6
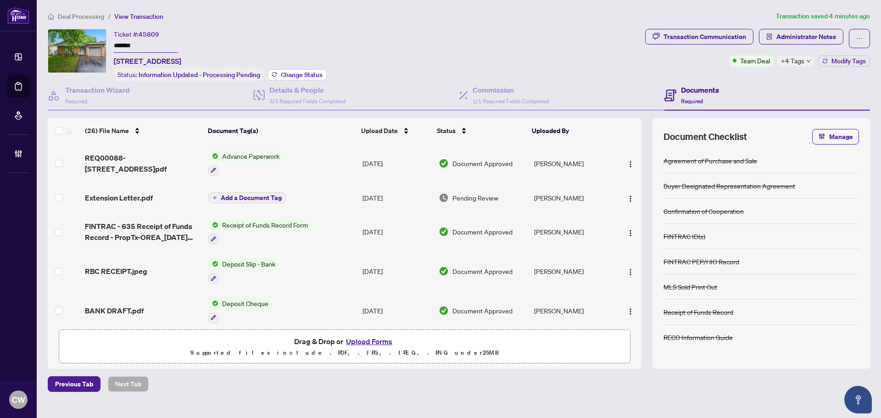
click at [301, 73] on span "Change Status" at bounding box center [302, 75] width 42 height 6
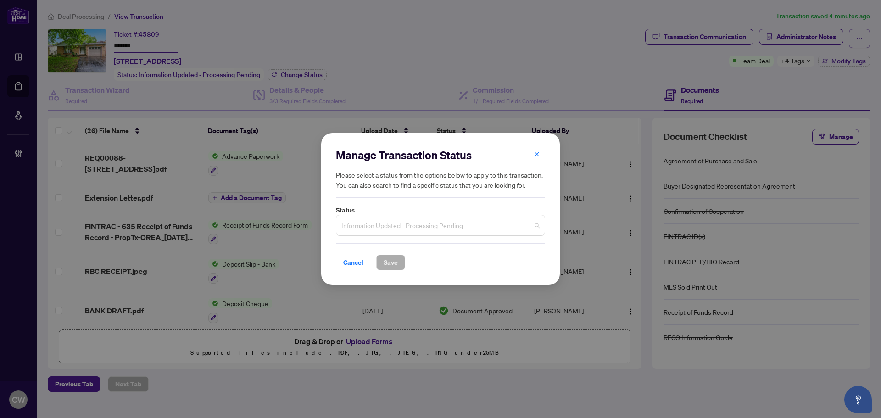
click at [469, 227] on span "Information Updated - Processing Pending" at bounding box center [440, 225] width 198 height 17
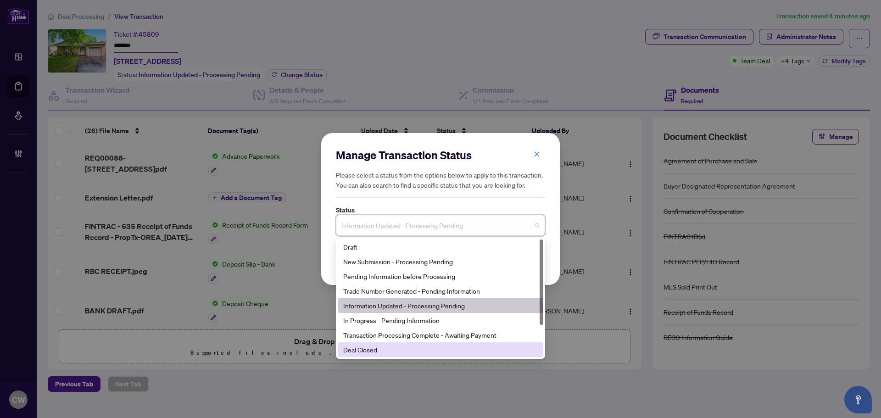
click at [408, 347] on div "Deal Closed" at bounding box center [440, 350] width 195 height 10
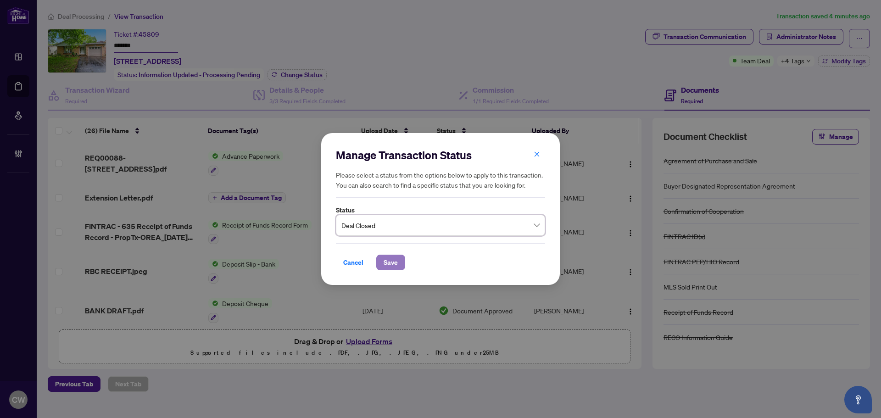
click at [391, 264] on span "Save" at bounding box center [391, 262] width 14 height 15
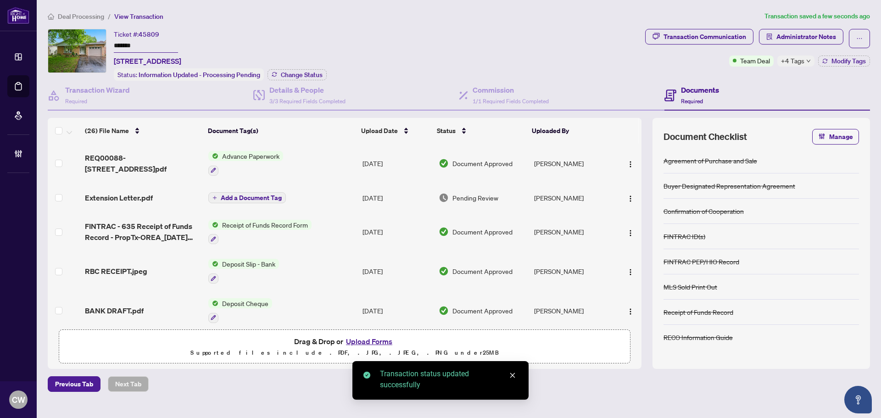
click at [845, 60] on span "Modify Tags" at bounding box center [849, 61] width 34 height 6
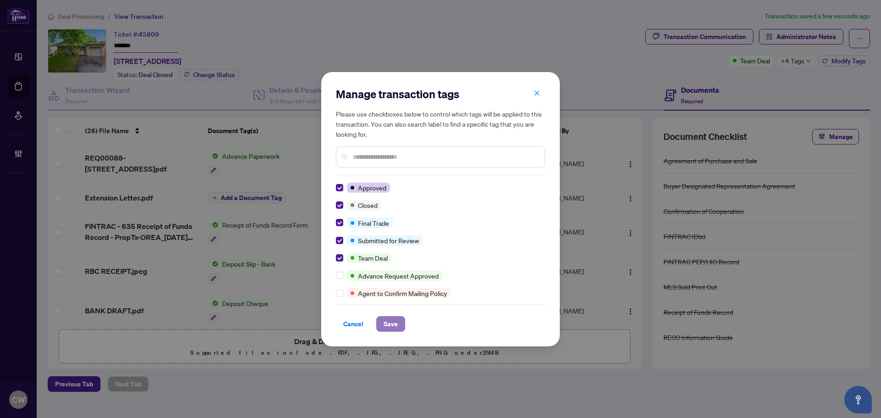
click at [392, 327] on span "Save" at bounding box center [391, 324] width 14 height 15
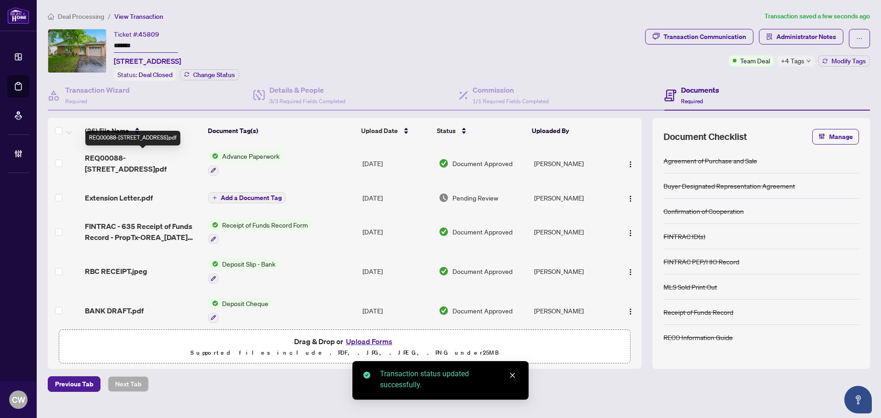
click at [145, 161] on span "REQ00088-[STREET_ADDRESS]pdf" at bounding box center [143, 163] width 116 height 22
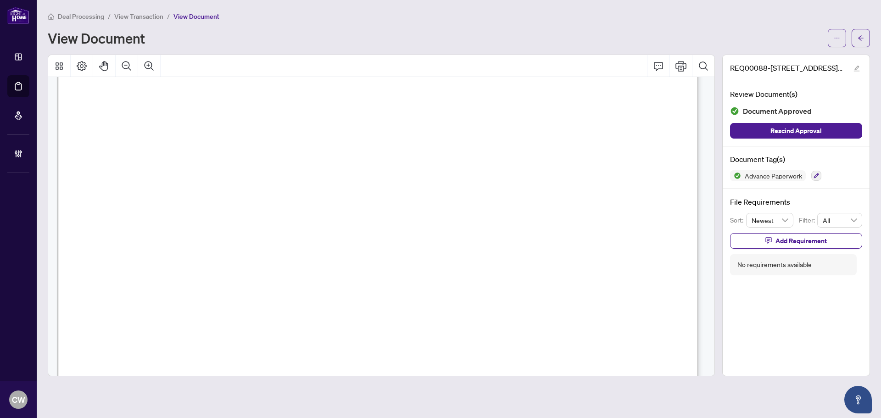
scroll to position [413, 0]
drag, startPoint x: 715, startPoint y: 132, endPoint x: 709, endPoint y: 189, distance: 56.8
click at [709, 189] on div at bounding box center [381, 216] width 667 height 322
click at [859, 40] on icon "arrow-left" at bounding box center [861, 38] width 6 height 6
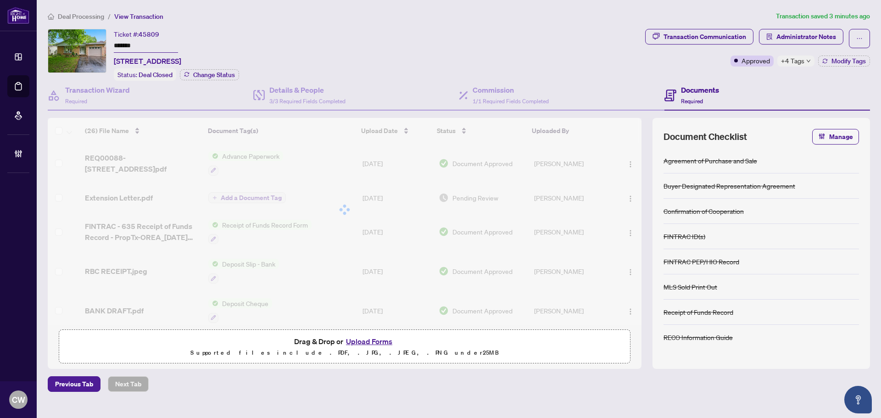
click at [371, 341] on button "Upload Forms" at bounding box center [369, 341] width 52 height 12
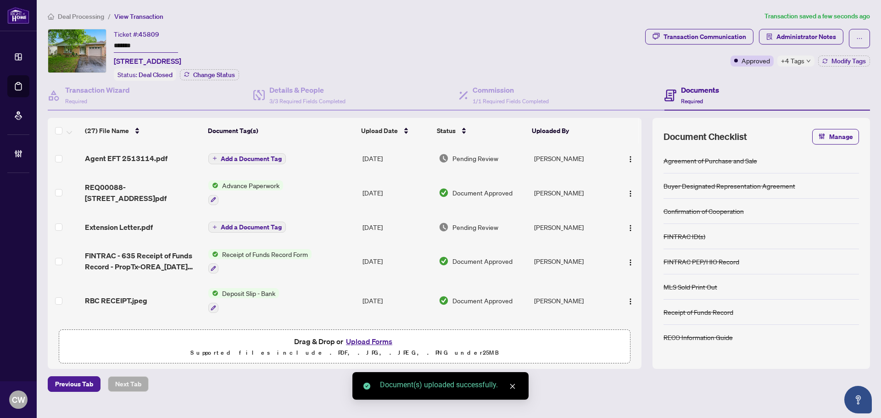
click at [627, 162] on span "button" at bounding box center [630, 158] width 7 height 10
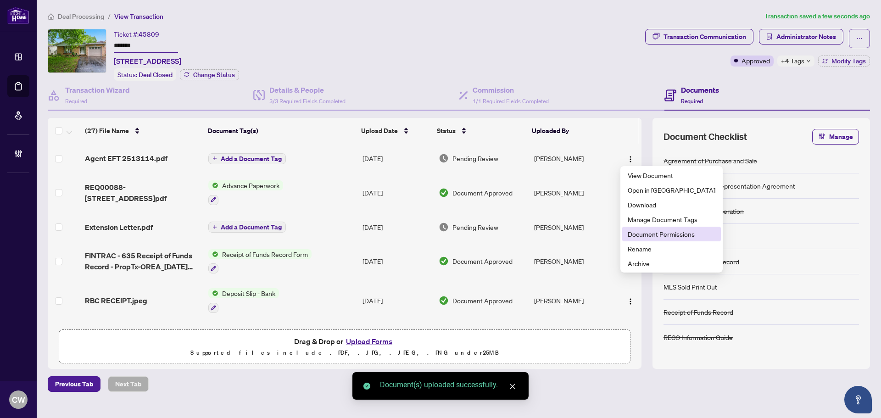
click at [637, 236] on span "Document Permissions" at bounding box center [672, 234] width 88 height 10
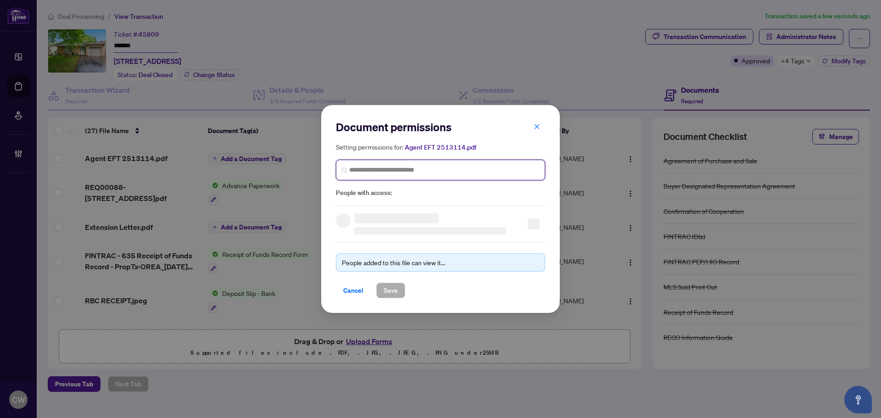
click at [436, 166] on input "search" at bounding box center [444, 170] width 190 height 10
paste input "**********"
type input "**********"
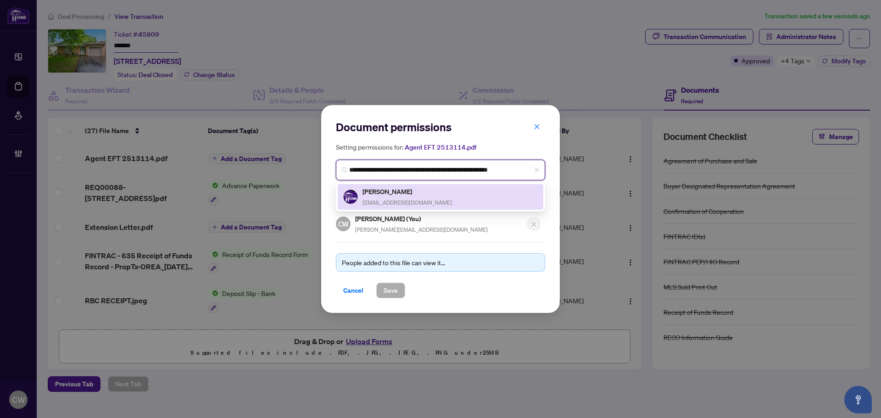
click at [393, 190] on h5 "[PERSON_NAME]" at bounding box center [407, 191] width 89 height 11
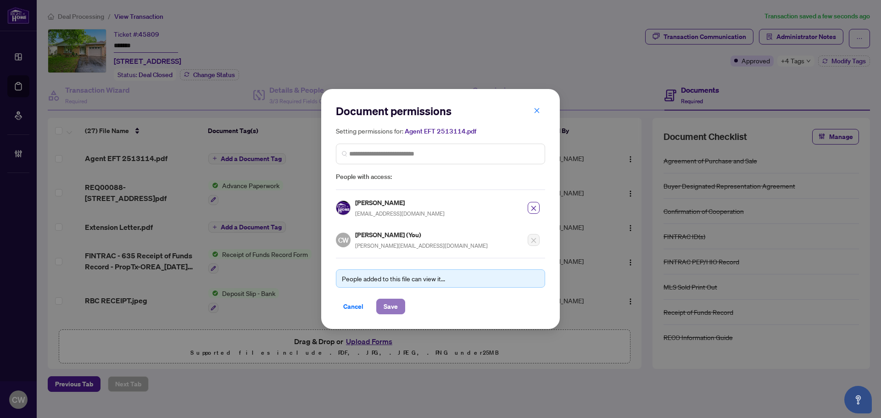
click at [386, 299] on span "Save" at bounding box center [391, 306] width 14 height 15
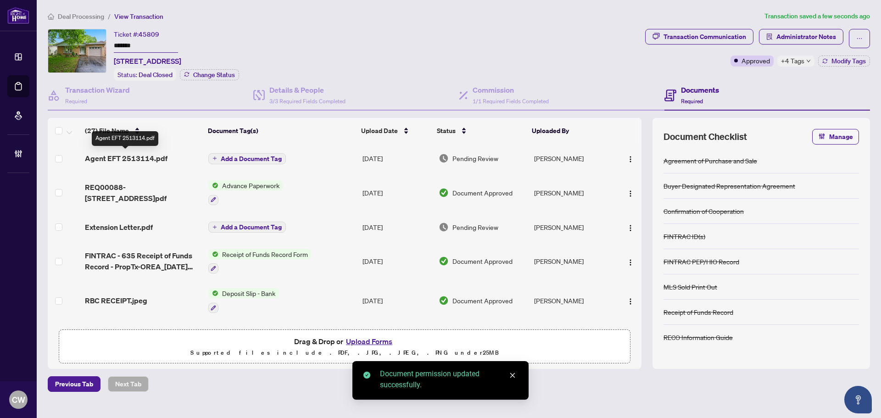
click at [142, 157] on span "Agent EFT 2513114.pdf" at bounding box center [126, 158] width 83 height 11
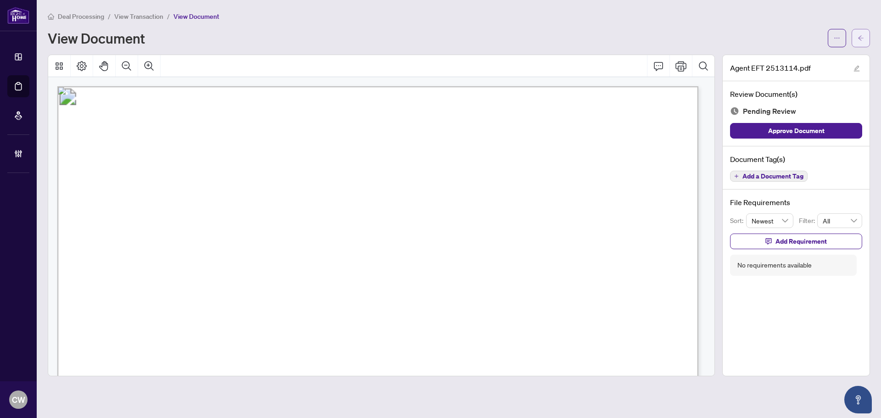
click at [865, 40] on button "button" at bounding box center [861, 38] width 18 height 18
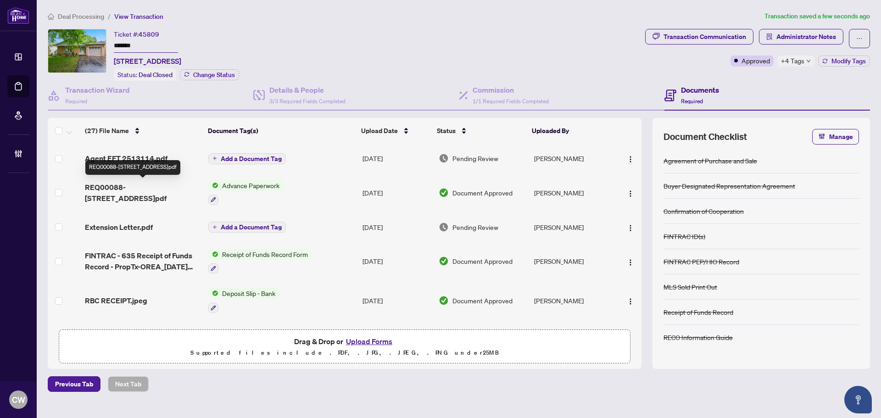
click at [139, 190] on span "REQ00088-[STREET_ADDRESS]pdf" at bounding box center [143, 193] width 116 height 22
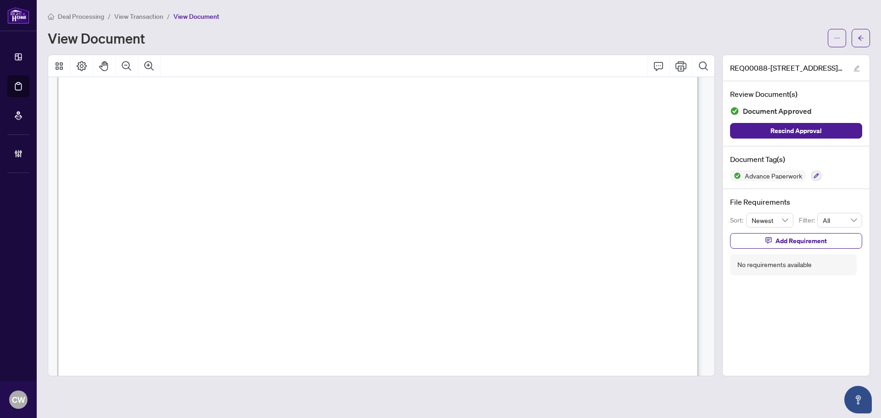
scroll to position [1882, 0]
click at [861, 42] on span "button" at bounding box center [861, 38] width 6 height 15
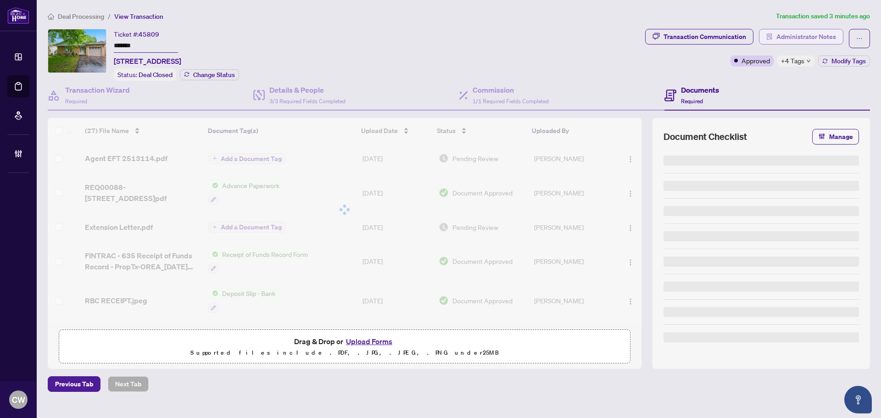
click at [823, 34] on span "Administrator Notes" at bounding box center [806, 36] width 60 height 15
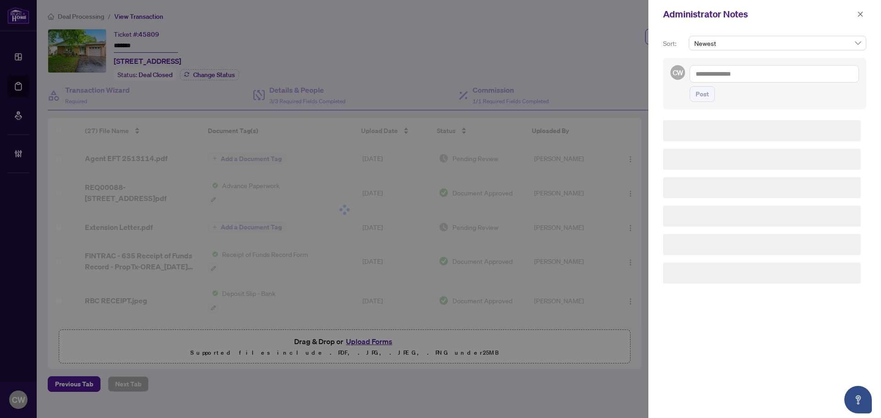
click at [782, 75] on textarea at bounding box center [774, 73] width 169 height 17
paste textarea "**********"
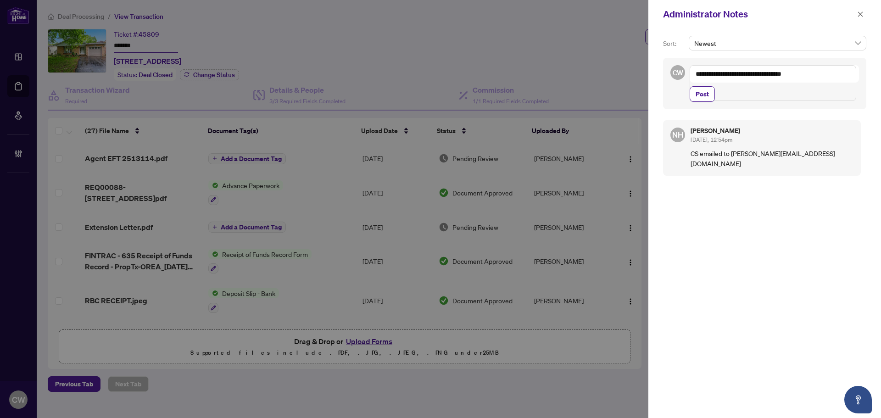
click at [754, 93] on textarea "**********" at bounding box center [773, 83] width 167 height 36
paste textarea "**********"
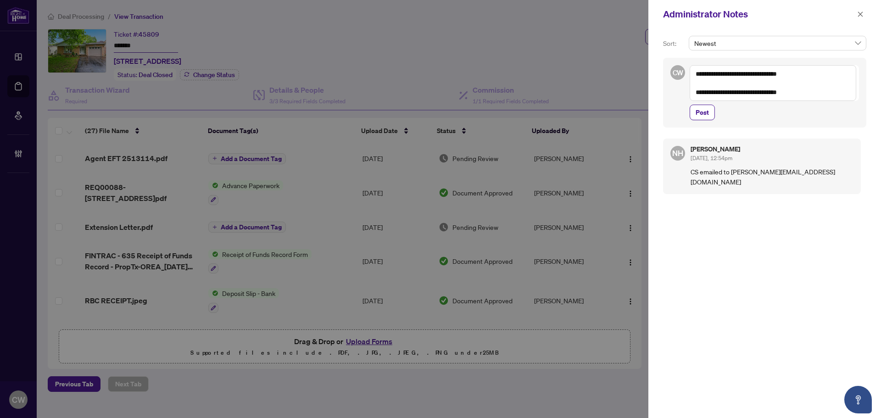
drag, startPoint x: 789, startPoint y: 96, endPoint x: 692, endPoint y: 98, distance: 96.9
click at [692, 98] on textarea "**********" at bounding box center [773, 83] width 167 height 36
paste textarea
type textarea "**********"
click at [704, 115] on span "Post" at bounding box center [702, 112] width 13 height 15
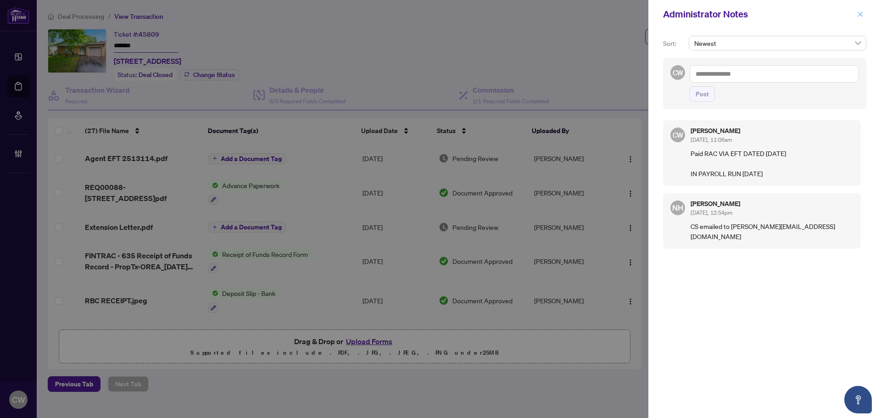
click at [861, 14] on icon "close" at bounding box center [860, 14] width 6 height 6
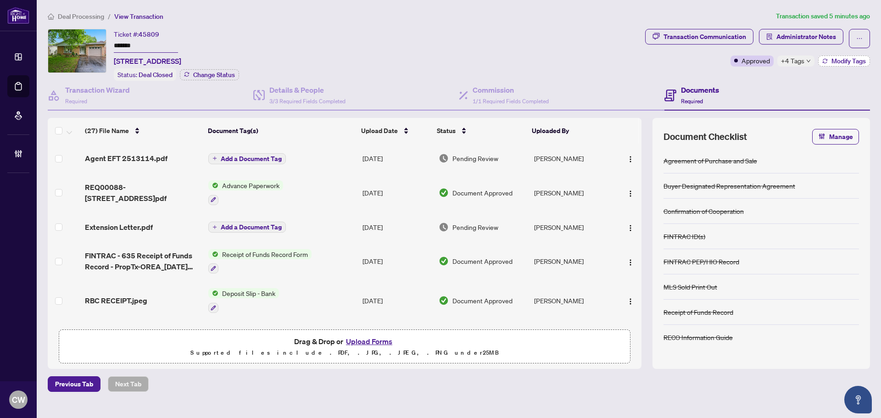
click at [841, 61] on span "Modify Tags" at bounding box center [849, 61] width 34 height 6
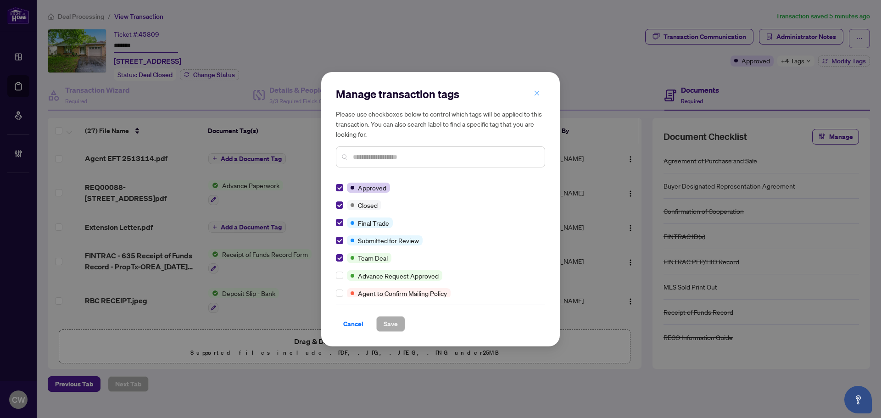
click at [536, 96] on icon "close" at bounding box center [537, 93] width 6 height 6
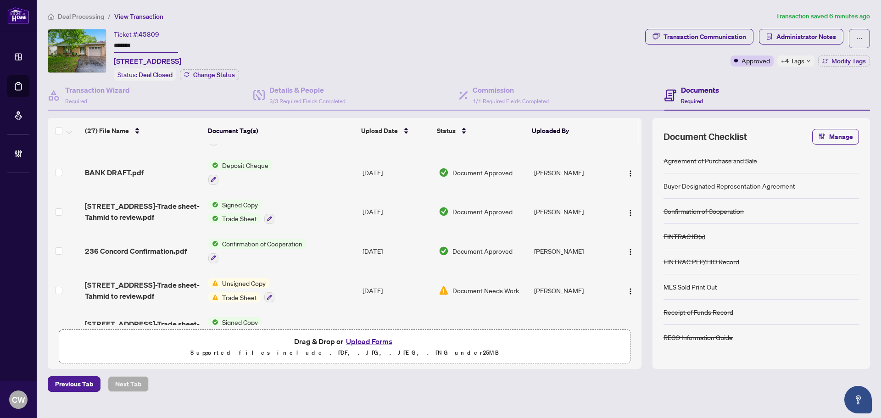
scroll to position [184, 0]
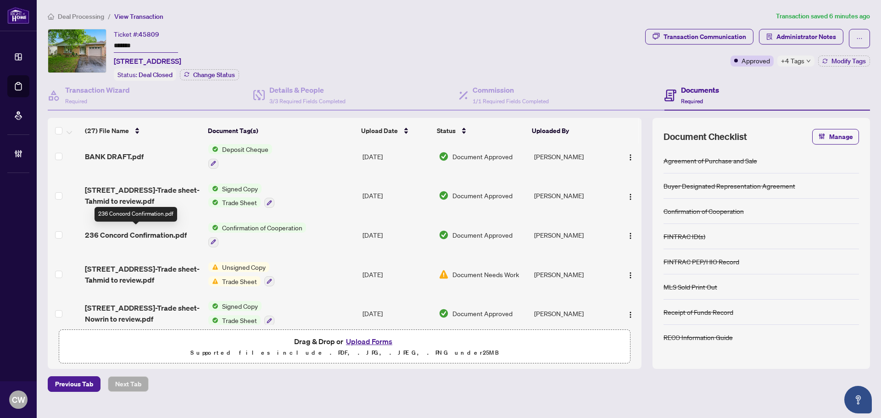
click at [150, 234] on span "236 Concord Confirmation.pdf" at bounding box center [136, 234] width 102 height 11
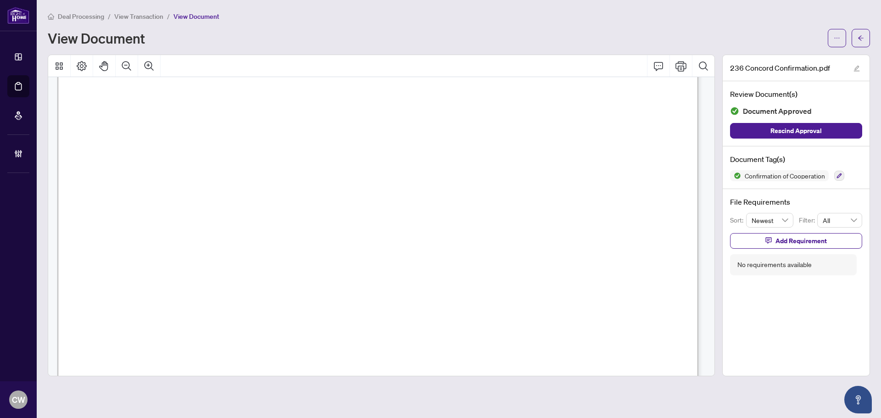
scroll to position [982, 0]
click at [0, 0] on link "Deal Processing" at bounding box center [0, 0] width 0 height 0
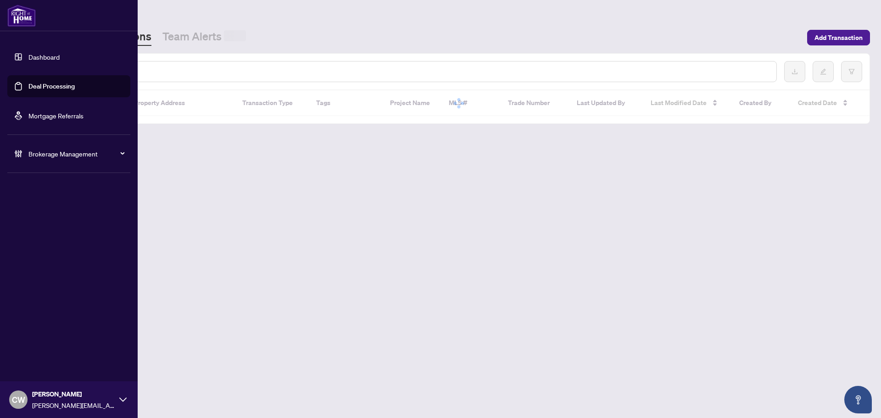
click at [149, 69] on input "text" at bounding box center [421, 72] width 697 height 10
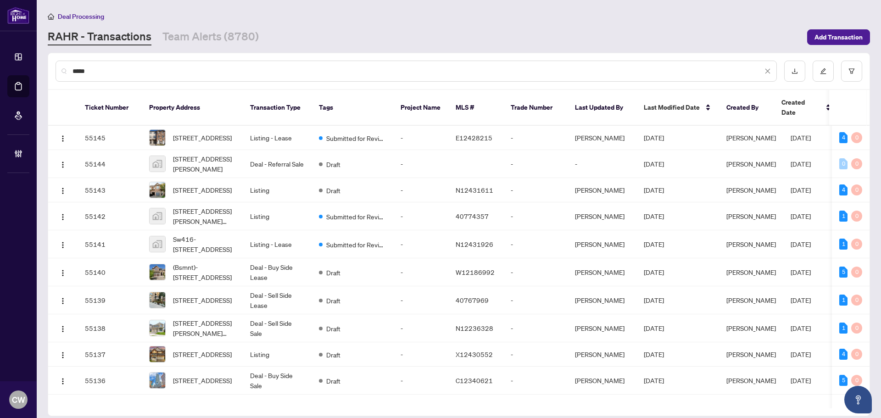
type input "*****"
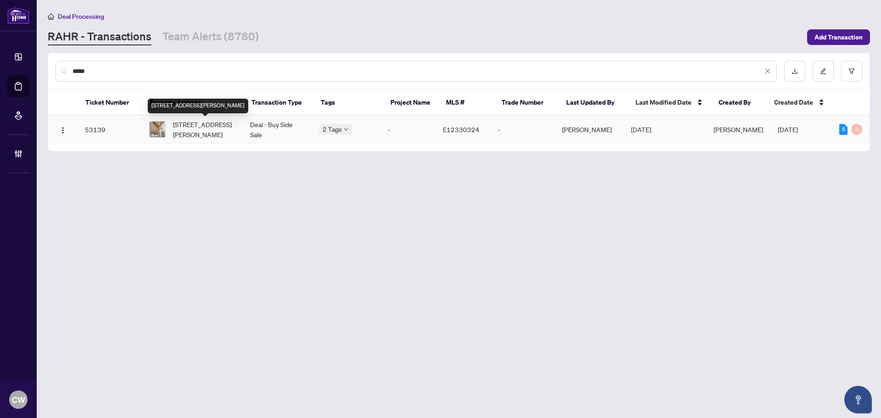
click at [198, 126] on span "[STREET_ADDRESS][PERSON_NAME]" at bounding box center [204, 129] width 62 height 20
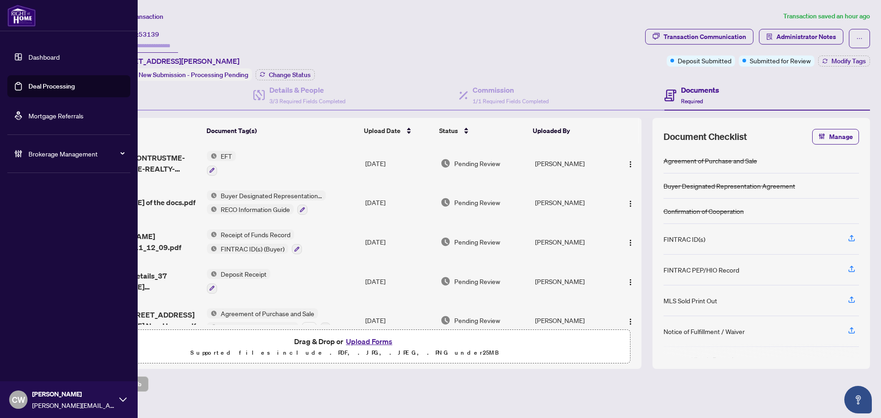
click at [28, 85] on link "Deal Processing" at bounding box center [51, 86] width 46 height 8
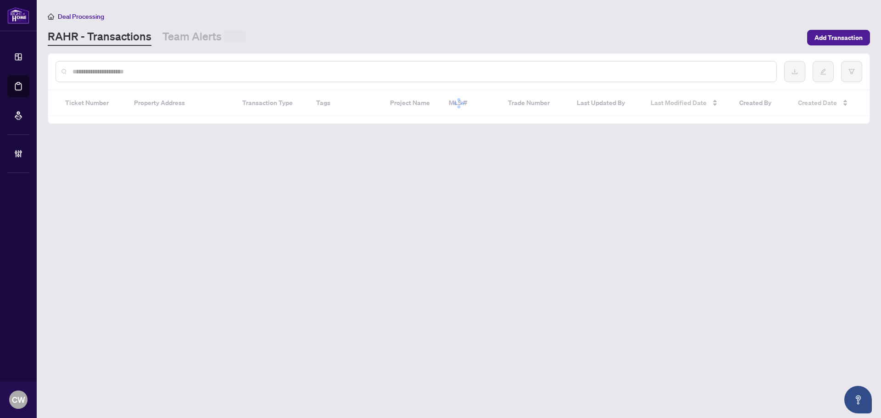
click at [167, 77] on div at bounding box center [416, 71] width 721 height 21
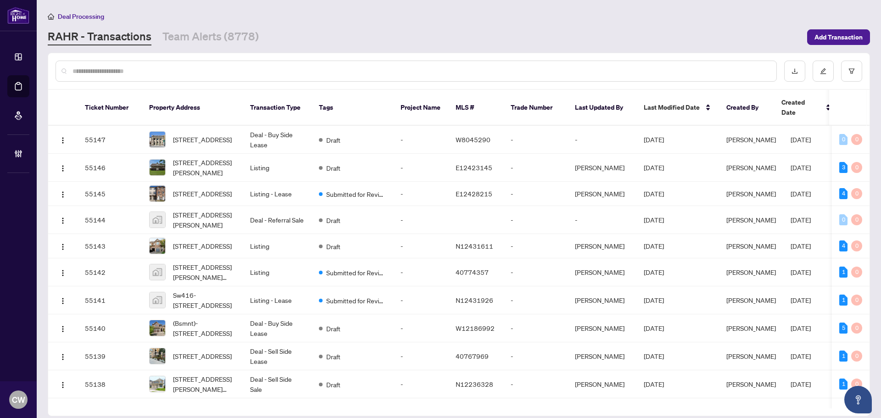
click at [165, 75] on input "text" at bounding box center [421, 71] width 697 height 10
paste input "*******"
type input "*******"
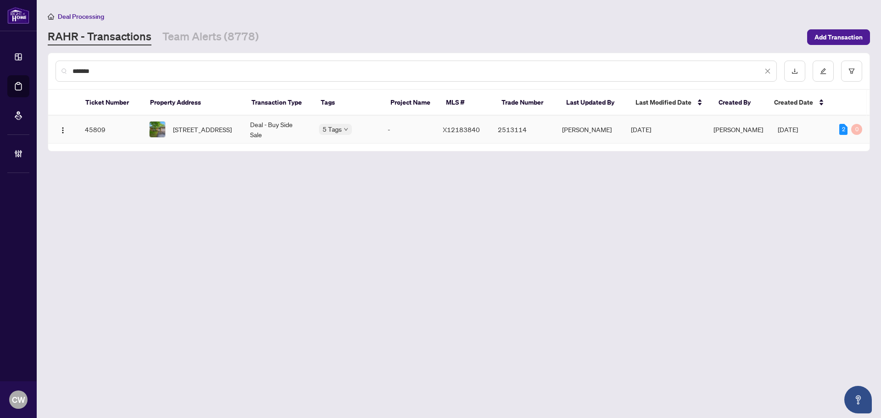
click at [197, 128] on span "[STREET_ADDRESS]" at bounding box center [202, 129] width 59 height 10
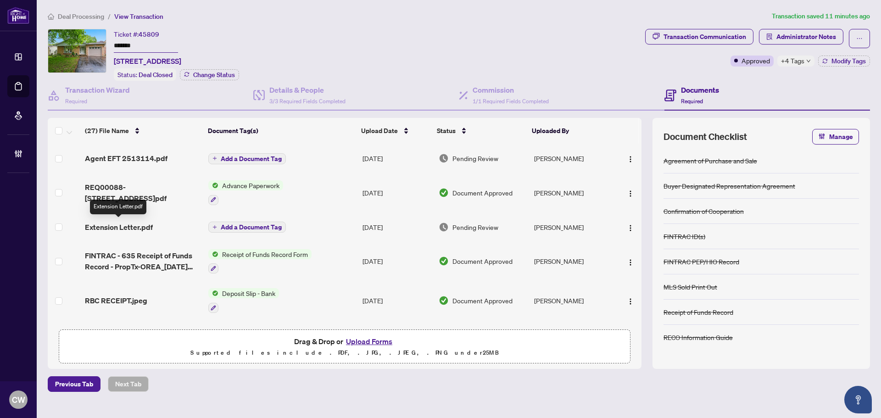
click at [139, 224] on span "Extension Letter.pdf" at bounding box center [119, 227] width 68 height 11
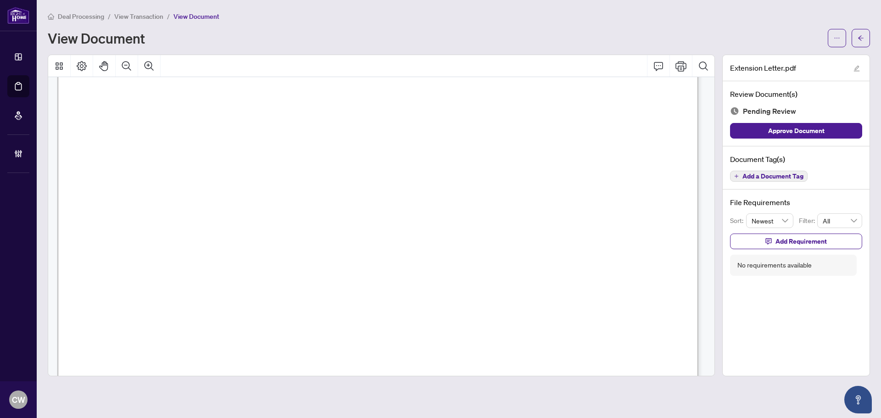
scroll to position [275, 0]
click at [863, 37] on icon "arrow-left" at bounding box center [861, 38] width 6 height 6
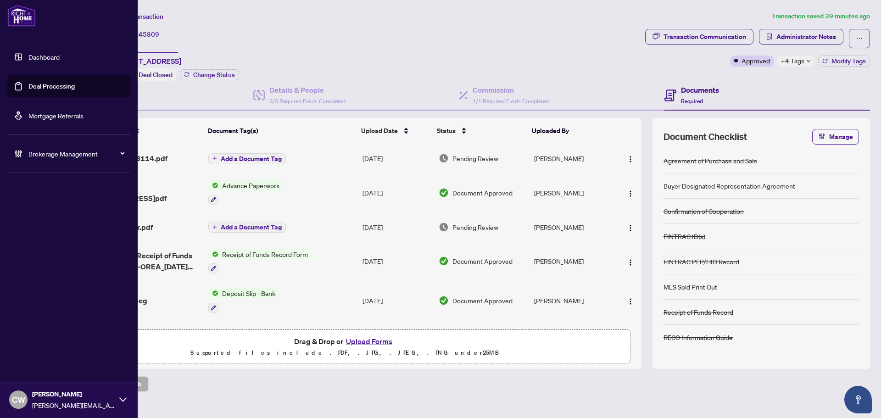
click at [30, 89] on link "Deal Processing" at bounding box center [51, 86] width 46 height 8
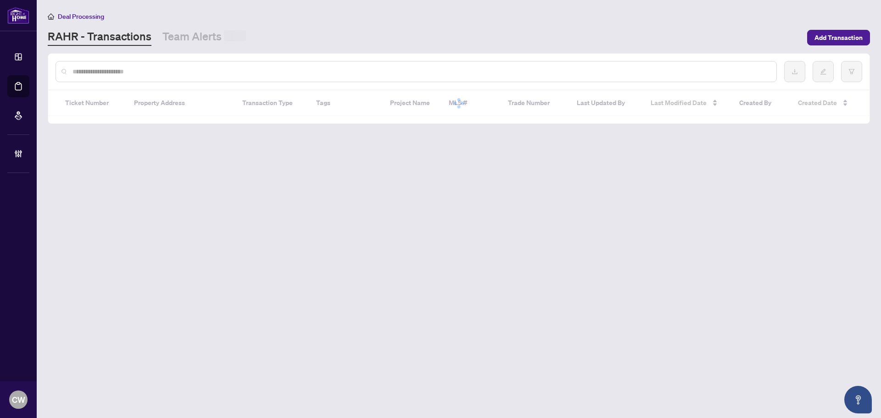
click at [172, 68] on input "text" at bounding box center [421, 72] width 697 height 10
paste input "*******"
type input "*******"
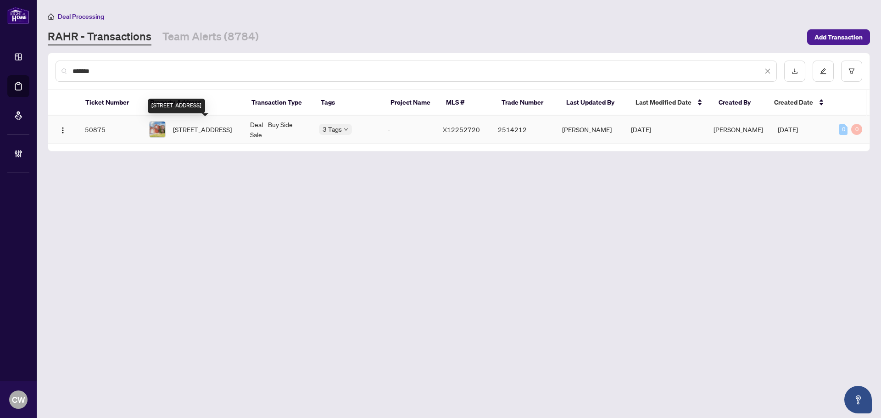
click at [197, 126] on span "[STREET_ADDRESS]" at bounding box center [202, 129] width 59 height 10
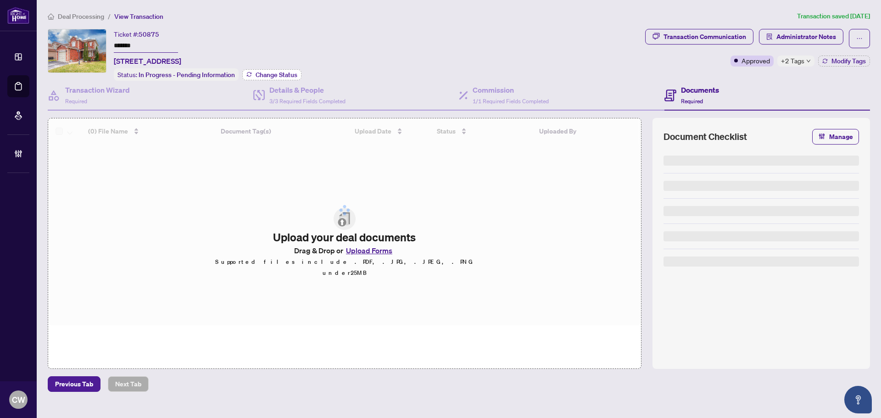
click at [291, 75] on span "Change Status" at bounding box center [277, 75] width 42 height 6
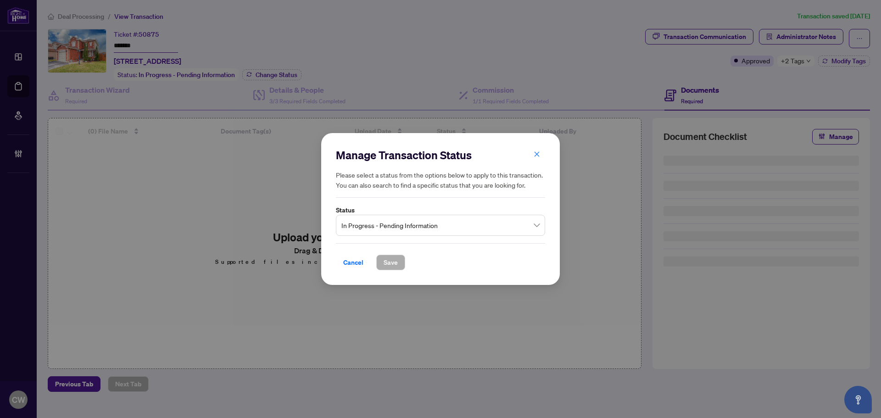
click at [365, 231] on span "In Progress - Pending Information" at bounding box center [440, 225] width 198 height 17
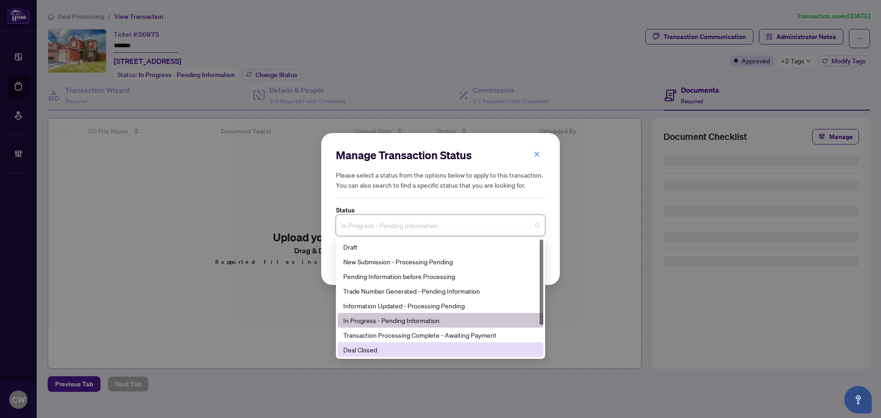
click at [385, 349] on div "Deal Closed" at bounding box center [440, 350] width 195 height 10
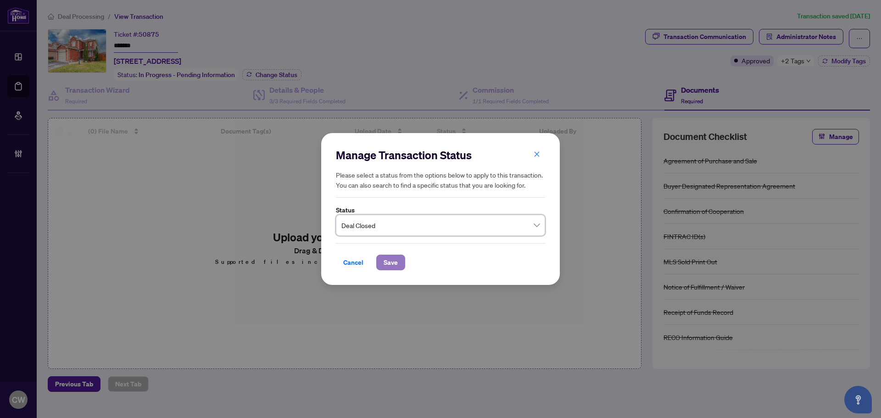
click at [401, 262] on button "Save" at bounding box center [390, 263] width 29 height 16
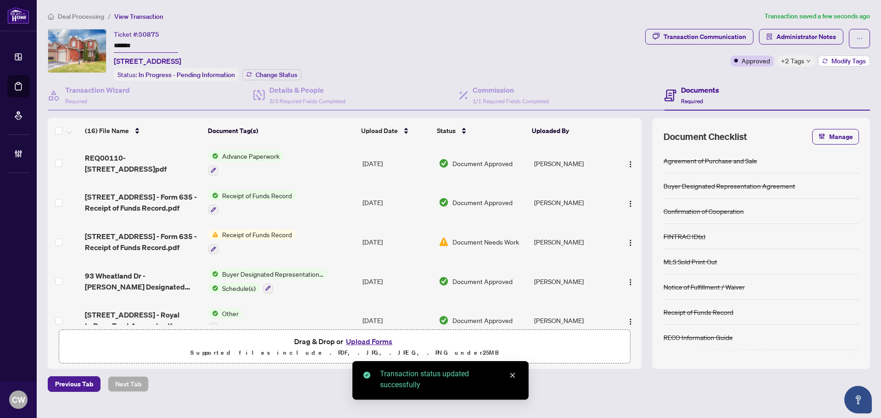
click at [854, 60] on span "Modify Tags" at bounding box center [849, 61] width 34 height 6
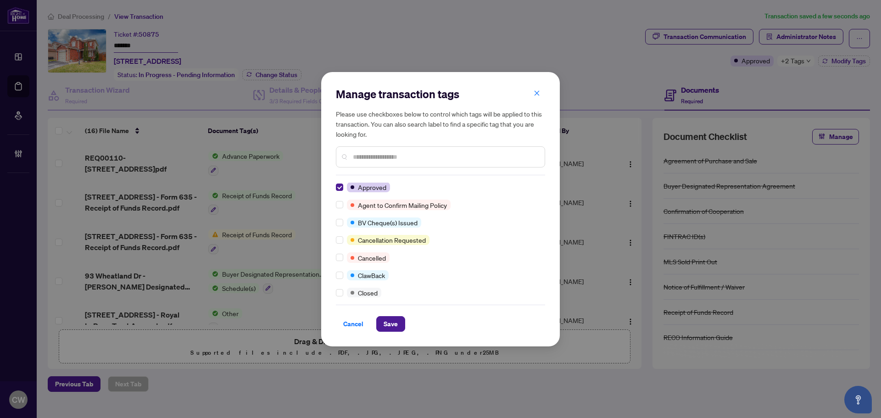
scroll to position [46, 0]
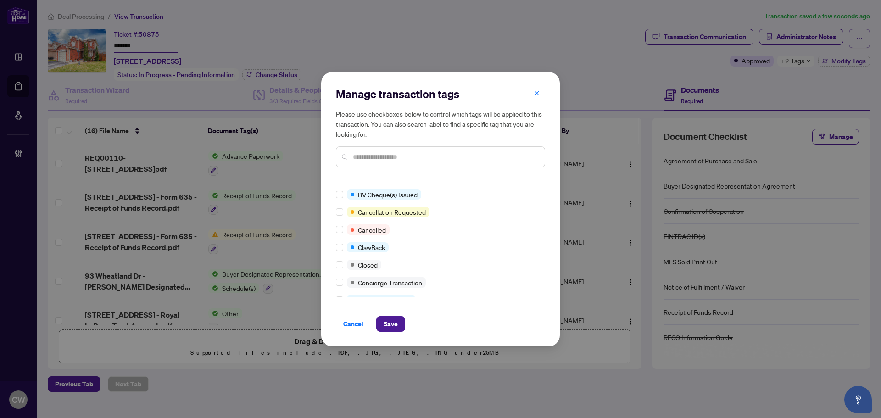
click at [343, 267] on div at bounding box center [341, 265] width 11 height 10
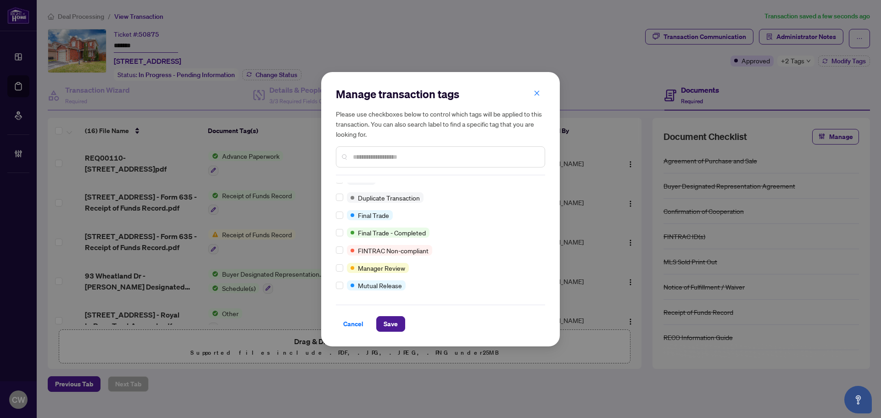
scroll to position [25, 0]
click at [393, 327] on span "Save" at bounding box center [391, 324] width 14 height 15
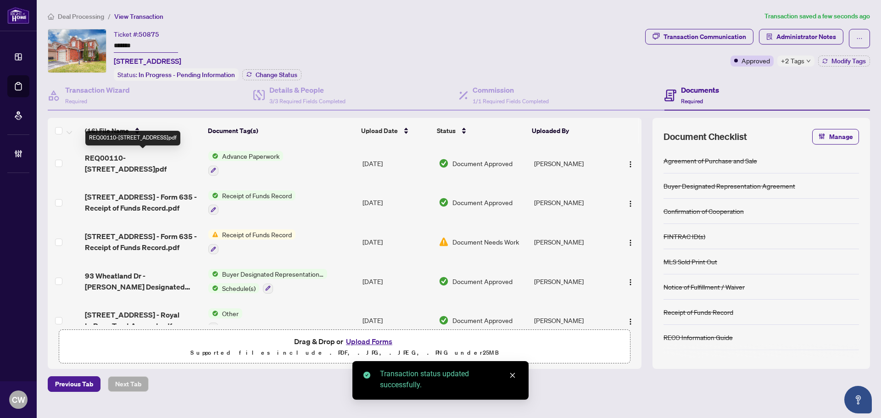
click at [146, 158] on span "REQ00110-[STREET_ADDRESS]pdf" at bounding box center [143, 163] width 116 height 22
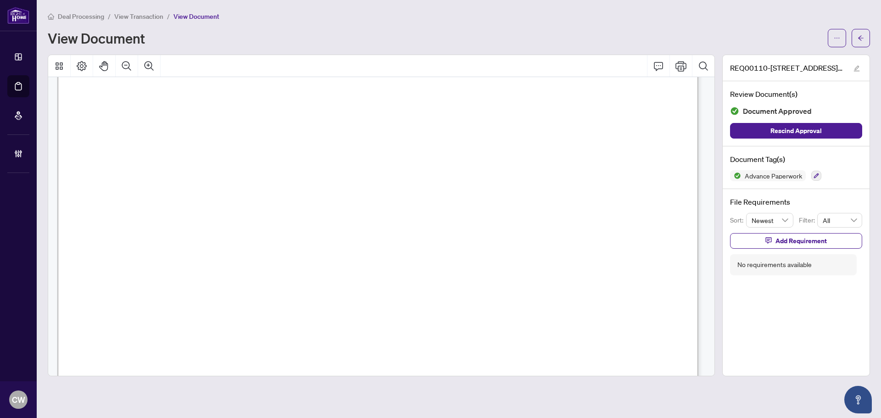
scroll to position [2019, 0]
click at [866, 37] on button "button" at bounding box center [861, 38] width 18 height 18
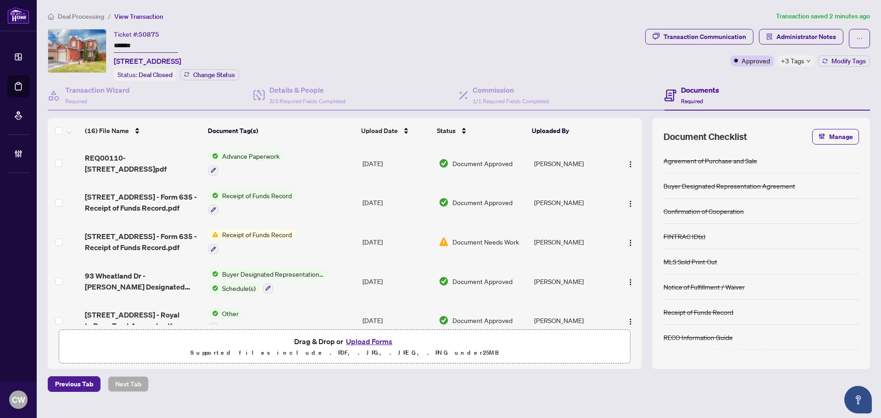
click at [377, 341] on button "Upload Forms" at bounding box center [369, 341] width 52 height 12
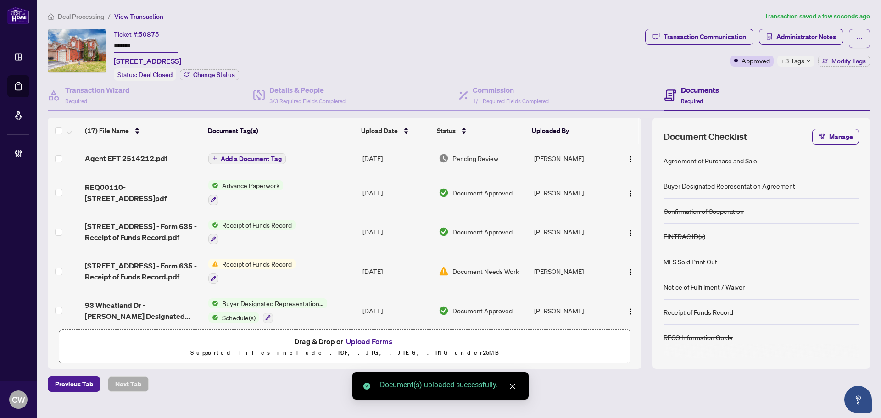
click at [628, 161] on img "button" at bounding box center [630, 159] width 7 height 7
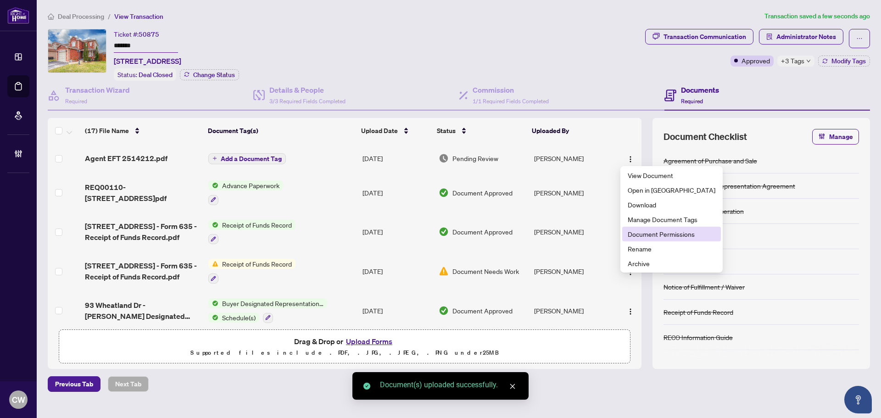
click at [637, 234] on span "Document Permissions" at bounding box center [672, 234] width 88 height 10
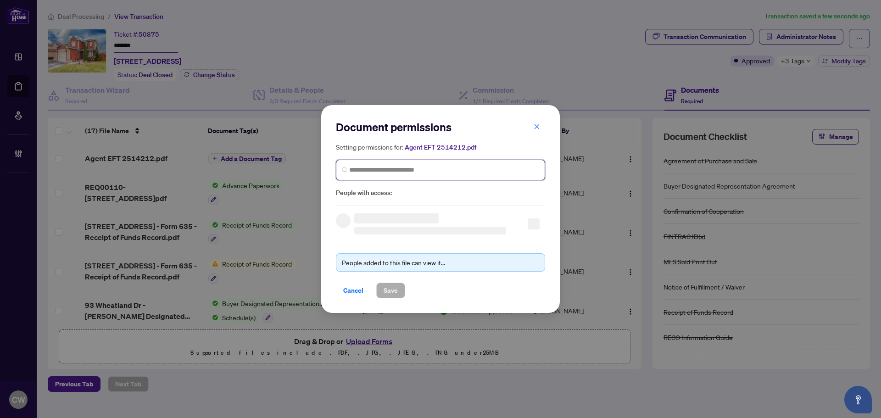
click at [496, 174] on input "search" at bounding box center [444, 170] width 190 height 10
paste input "**********"
type input "**********"
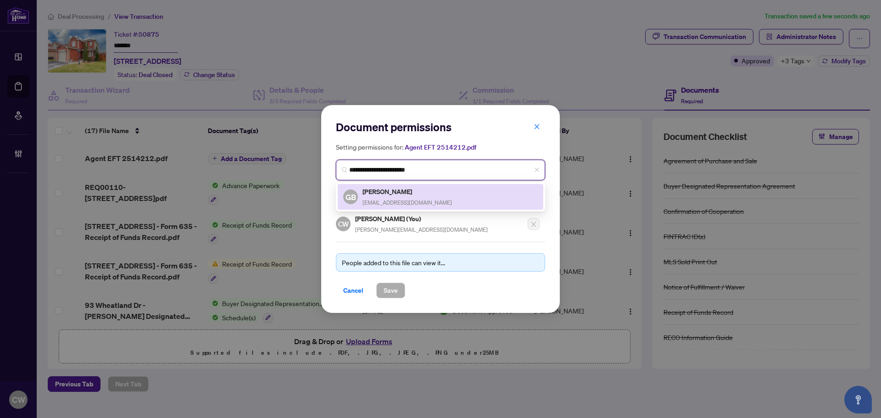
click at [417, 201] on span "[EMAIL_ADDRESS][DOMAIN_NAME]" at bounding box center [407, 202] width 89 height 7
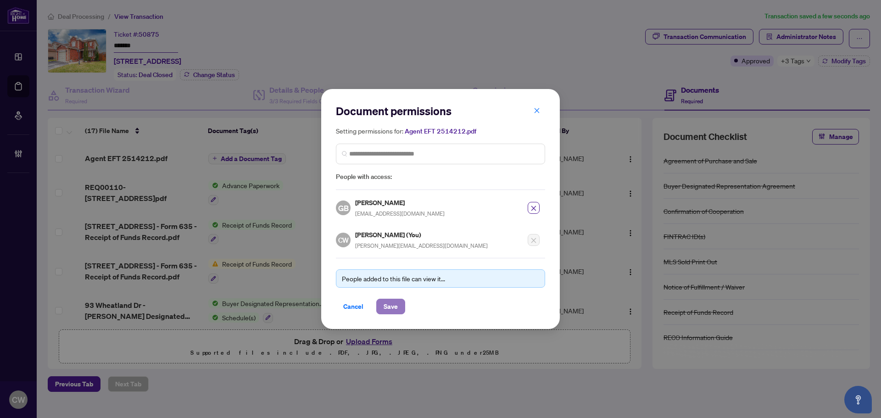
click at [394, 305] on span "Save" at bounding box center [391, 306] width 14 height 15
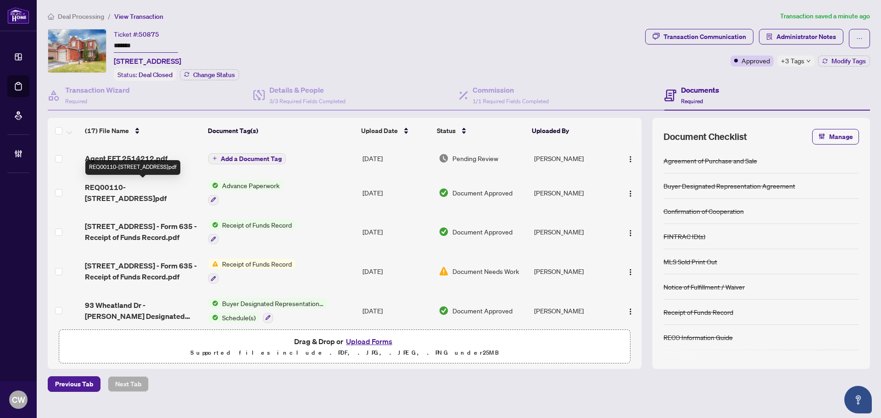
click at [127, 188] on span "REQ00110-[STREET_ADDRESS]pdf" at bounding box center [143, 193] width 116 height 22
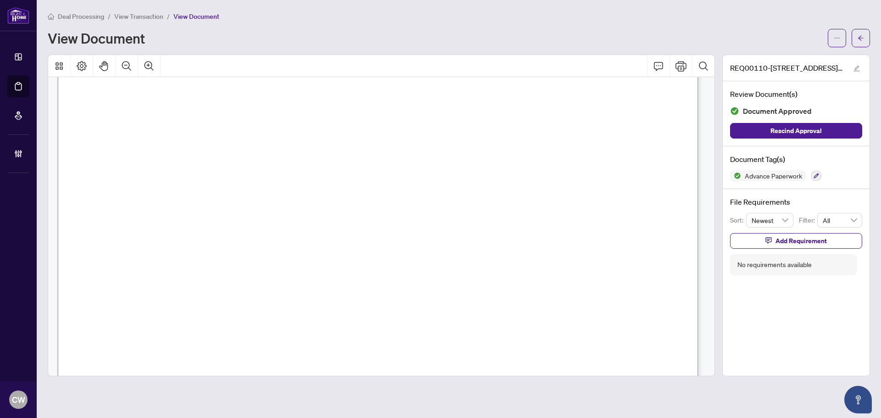
scroll to position [2065, 0]
click at [862, 31] on span "button" at bounding box center [861, 38] width 6 height 15
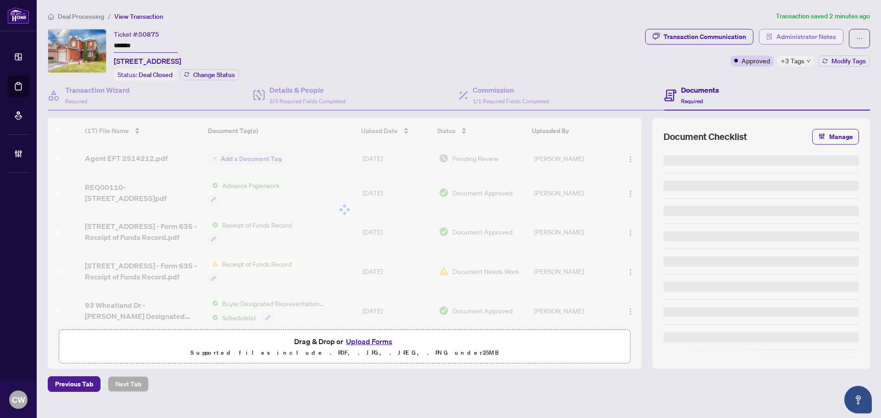
click at [833, 36] on span "Administrator Notes" at bounding box center [806, 36] width 60 height 15
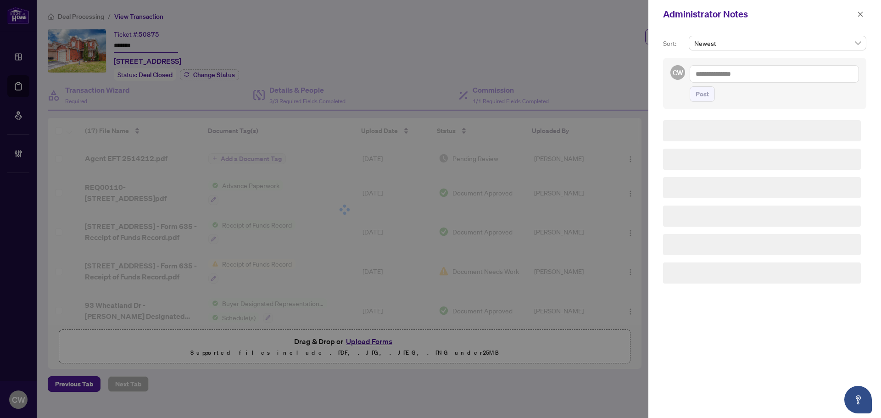
click at [742, 73] on textarea at bounding box center [774, 73] width 169 height 17
paste textarea "**********"
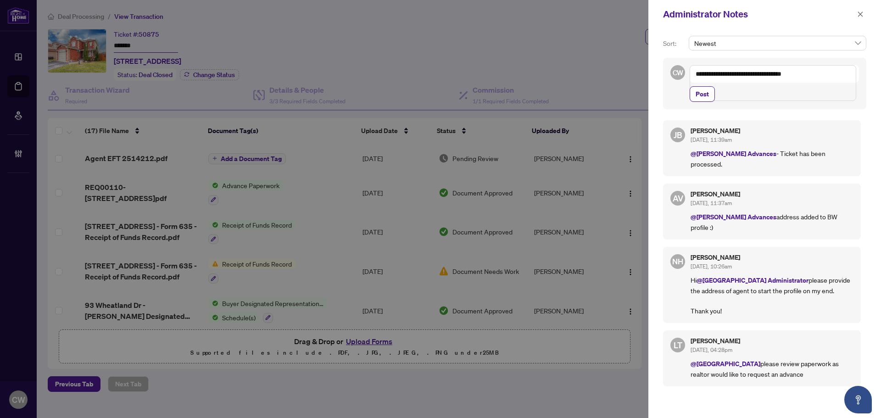
paste textarea "**********"
type textarea "**********"
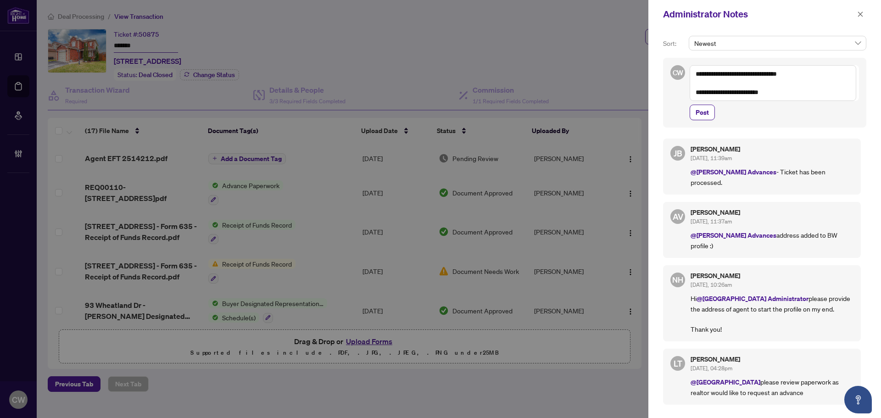
drag, startPoint x: 707, startPoint y: 114, endPoint x: 812, endPoint y: 52, distance: 122.0
click at [707, 114] on span "Post" at bounding box center [702, 112] width 13 height 15
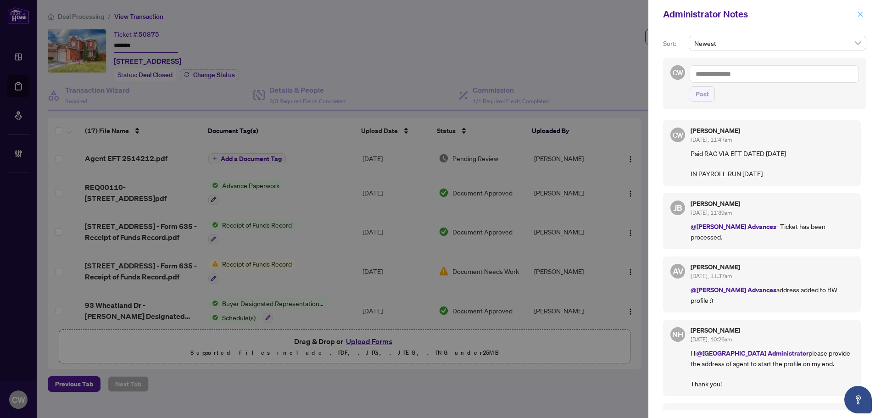
click at [860, 13] on icon "close" at bounding box center [860, 14] width 6 height 6
